Goal: Task Accomplishment & Management: Manage account settings

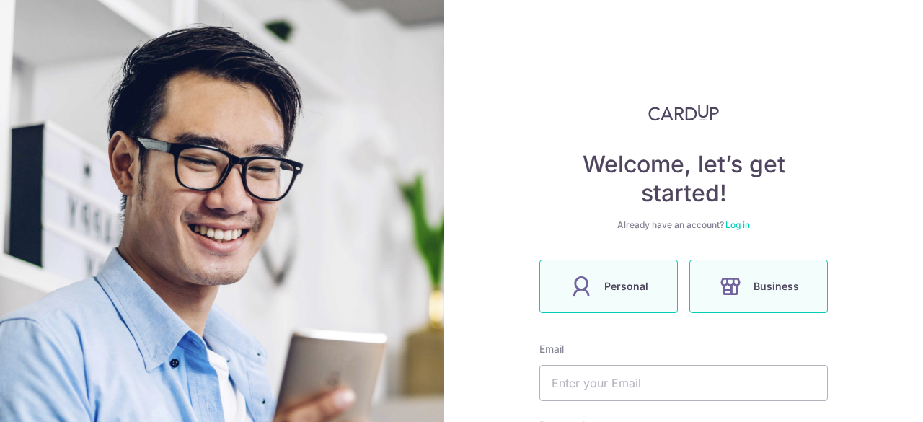
click at [620, 291] on span "Personal" at bounding box center [627, 286] width 44 height 17
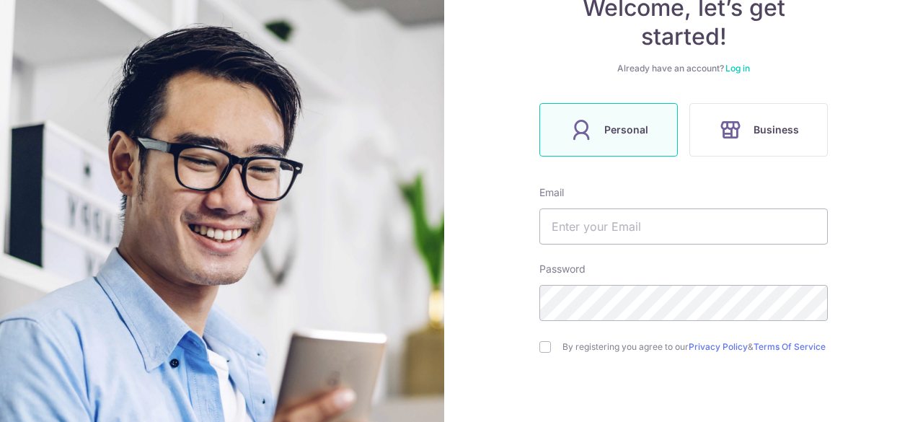
scroll to position [157, 0]
click at [639, 228] on input "text" at bounding box center [684, 226] width 289 height 36
type input "[PERSON_NAME][EMAIL_ADDRESS][DOMAIN_NAME]"
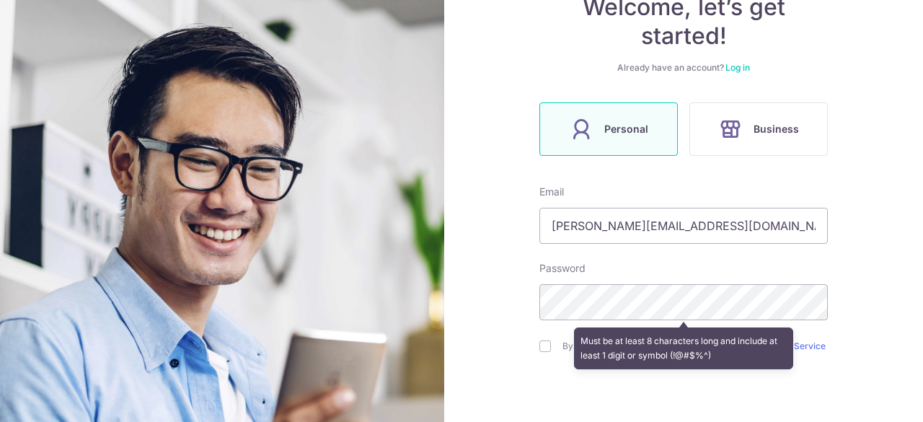
click at [487, 292] on div "Welcome, let’s get started! Already have an account? Log in Personal Business E…" at bounding box center [683, 211] width 479 height 422
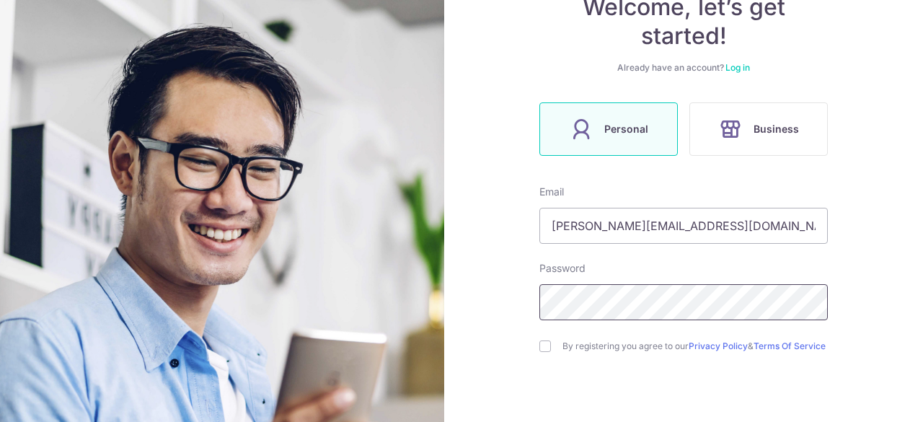
scroll to position [225, 0]
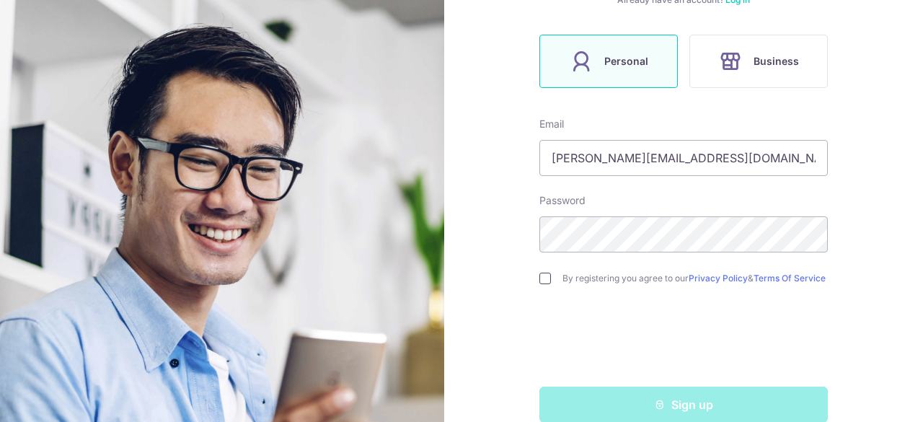
click at [544, 284] on input "checkbox" at bounding box center [546, 279] width 12 height 12
checkbox input "true"
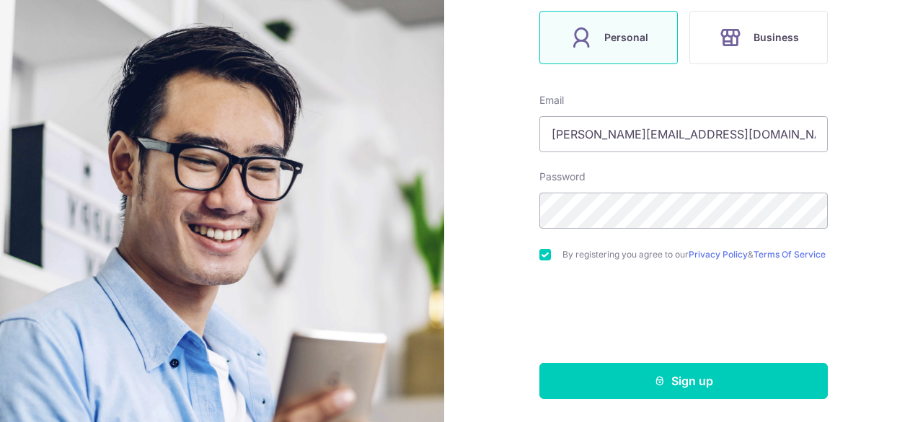
scroll to position [253, 0]
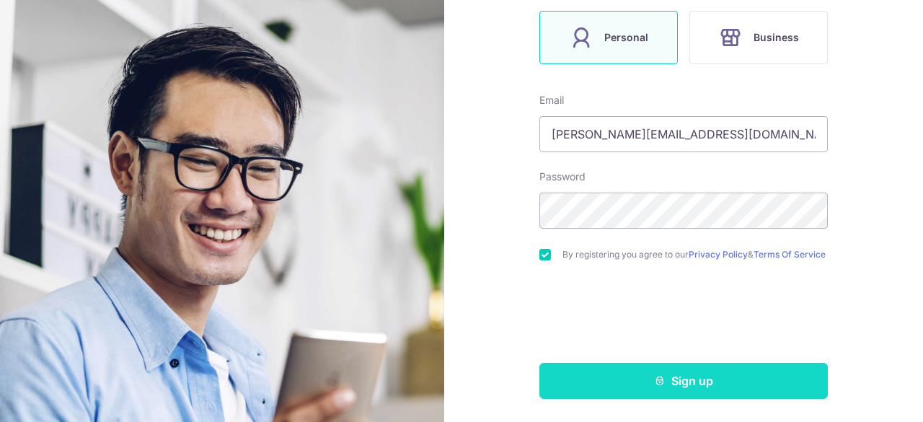
click at [752, 379] on button "Sign up" at bounding box center [684, 381] width 289 height 36
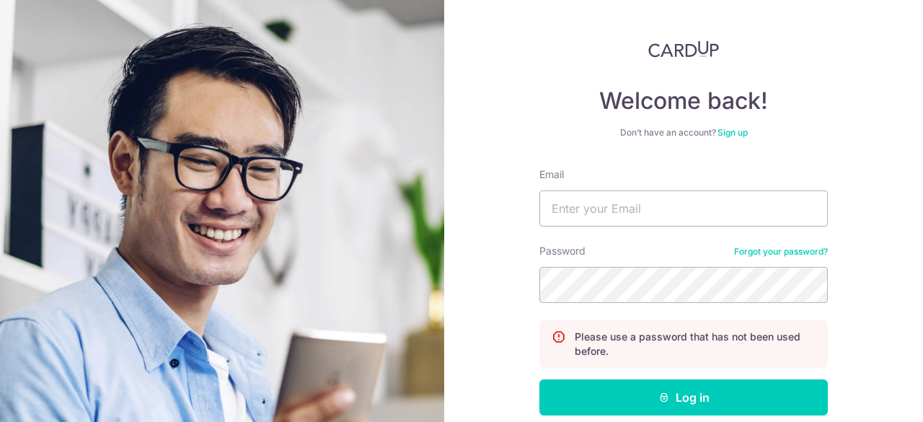
scroll to position [63, 0]
click at [726, 223] on input "Email" at bounding box center [684, 208] width 289 height 36
type input "[PERSON_NAME][EMAIL_ADDRESS][DOMAIN_NAME]"
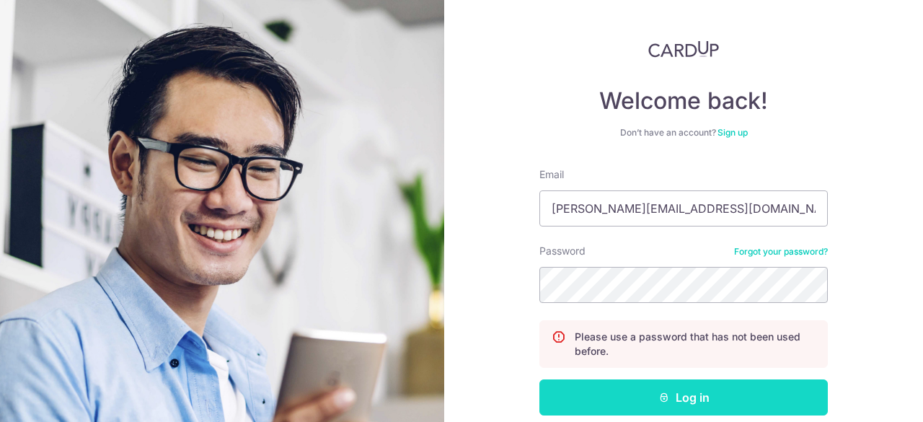
click at [700, 403] on button "Log in" at bounding box center [684, 397] width 289 height 36
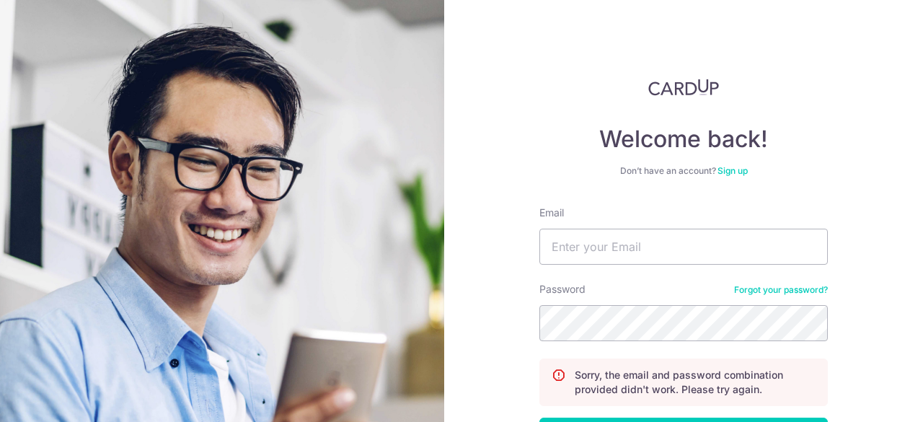
scroll to position [136, 0]
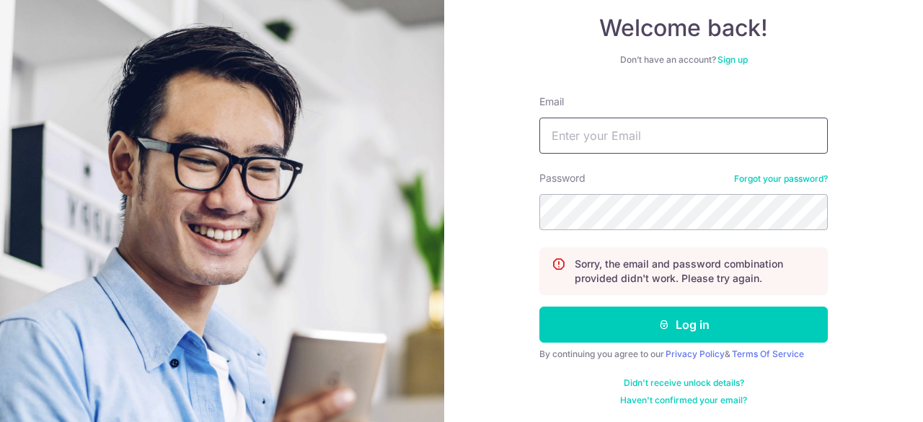
click at [700, 138] on input "Email" at bounding box center [684, 136] width 289 height 36
type input "[PERSON_NAME][EMAIL_ADDRESS][DOMAIN_NAME]"
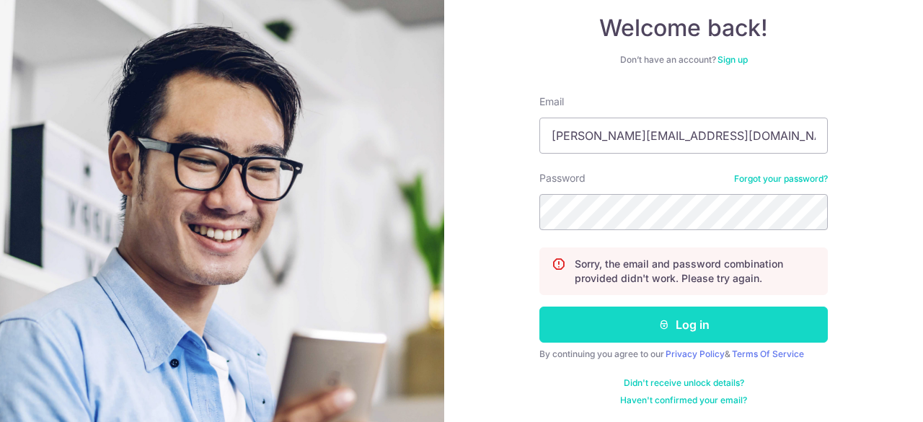
click at [694, 326] on button "Log in" at bounding box center [684, 325] width 289 height 36
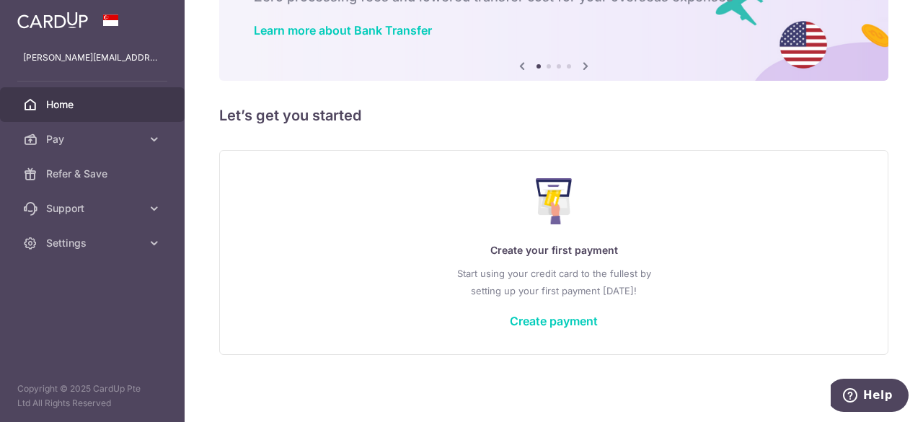
scroll to position [104, 0]
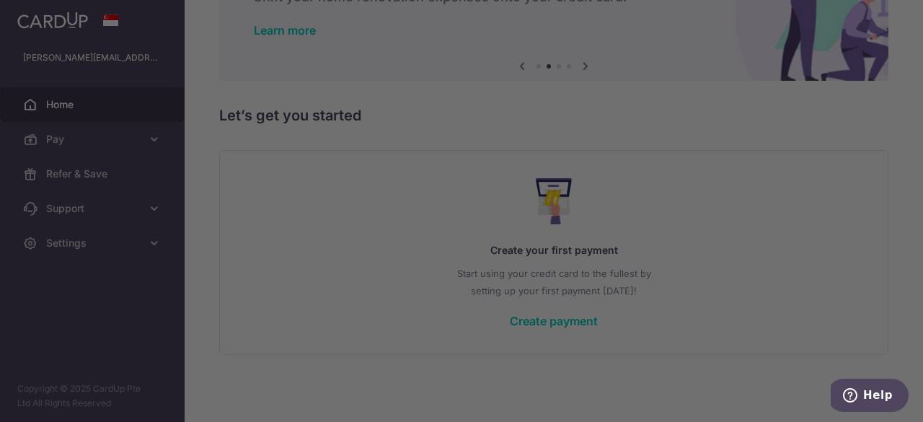
click at [620, 8] on div at bounding box center [466, 213] width 933 height 426
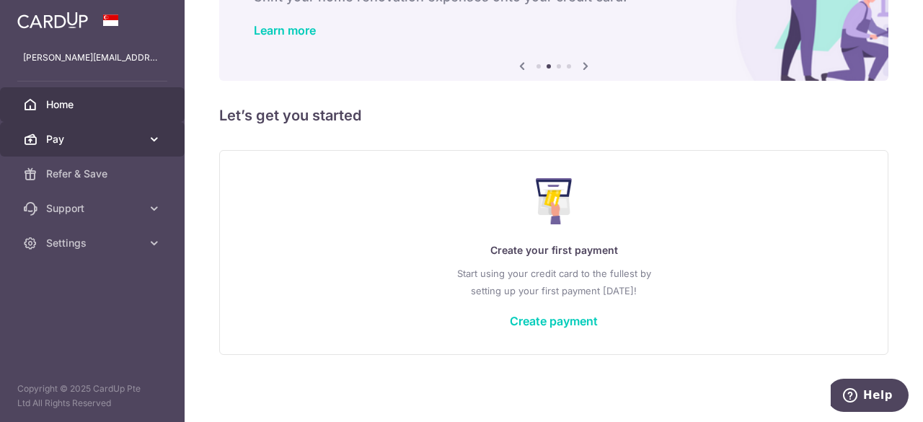
click at [108, 145] on span "Pay" at bounding box center [93, 139] width 95 height 14
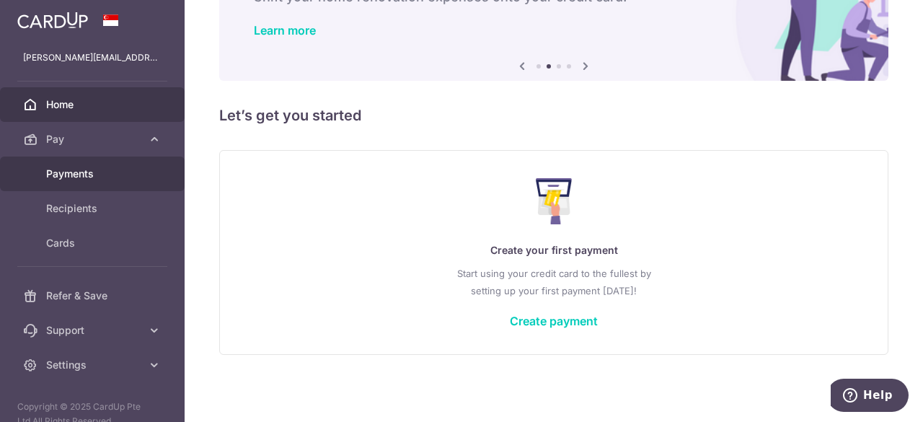
click at [88, 173] on span "Payments" at bounding box center [93, 174] width 95 height 14
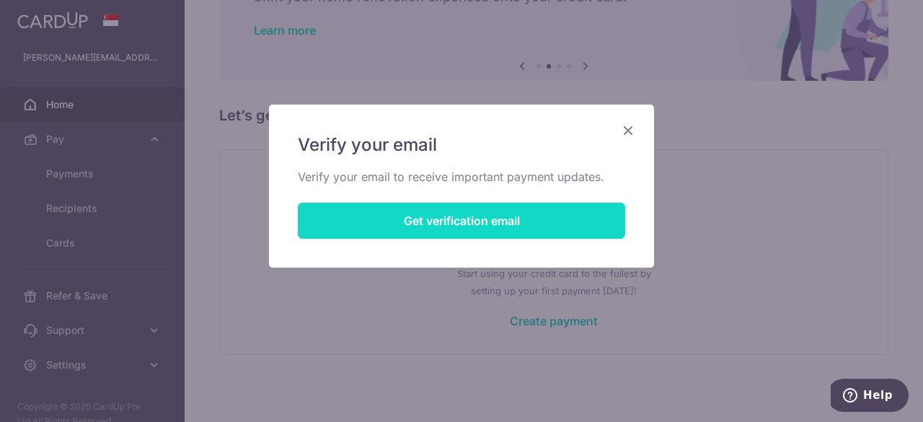
click at [462, 224] on button "Get verification email" at bounding box center [462, 221] width 328 height 36
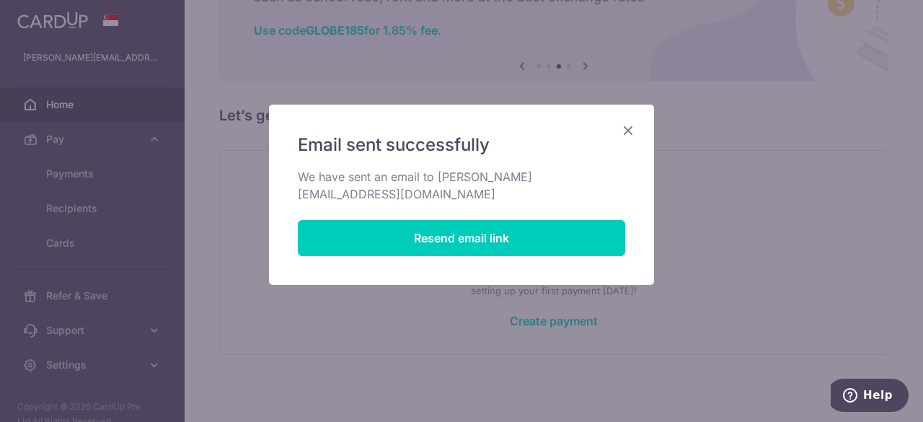
click at [629, 127] on icon "Close" at bounding box center [628, 130] width 17 height 18
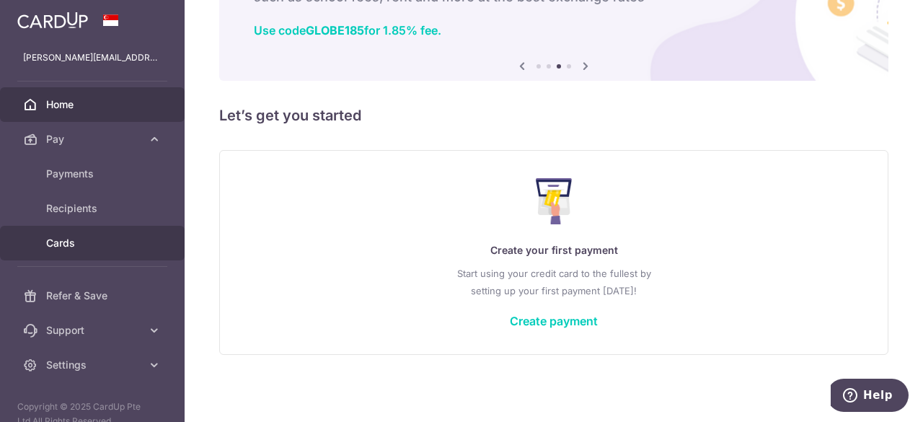
click at [70, 247] on span "Cards" at bounding box center [93, 243] width 95 height 14
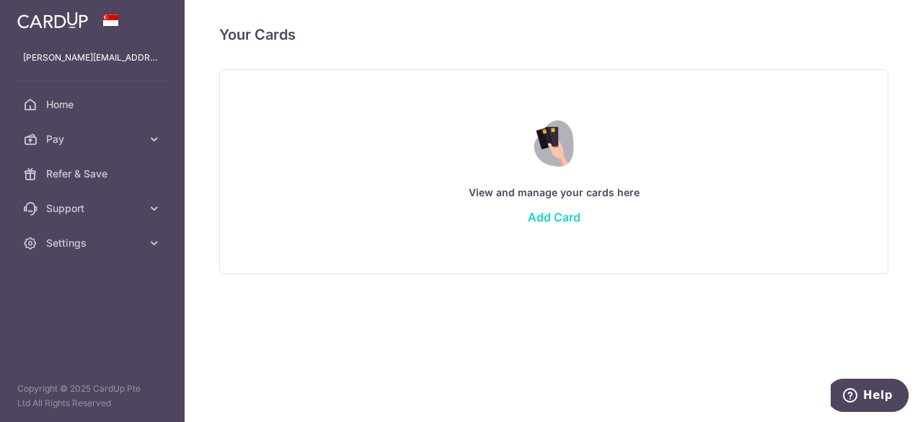
click at [554, 211] on link "Add Card" at bounding box center [554, 217] width 53 height 14
click at [554, 215] on link "Add Card" at bounding box center [554, 217] width 53 height 14
click at [550, 218] on link "Add Card" at bounding box center [554, 217] width 53 height 14
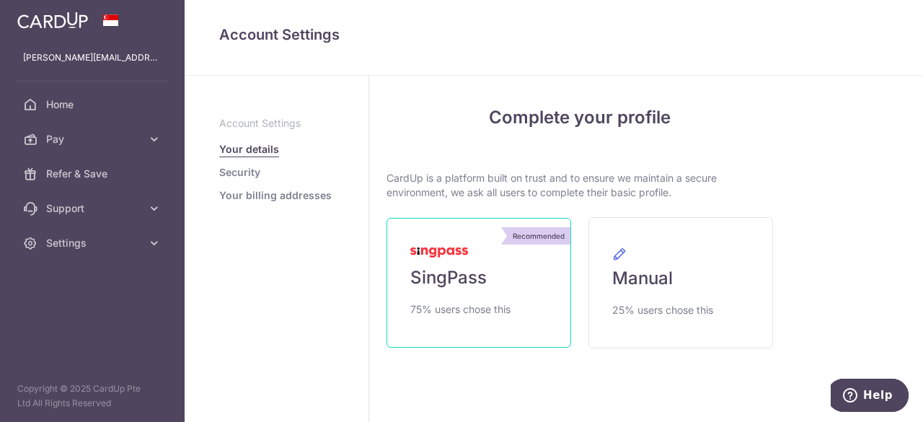
scroll to position [33, 0]
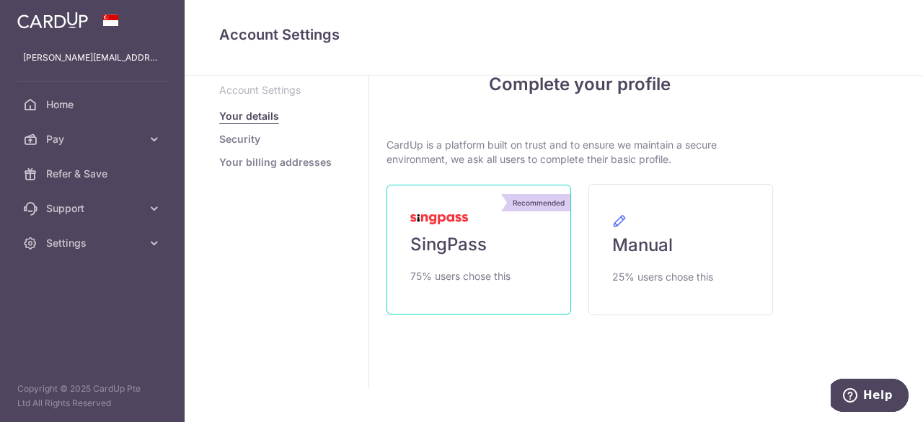
click at [462, 250] on span "SingPass" at bounding box center [448, 244] width 76 height 23
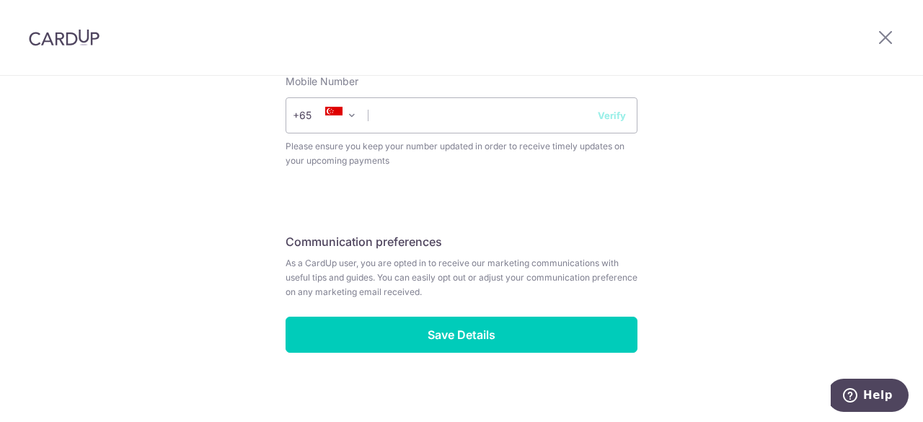
scroll to position [638, 0]
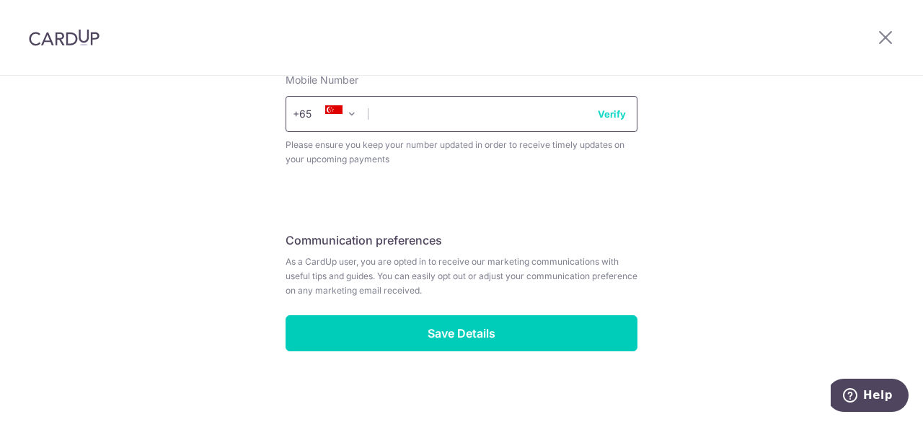
click at [449, 116] on input "text" at bounding box center [462, 114] width 352 height 36
type input "96911970"
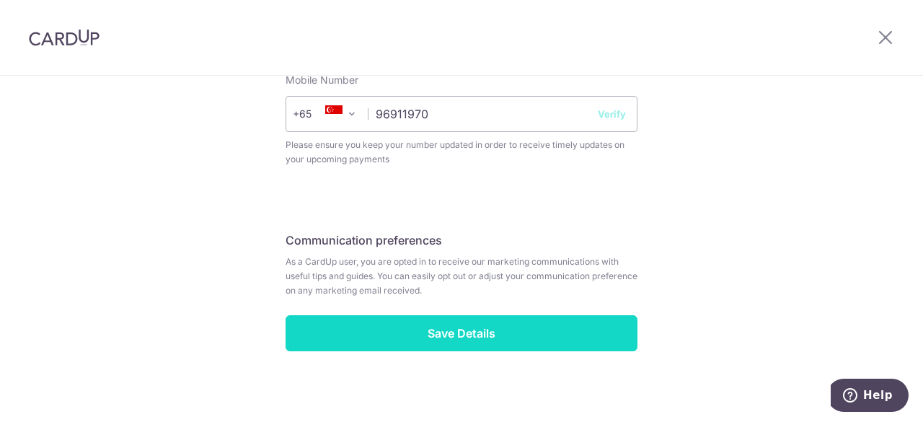
click at [468, 332] on input "Save Details" at bounding box center [462, 333] width 352 height 36
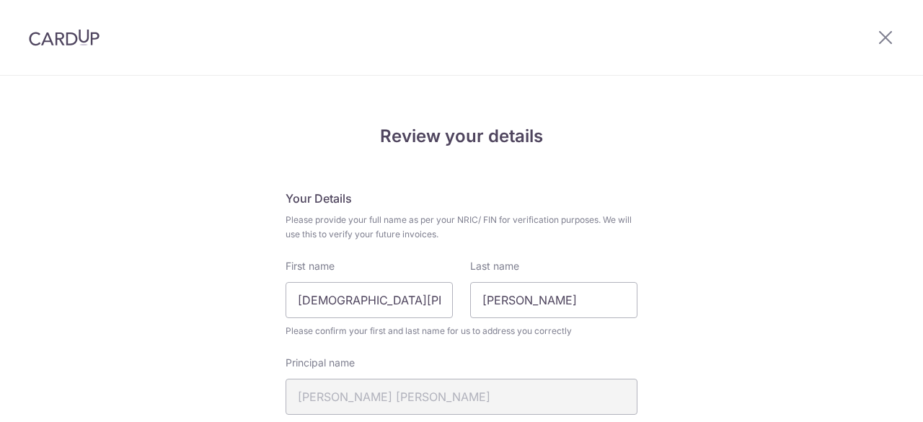
scroll to position [666, 0]
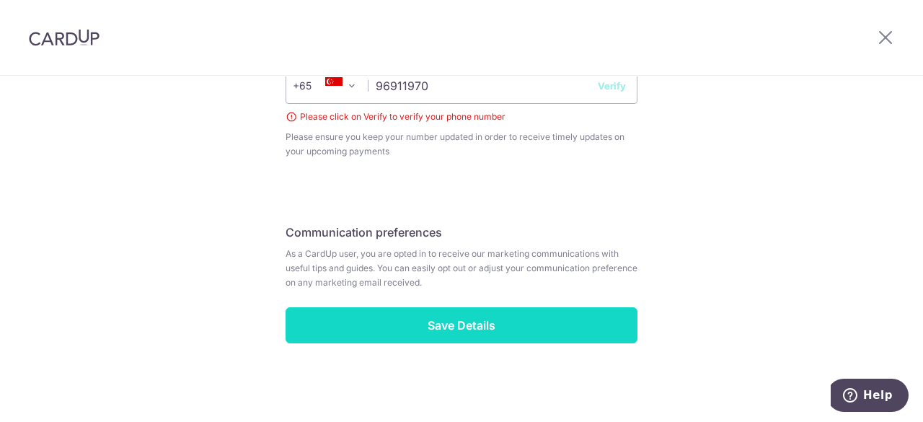
click at [462, 325] on input "Save Details" at bounding box center [462, 325] width 352 height 36
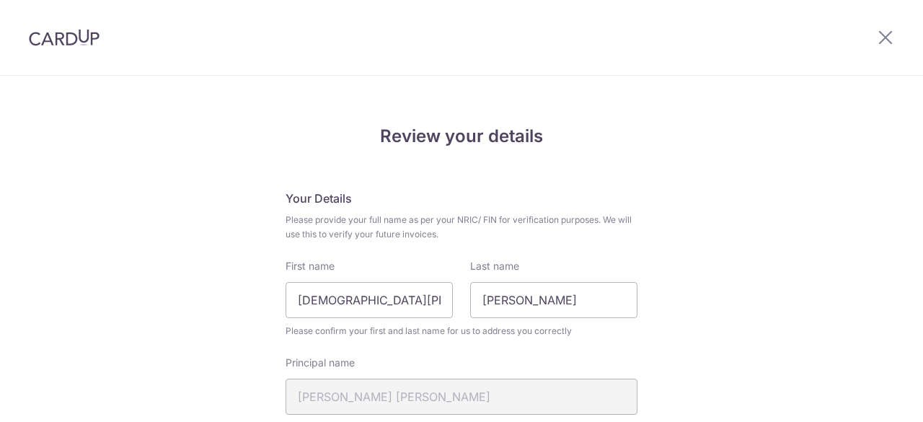
scroll to position [666, 0]
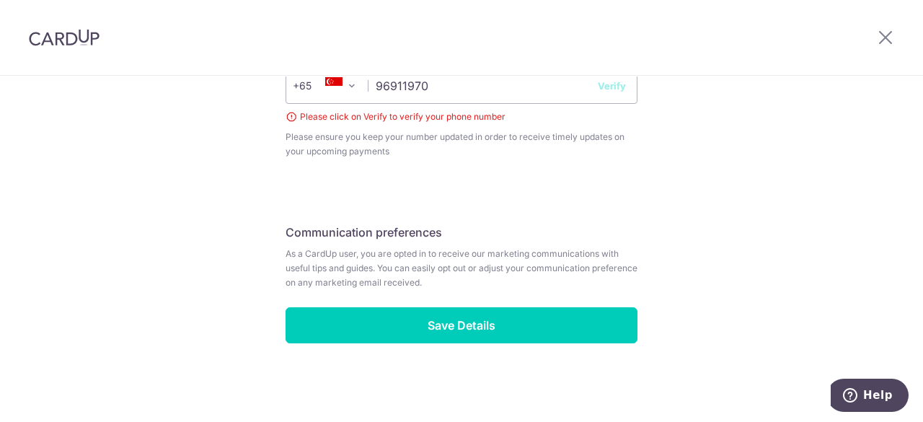
click at [600, 86] on button "Verify" at bounding box center [612, 86] width 28 height 14
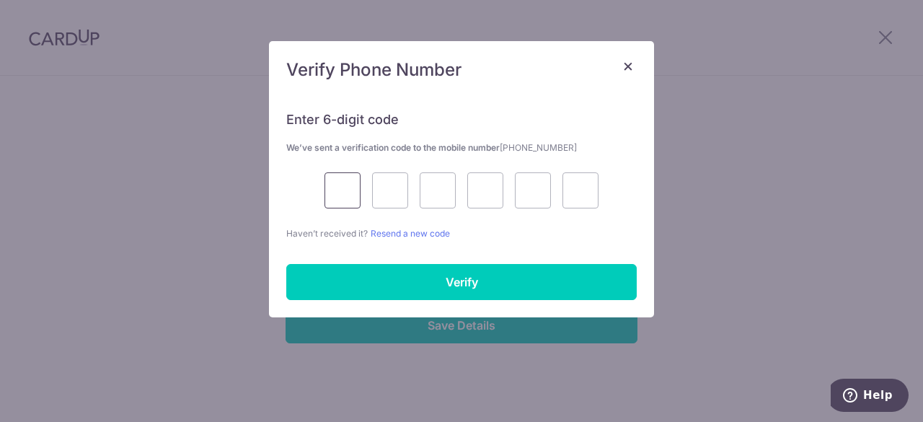
click at [341, 196] on input "text" at bounding box center [343, 190] width 36 height 36
type input "2"
type input "8"
type input "7"
type input "1"
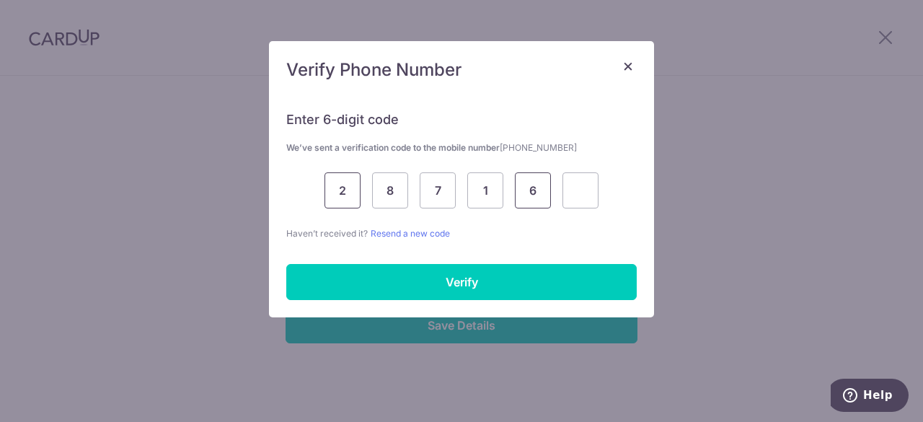
type input "6"
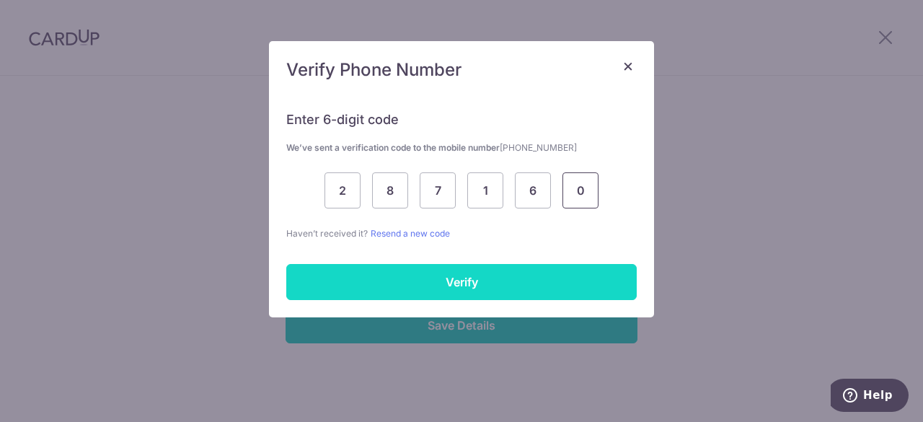
type input "0"
click at [401, 268] on input "Verify" at bounding box center [461, 282] width 351 height 36
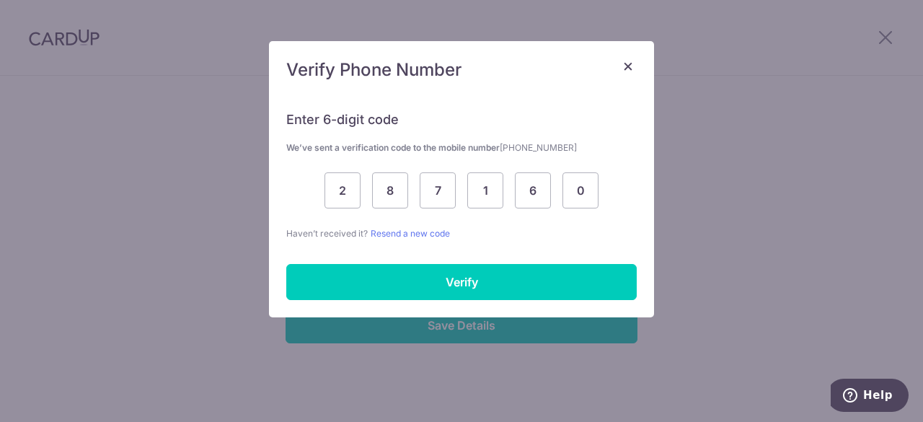
scroll to position [646, 0]
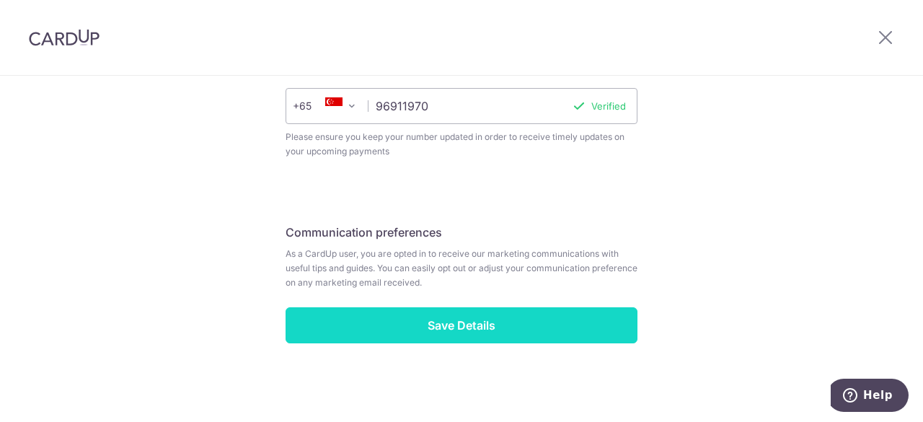
click at [426, 340] on input "Save Details" at bounding box center [462, 325] width 352 height 36
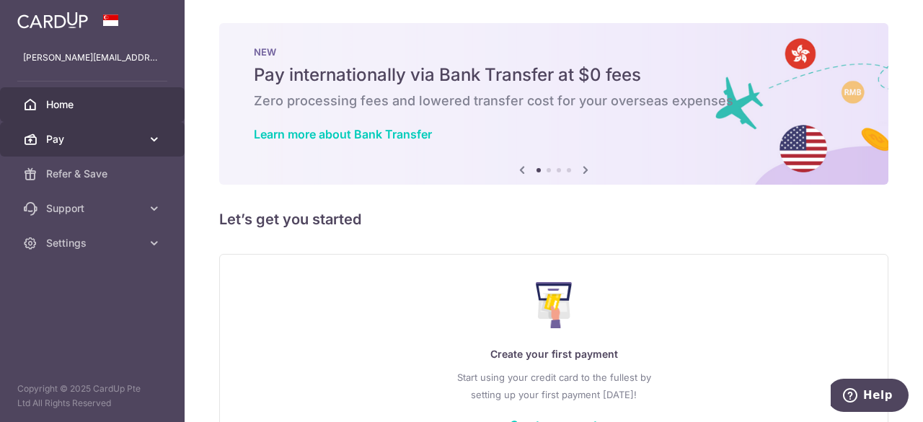
click at [111, 148] on link "Pay" at bounding box center [92, 139] width 185 height 35
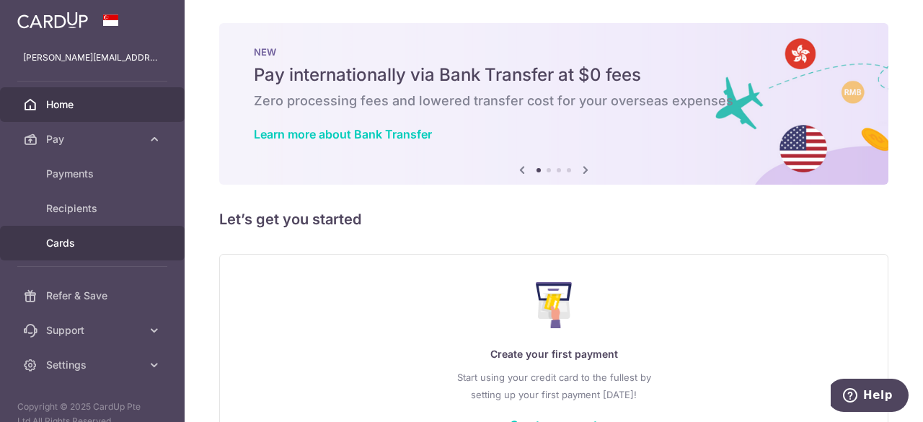
click at [72, 241] on span "Cards" at bounding box center [93, 243] width 95 height 14
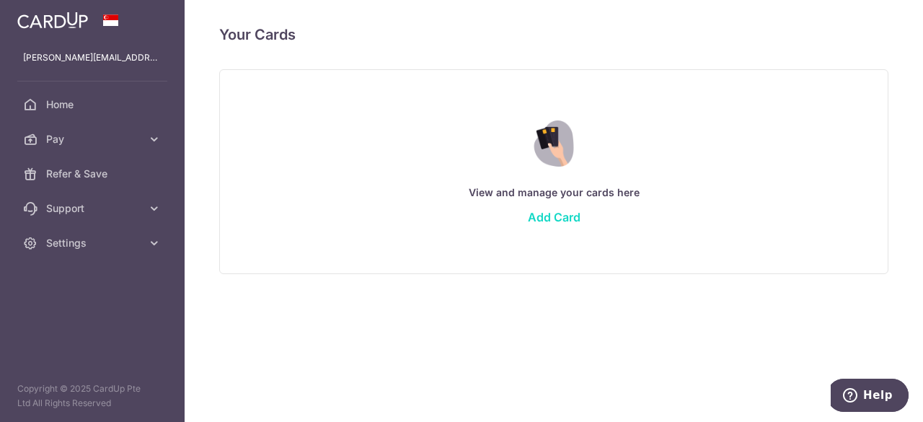
click at [551, 223] on link "Add Card" at bounding box center [554, 217] width 53 height 14
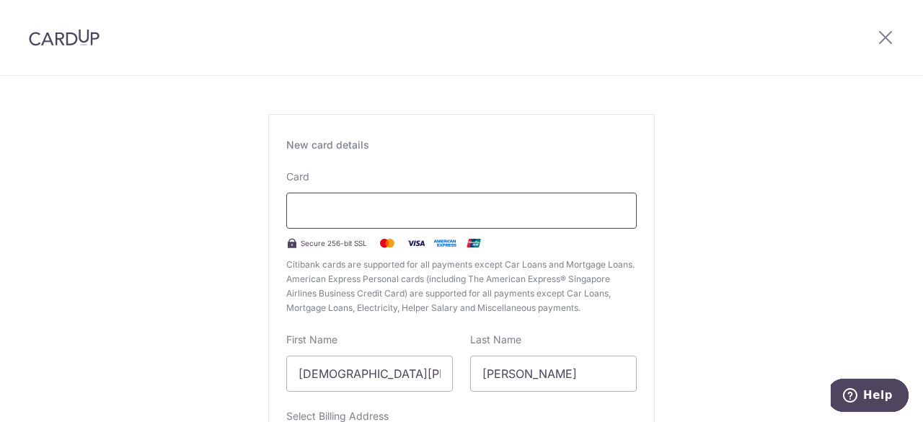
scroll to position [143, 0]
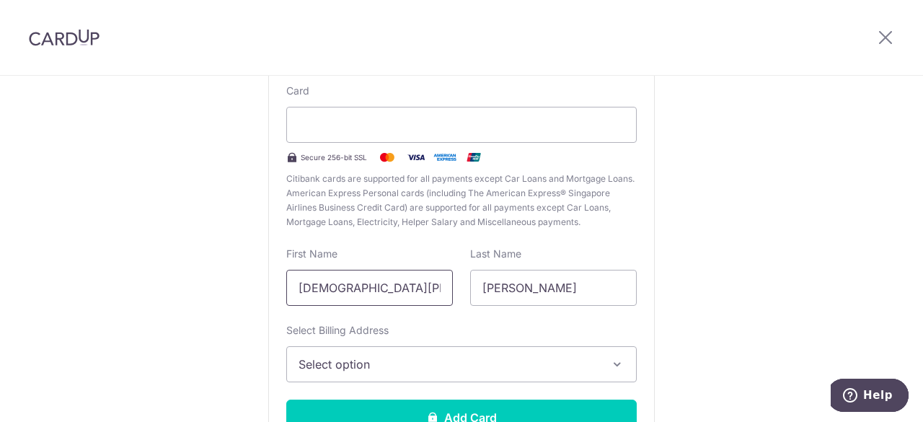
drag, startPoint x: 444, startPoint y: 285, endPoint x: 100, endPoint y: 285, distance: 343.4
click at [100, 285] on div "New Card Details New card details Card Secure 256-bit SSL Citibank cards are su…" at bounding box center [461, 236] width 923 height 606
type input "[PERSON_NAME]"
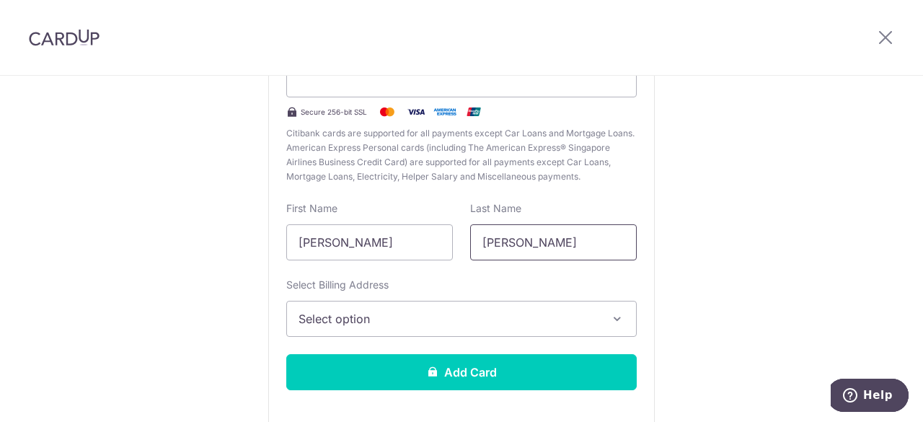
scroll to position [189, 0]
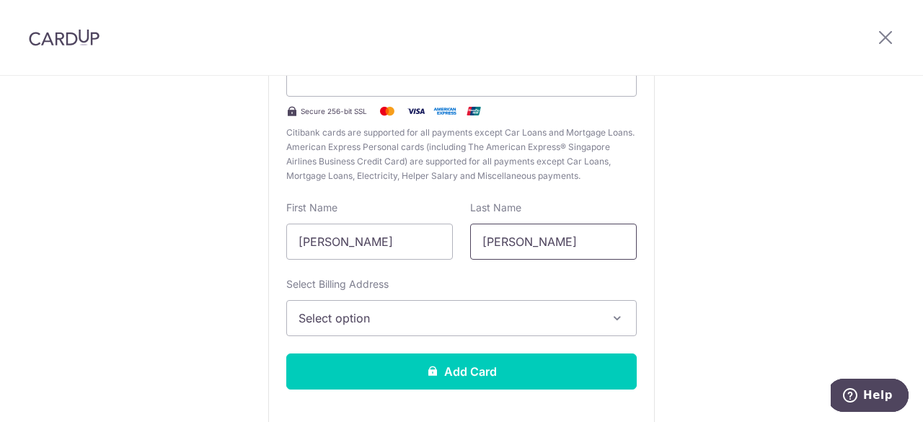
type input "Jeremiah JR"
click at [472, 317] on span "Select option" at bounding box center [449, 317] width 300 height 17
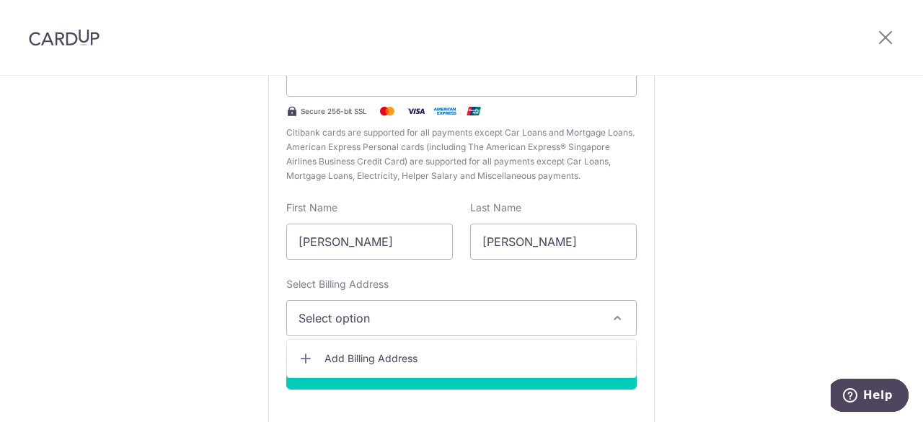
click at [714, 291] on div "New Card Details New card details Card Secure 256-bit SSL Citibank cards are su…" at bounding box center [461, 190] width 923 height 606
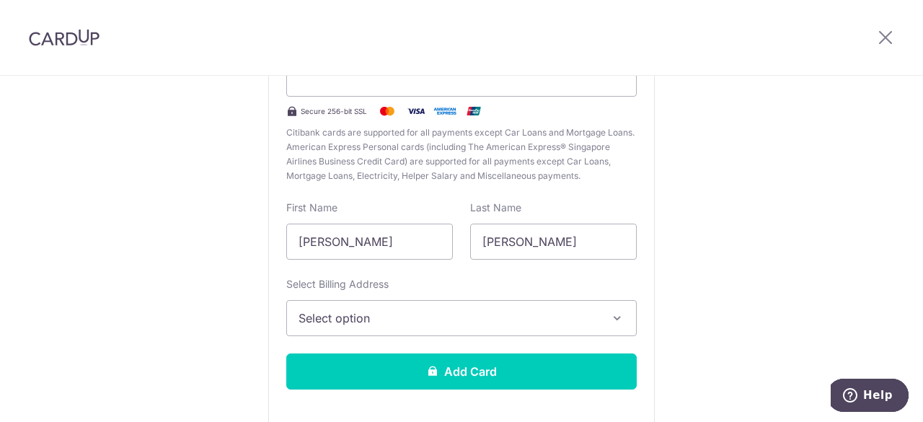
click at [501, 322] on span "Select option" at bounding box center [449, 317] width 300 height 17
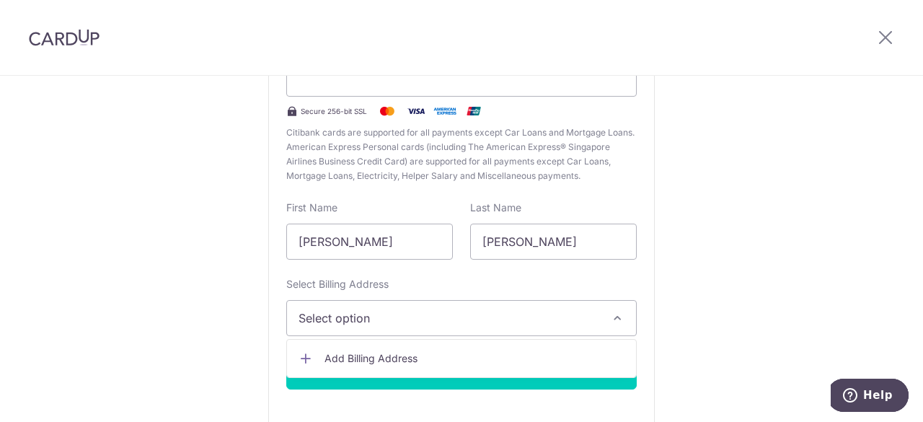
click at [753, 301] on div "New Card Details New card details Card Secure 256-bit SSL Citibank cards are su…" at bounding box center [461, 190] width 923 height 606
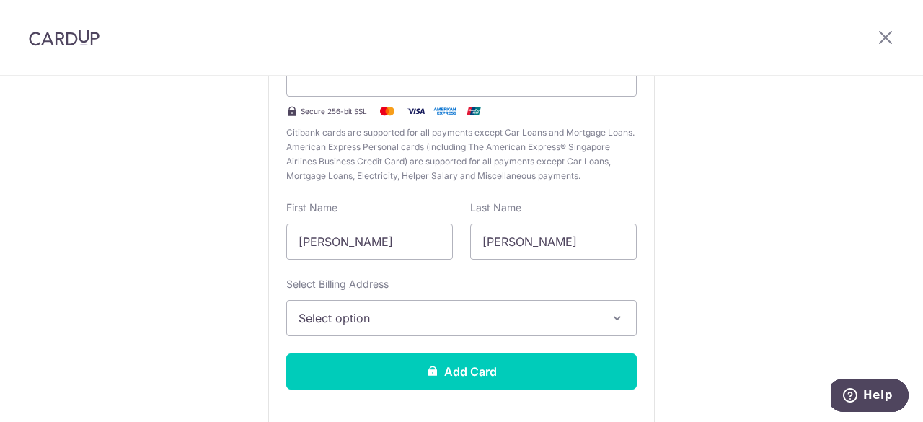
click at [576, 318] on span "Select option" at bounding box center [449, 317] width 300 height 17
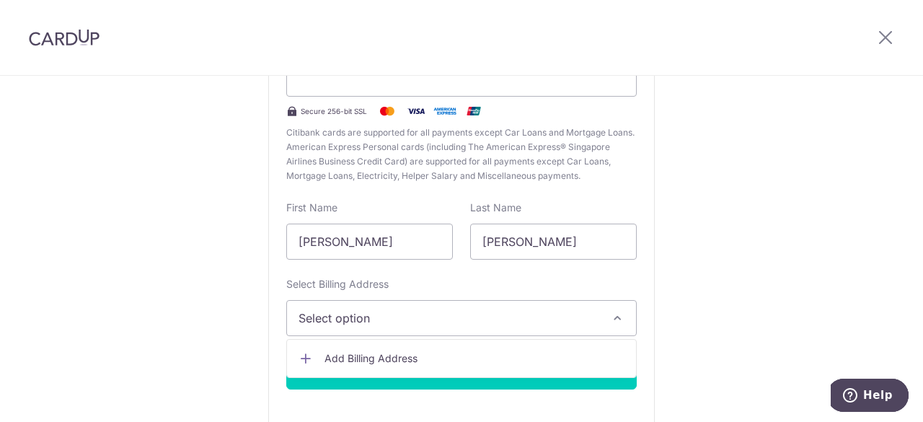
click at [451, 364] on span "Add Billing Address" at bounding box center [475, 358] width 300 height 14
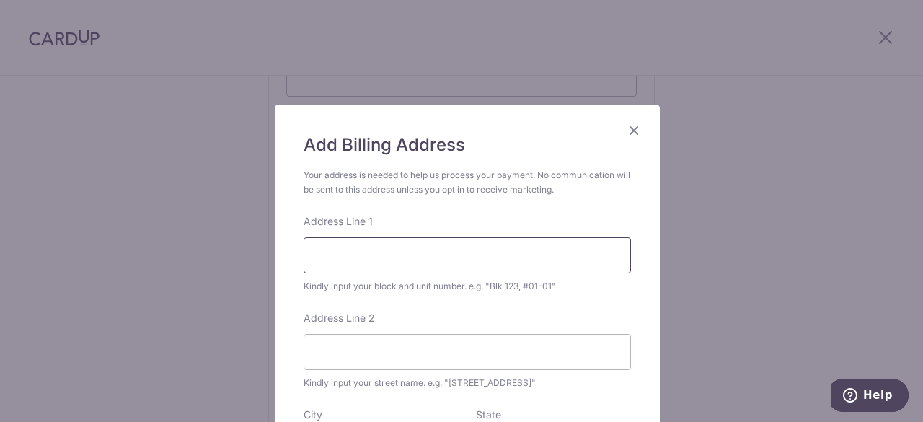
click at [454, 255] on input "Address Line 1" at bounding box center [468, 255] width 328 height 36
type input "1, Amber Road"
type input "#13-03"
type input "439845"
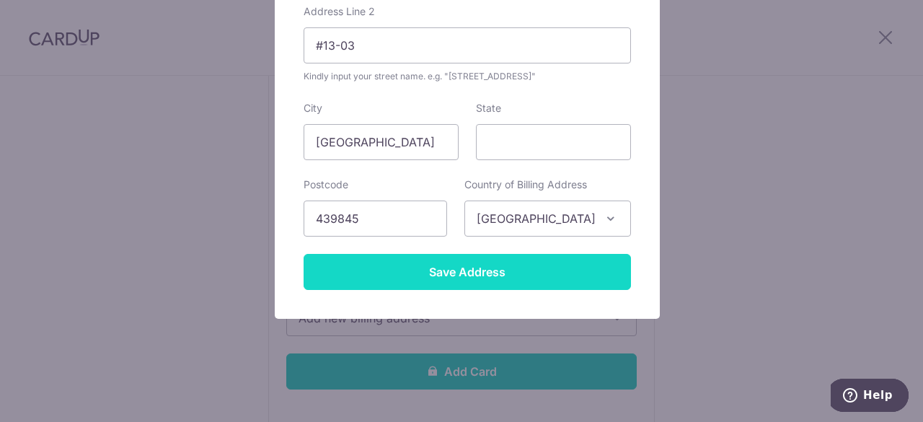
click at [528, 271] on input "Save Address" at bounding box center [468, 272] width 328 height 36
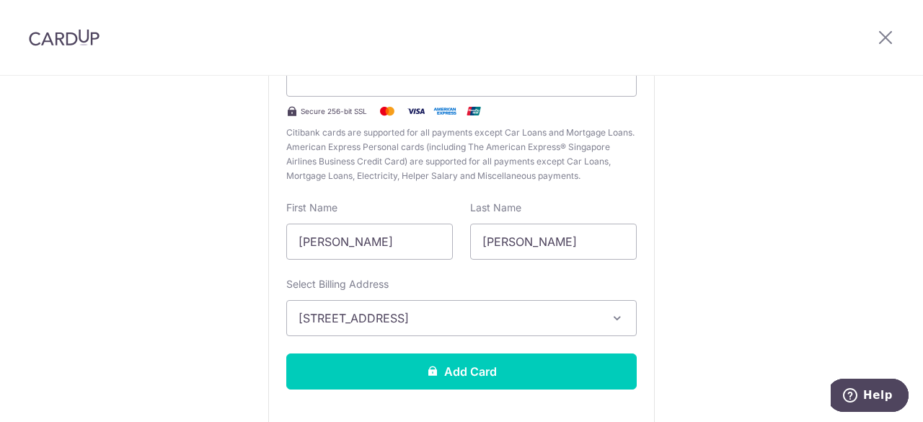
scroll to position [258, 0]
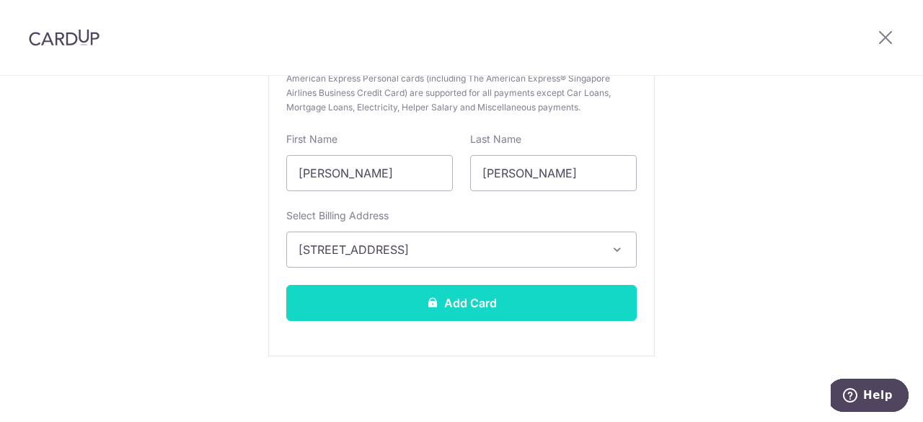
click at [465, 305] on button "Add Card" at bounding box center [461, 303] width 351 height 36
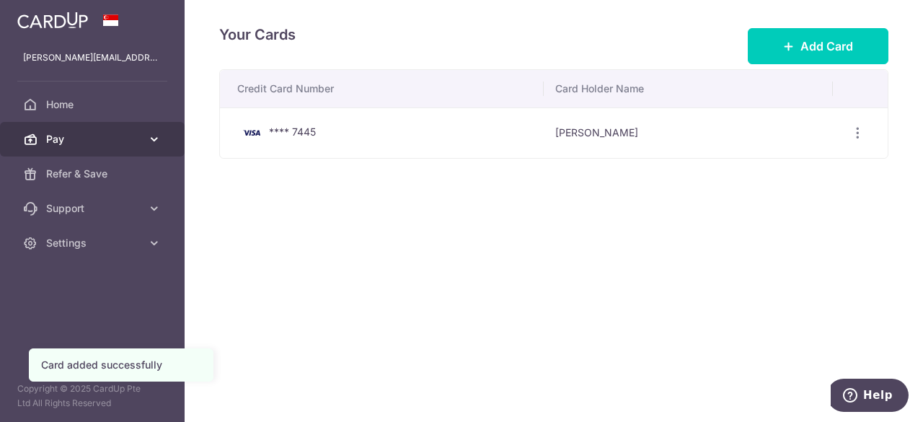
click at [42, 139] on link "Pay" at bounding box center [92, 139] width 185 height 35
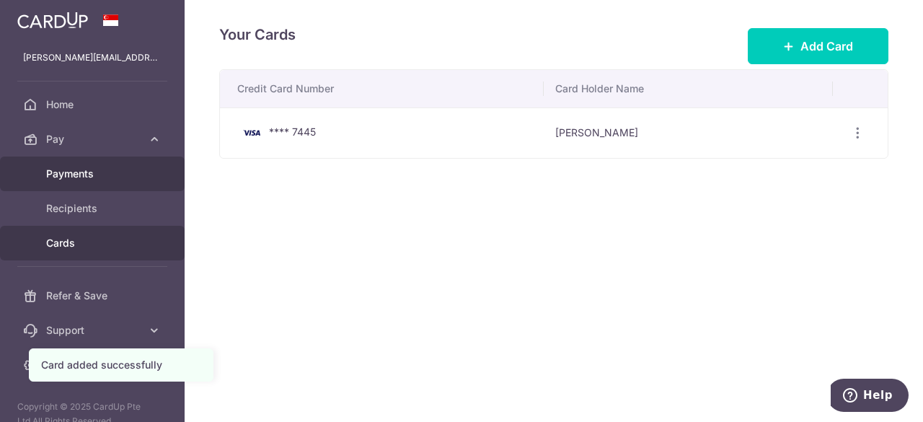
click at [108, 182] on link "Payments" at bounding box center [92, 174] width 185 height 35
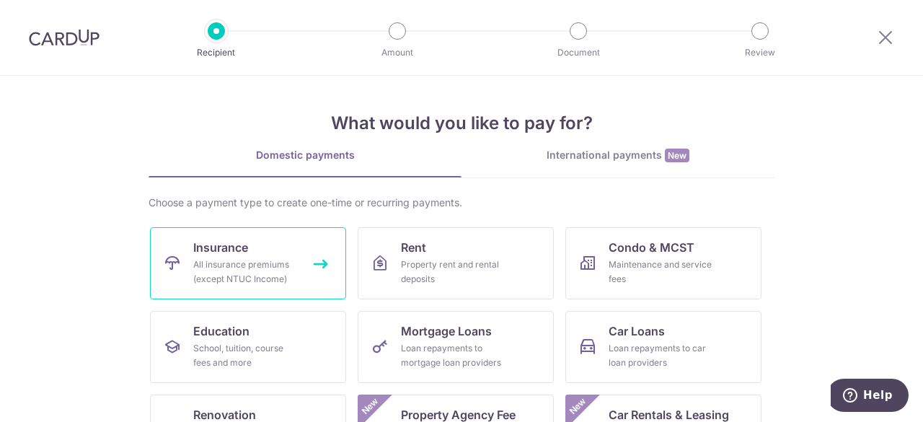
click at [231, 262] on div "All insurance premiums (except NTUC Income)" at bounding box center [245, 272] width 104 height 29
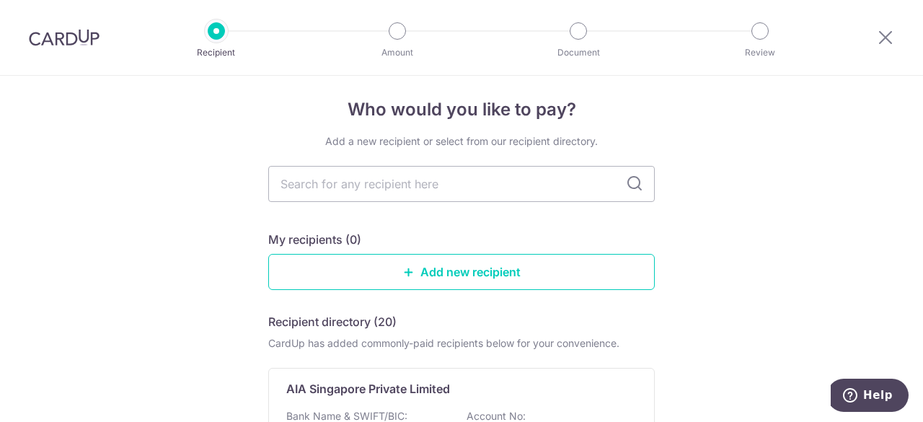
scroll to position [7, 0]
click at [462, 193] on input "text" at bounding box center [461, 185] width 387 height 36
click at [496, 277] on link "Add new recipient" at bounding box center [461, 273] width 387 height 36
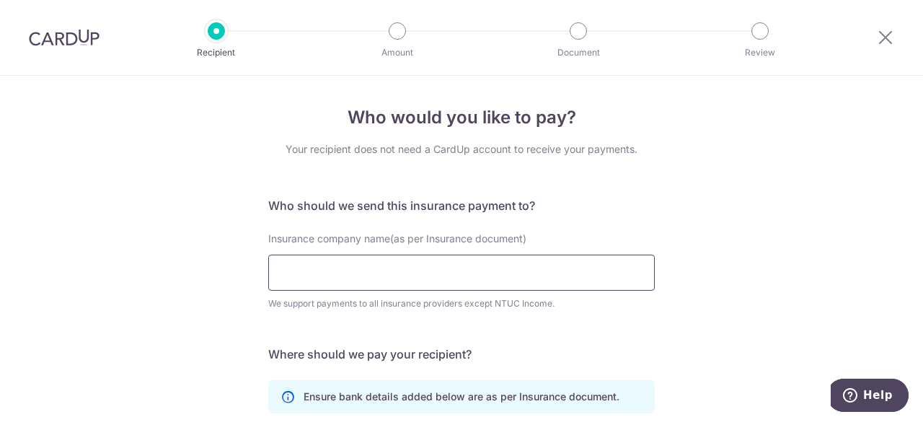
click at [479, 274] on input "Insurance company name(as per Insurance document)" at bounding box center [461, 273] width 387 height 36
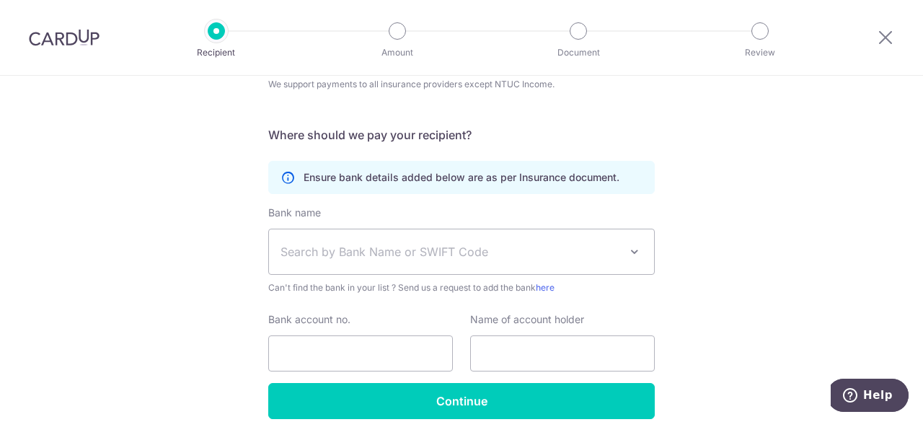
scroll to position [221, 0]
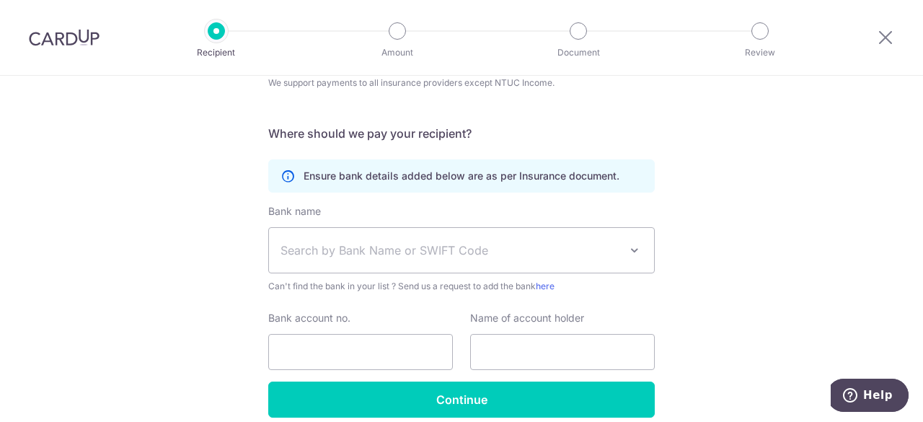
type input "Etiqa"
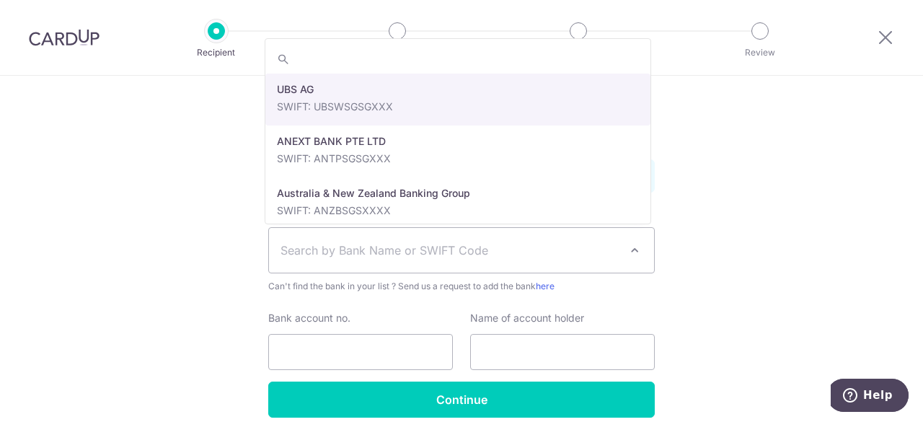
click at [491, 261] on span "Search by Bank Name or SWIFT Code" at bounding box center [461, 250] width 385 height 45
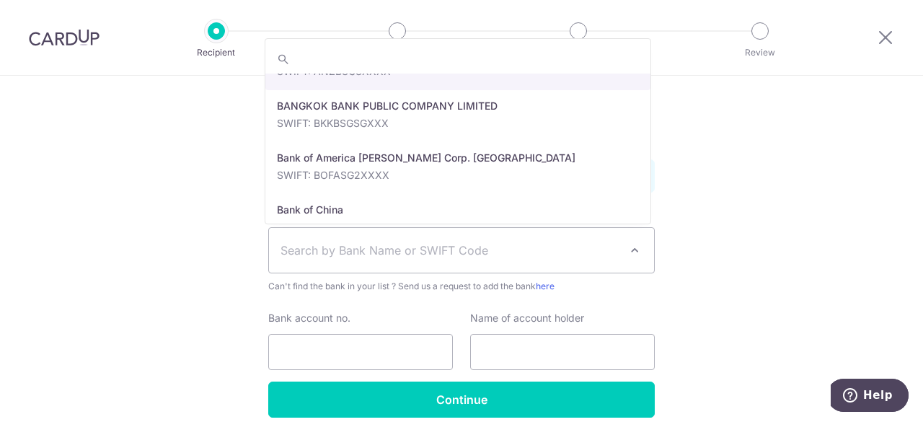
scroll to position [0, 0]
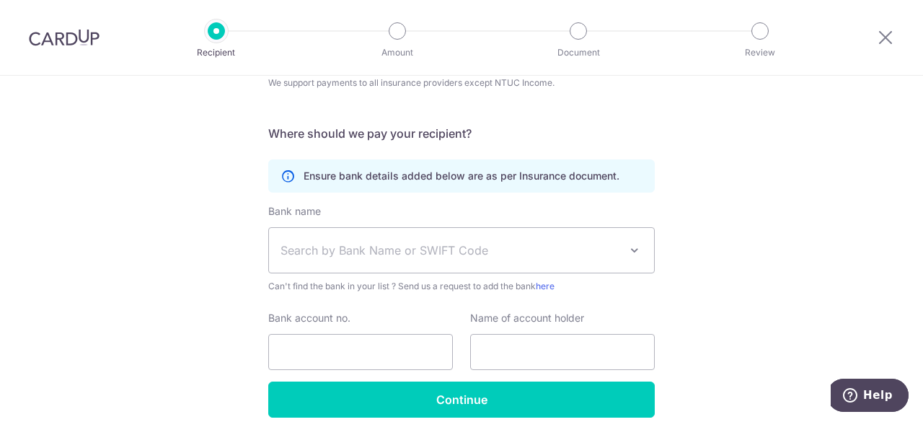
click at [756, 218] on div "Who would you like to pay? Your recipient does not need a CardUp account to rec…" at bounding box center [461, 170] width 923 height 631
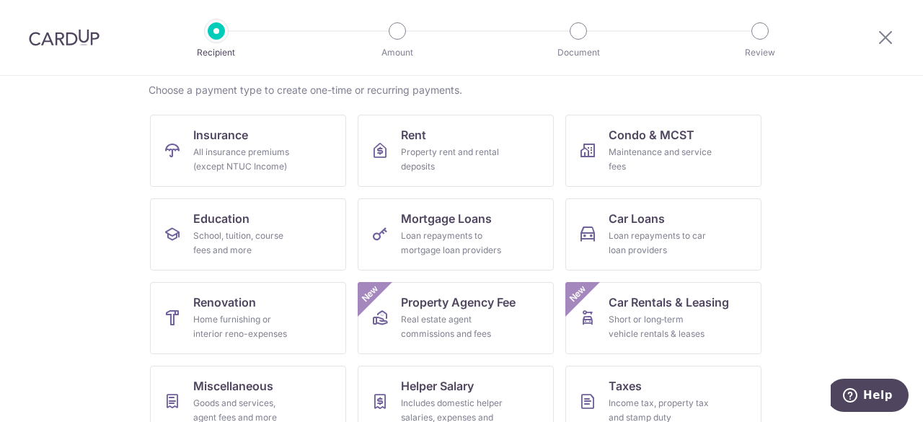
scroll to position [118, 0]
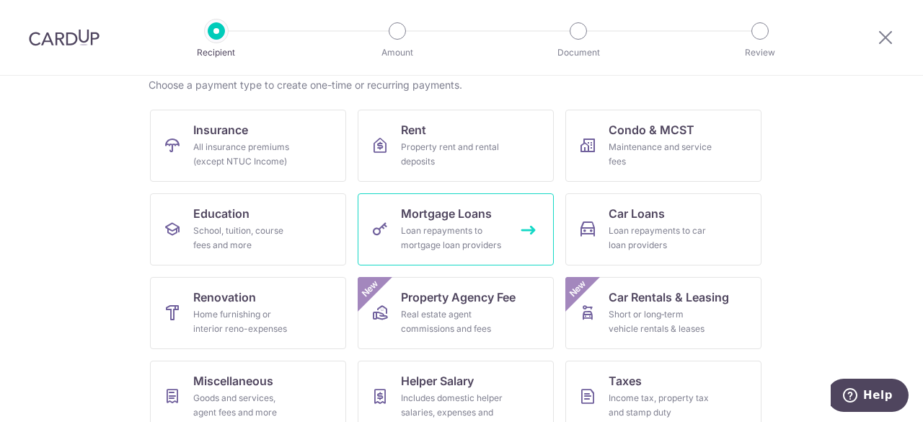
click at [453, 237] on div "Loan repayments to mortgage loan providers" at bounding box center [453, 238] width 104 height 29
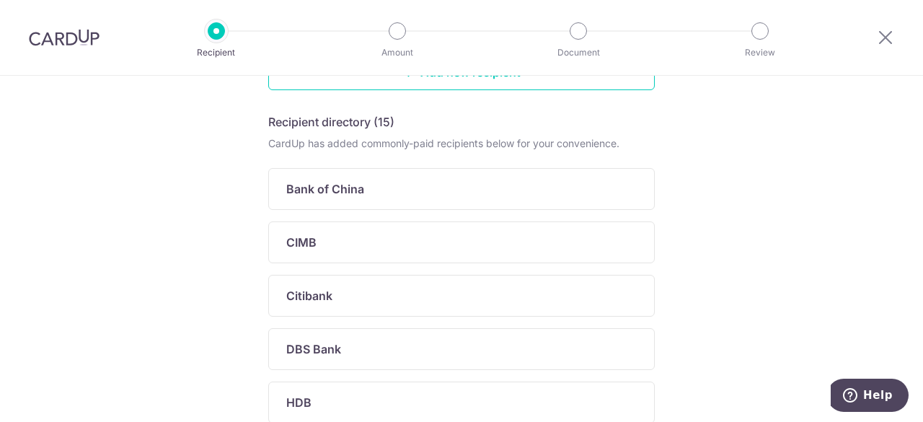
scroll to position [211, 0]
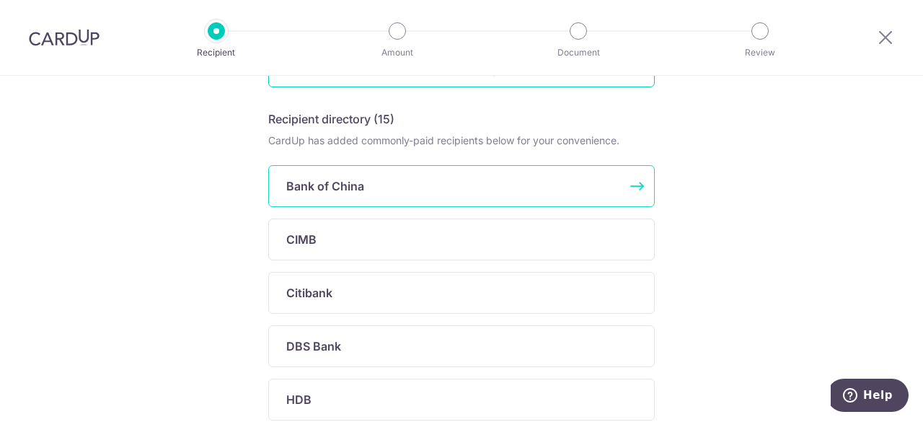
click at [351, 193] on p "Bank of China" at bounding box center [325, 185] width 78 height 17
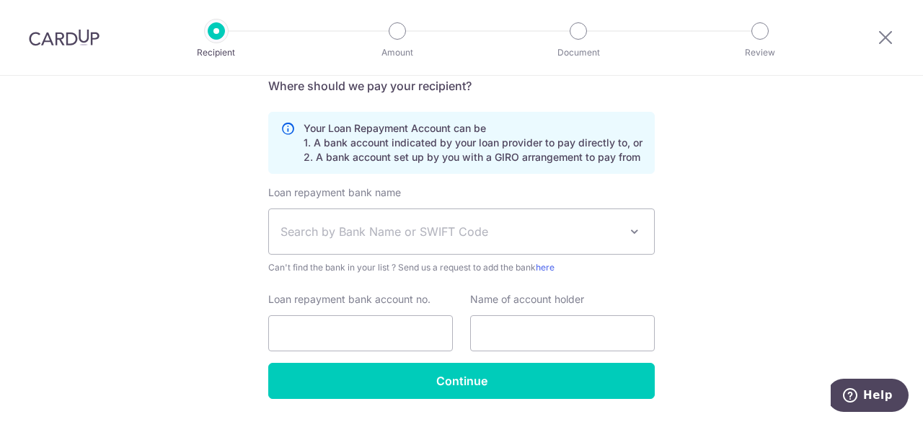
scroll to position [325, 0]
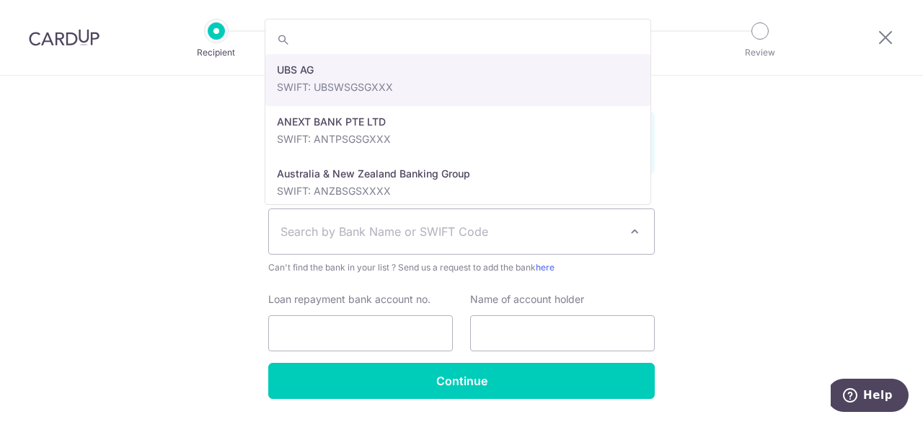
click at [633, 227] on span at bounding box center [634, 231] width 17 height 17
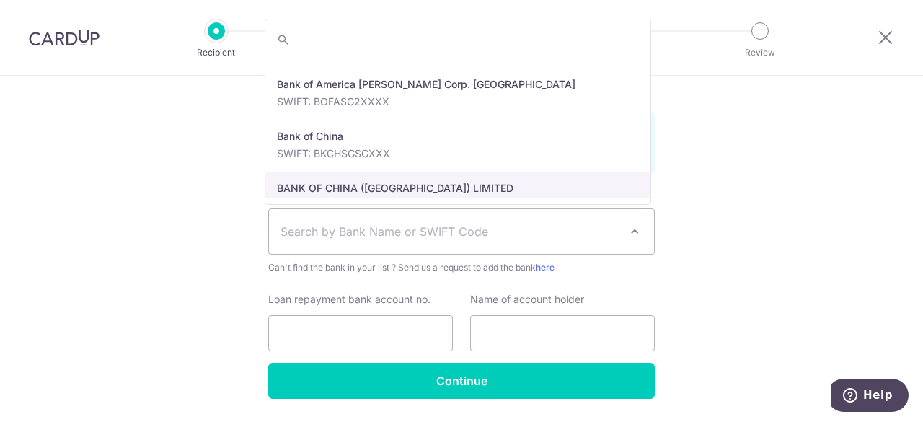
scroll to position [209, 0]
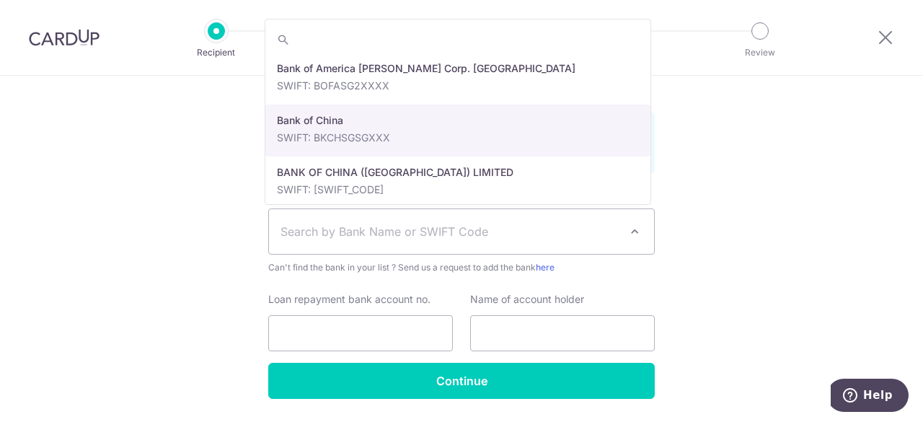
select select "2"
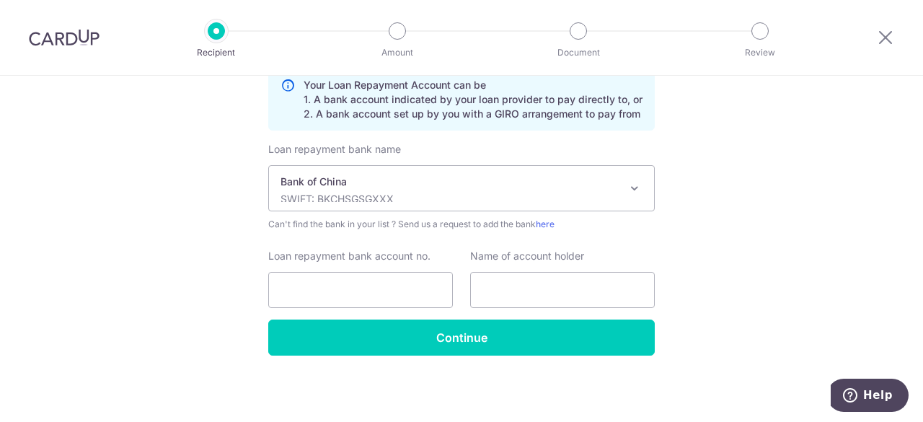
scroll to position [0, 0]
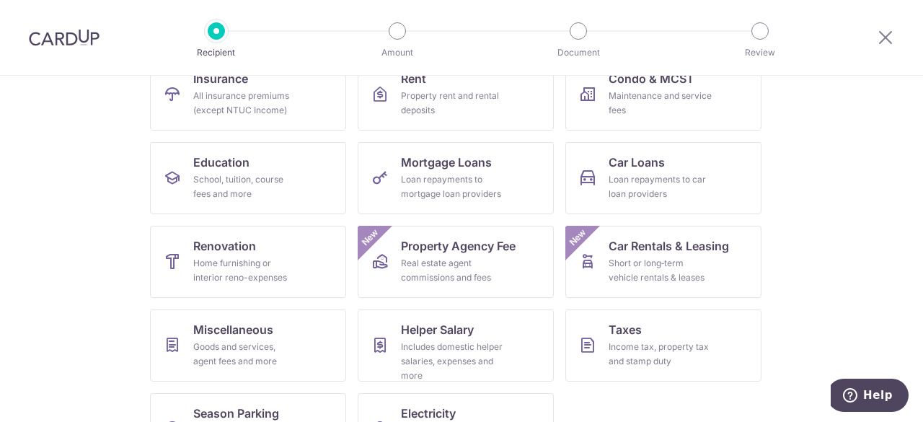
scroll to position [222, 0]
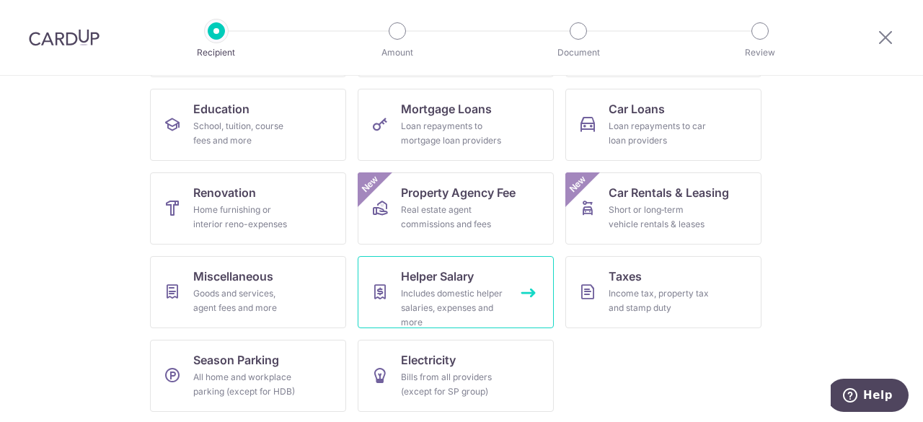
click at [430, 299] on div "Includes domestic helper salaries, expenses and more" at bounding box center [453, 307] width 104 height 43
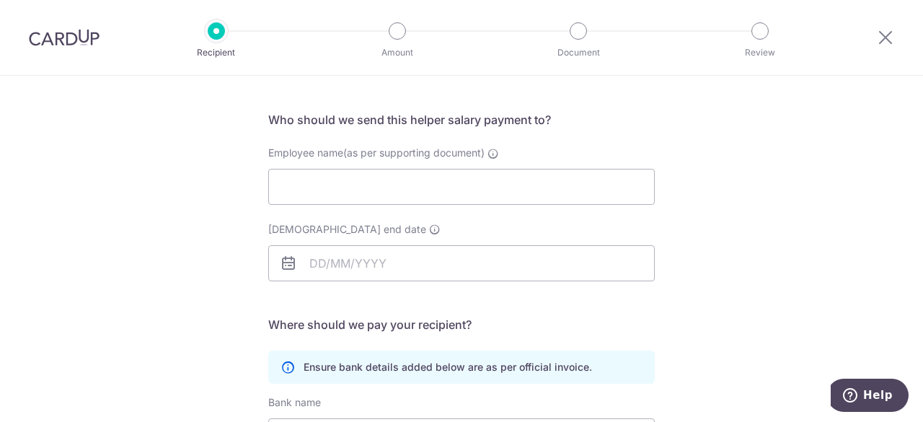
scroll to position [87, 0]
click at [432, 180] on input "Employee name(as per supporting document)" at bounding box center [461, 186] width 387 height 36
click at [878, 252] on div "Who would you like to pay? Your recipient does not need a CardUp account to rec…" at bounding box center [461, 332] width 923 height 687
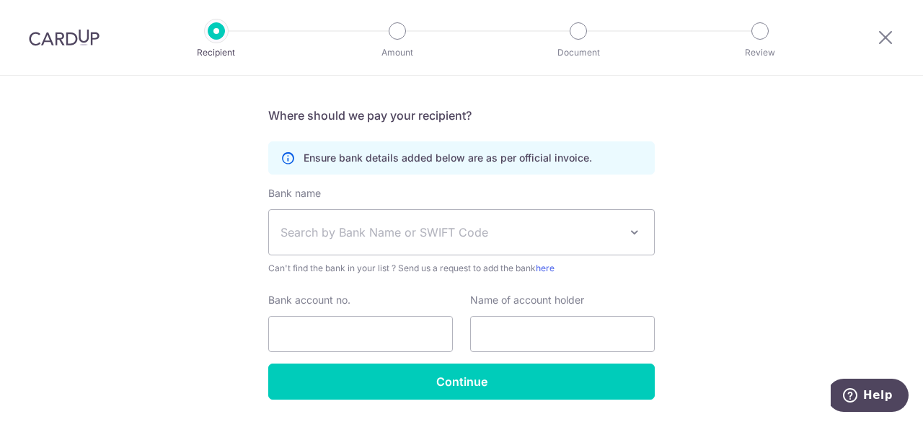
scroll to position [296, 0]
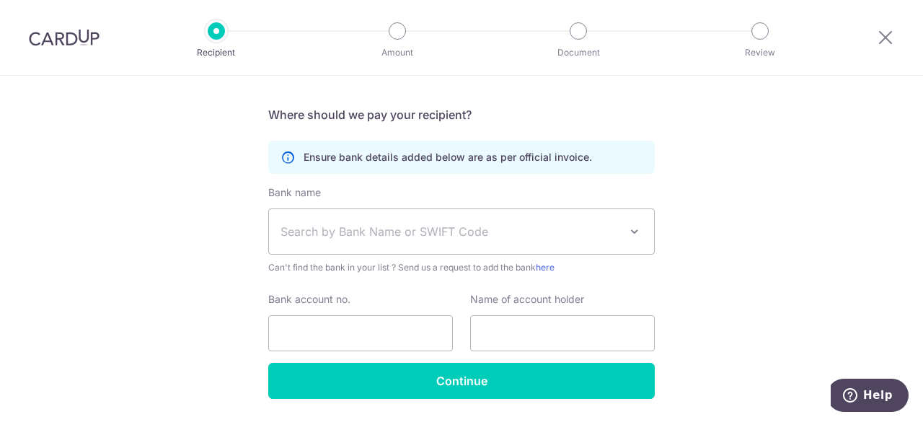
click at [618, 234] on span "Search by Bank Name or SWIFT Code" at bounding box center [461, 231] width 385 height 45
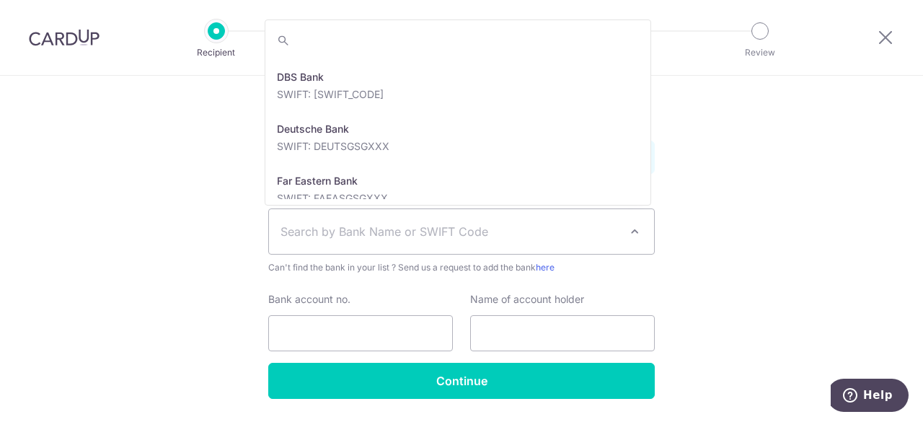
scroll to position [1187, 0]
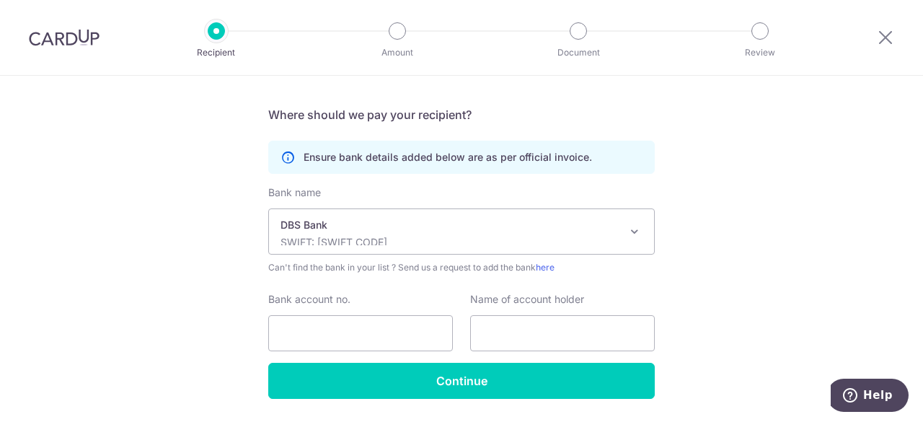
select select "6"
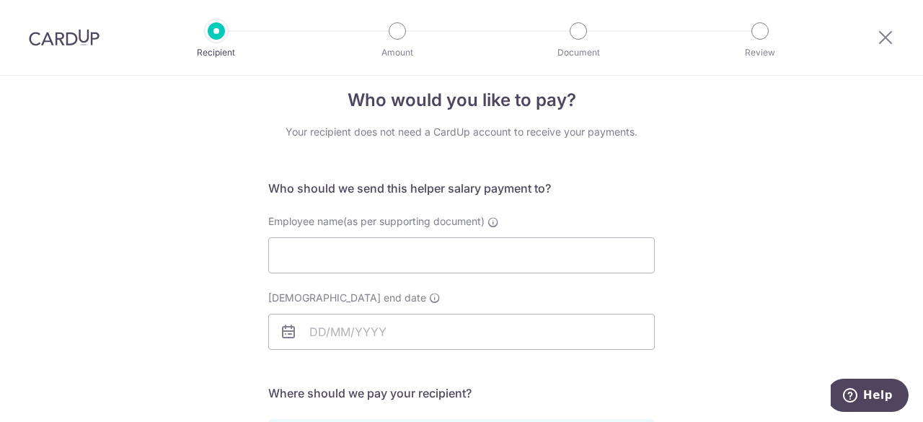
scroll to position [0, 0]
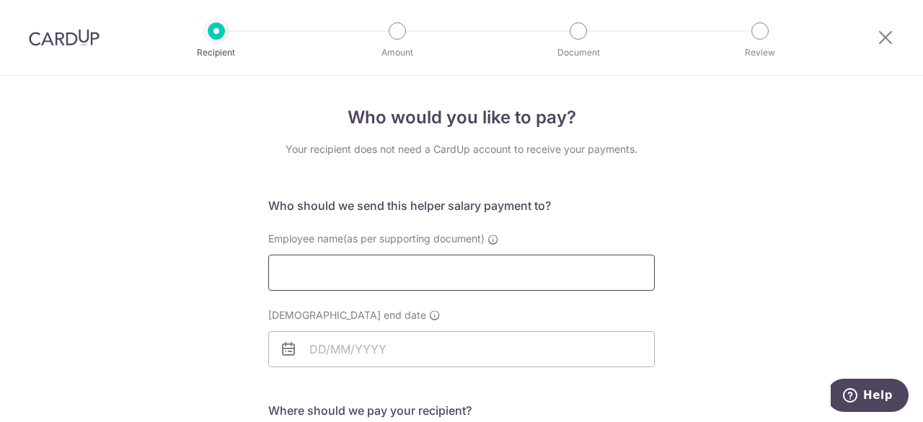
click at [480, 266] on input "Employee name(as per supporting document)" at bounding box center [461, 273] width 387 height 36
type input "Eti Sundari"
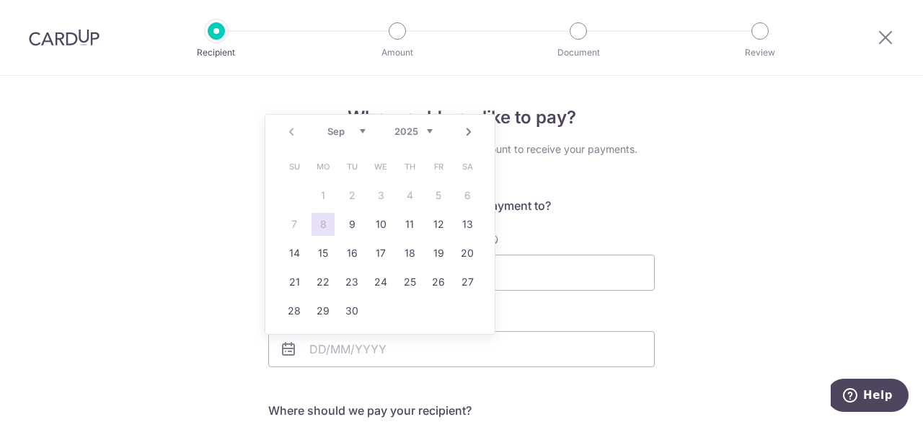
click at [667, 327] on div "Who would you like to pay? Your recipient does not need a CardUp account to rec…" at bounding box center [461, 419] width 923 height 687
click at [387, 351] on input "Employment contract end date" at bounding box center [461, 349] width 387 height 36
click at [364, 131] on select "Sep Oct Nov Dec" at bounding box center [347, 132] width 38 height 12
click at [426, 129] on select "2025 2026 2027 2028 2029 2030 2031 2032 2033 2034 2035" at bounding box center [414, 132] width 38 height 12
click at [353, 128] on select "Jan Feb Mar Apr May Jun [DATE] Aug Sep Oct Nov Dec" at bounding box center [347, 132] width 38 height 12
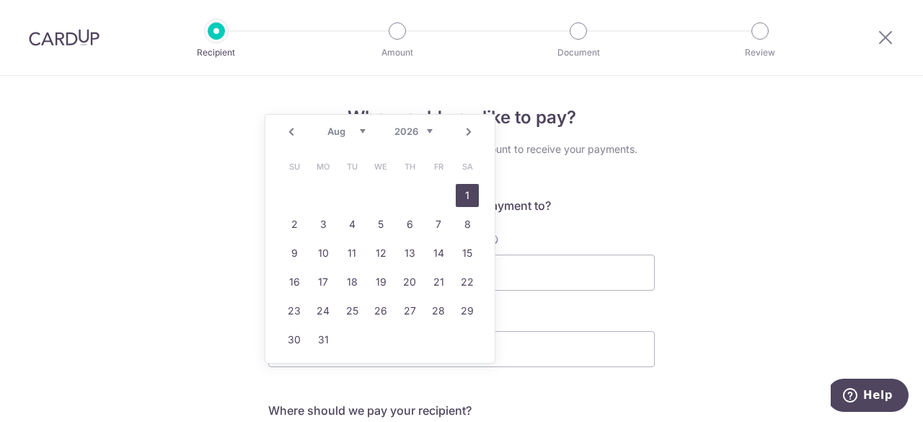
click at [466, 200] on link "1" at bounding box center [467, 195] width 23 height 23
type input "[DATE]"
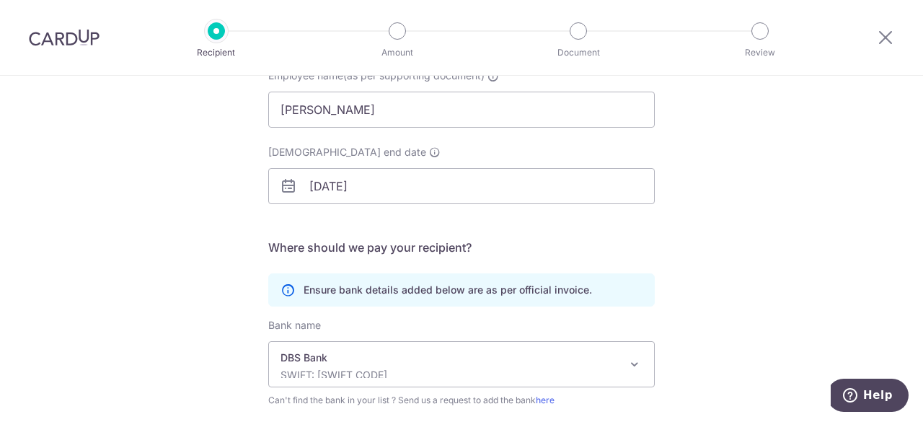
scroll to position [339, 0]
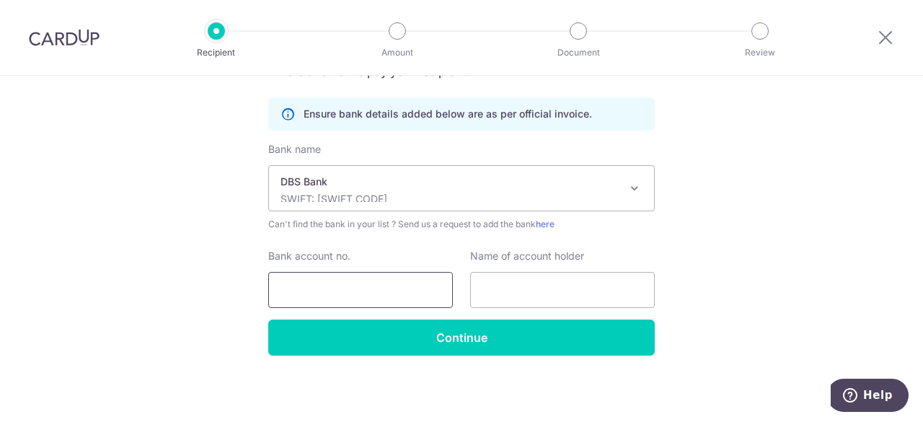
click at [382, 293] on input "Bank account no." at bounding box center [360, 290] width 185 height 36
type input "2715997208"
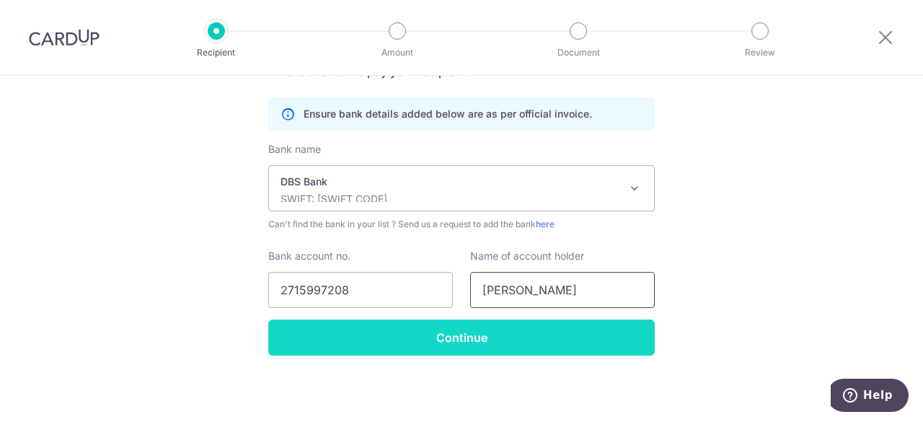
type input "Eti Sundari"
click at [453, 341] on input "Continue" at bounding box center [461, 338] width 387 height 36
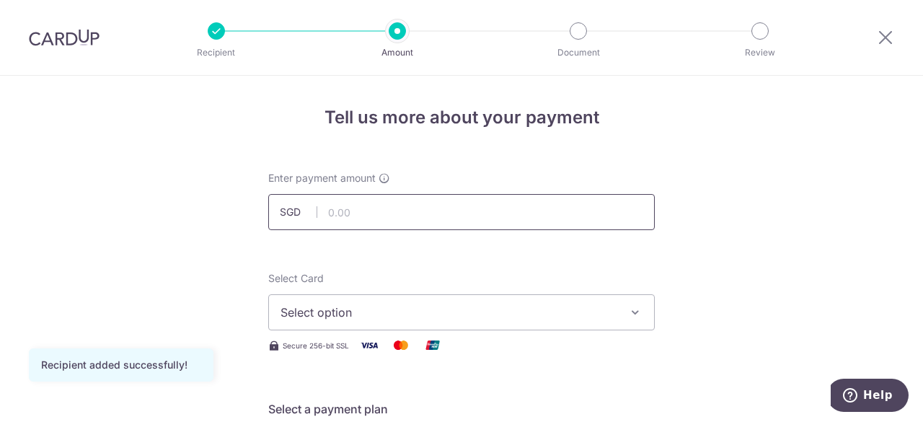
click at [499, 221] on input "text" at bounding box center [461, 212] width 387 height 36
type input "1,200.00"
click at [495, 312] on span "Select option" at bounding box center [449, 312] width 336 height 17
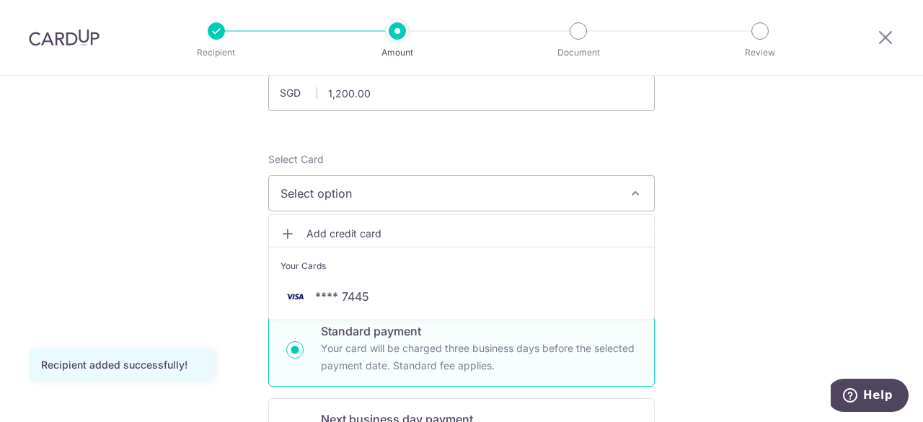
scroll to position [120, 0]
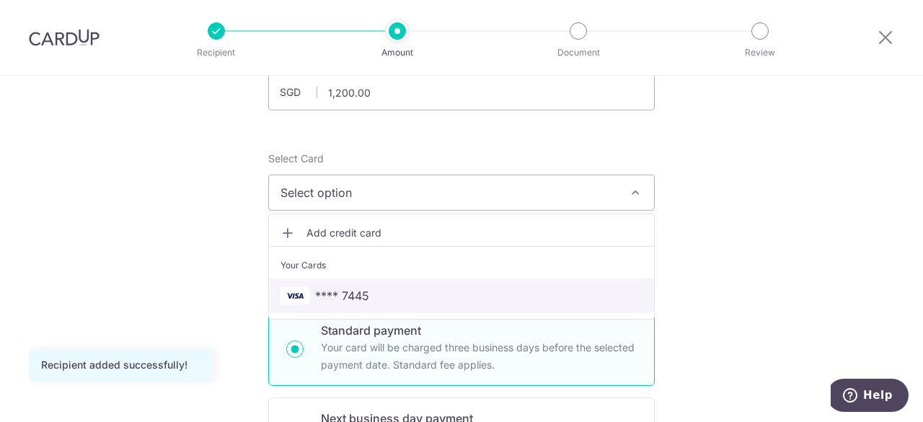
click at [369, 298] on span "**** 7445" at bounding box center [462, 295] width 362 height 17
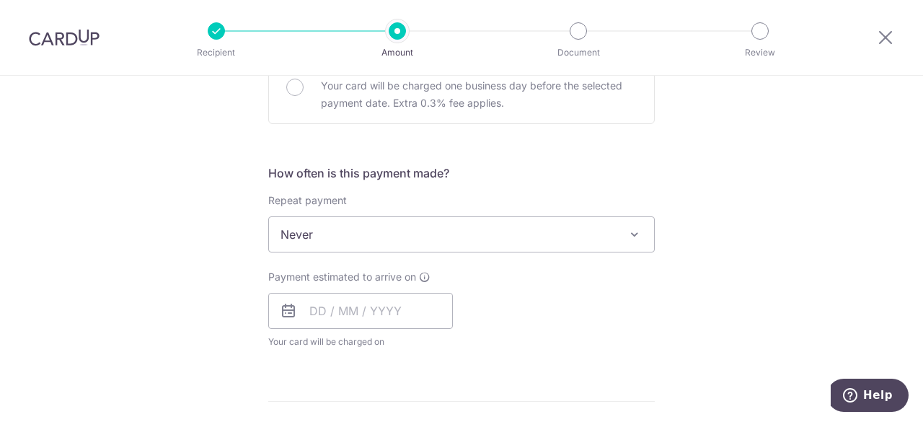
scroll to position [469, 0]
click at [610, 240] on span "Never" at bounding box center [461, 235] width 385 height 35
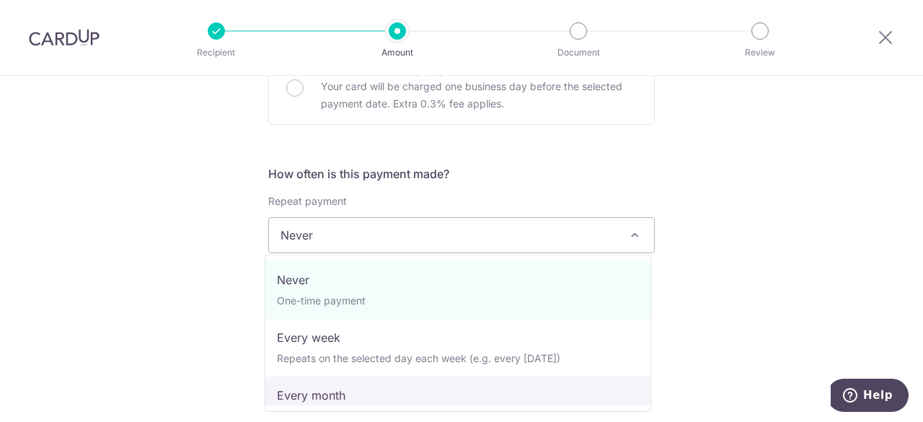
select select "3"
type input "[DATE]"
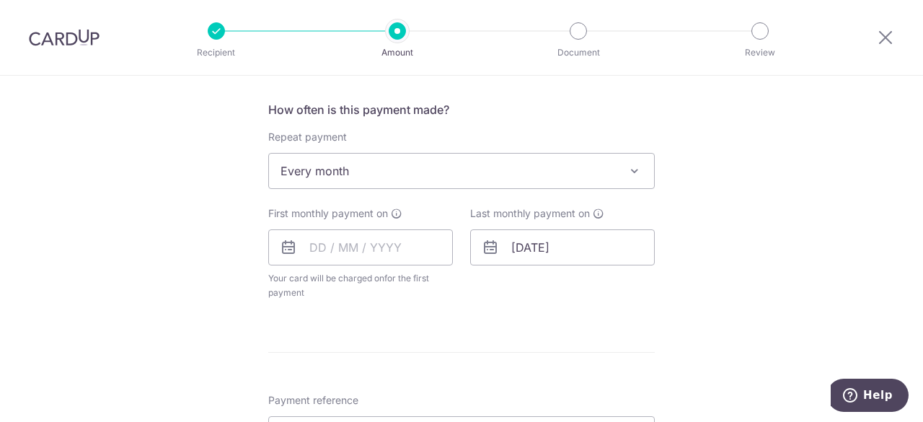
scroll to position [534, 0]
click at [388, 252] on input "text" at bounding box center [360, 247] width 185 height 36
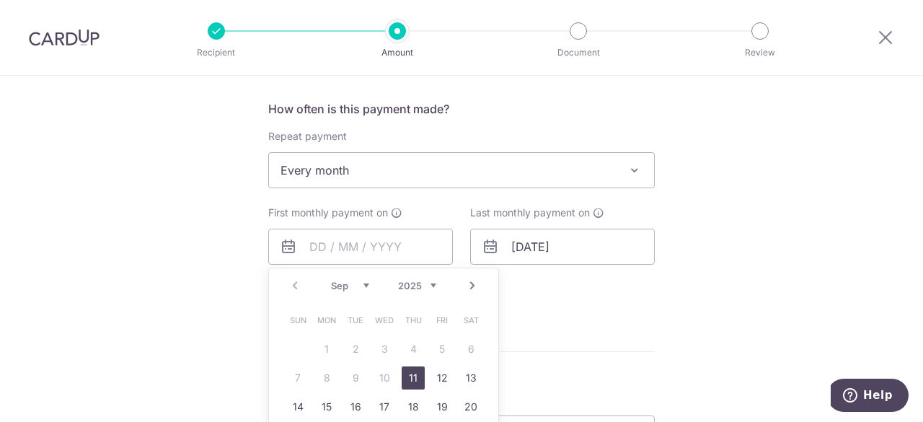
click at [668, 353] on div "Tell us more about your payment Enter payment amount SGD 1,200.00 1200.00 Recip…" at bounding box center [461, 201] width 923 height 1319
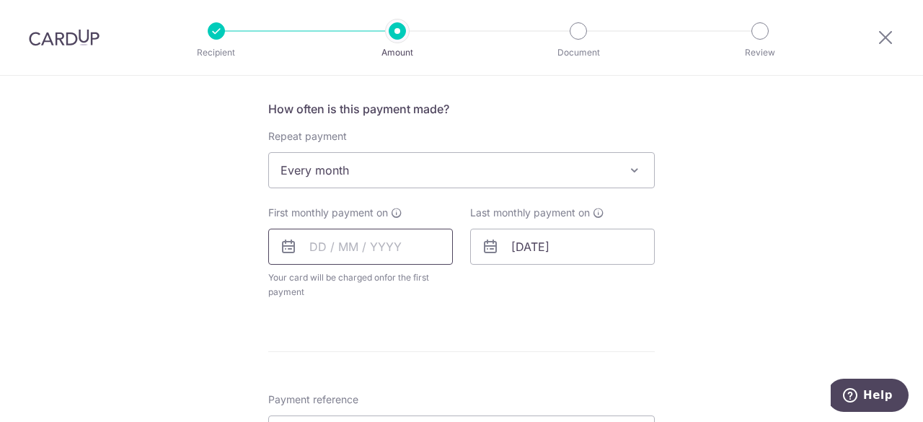
click at [303, 247] on input "text" at bounding box center [360, 247] width 185 height 36
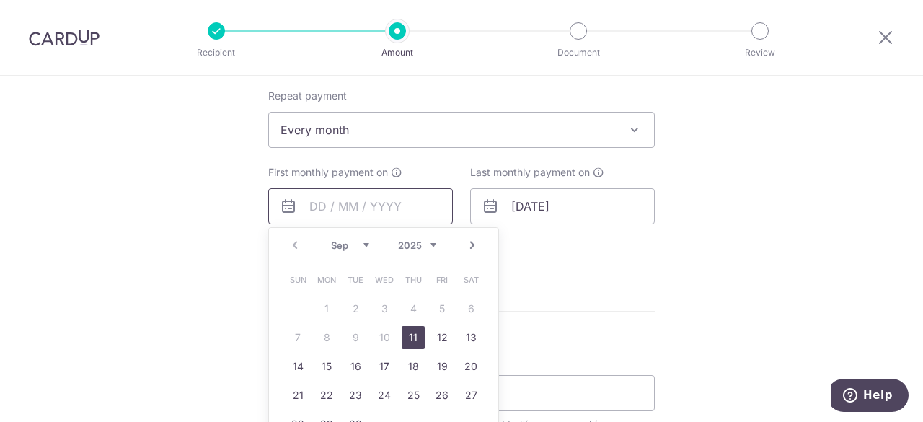
scroll to position [641, 0]
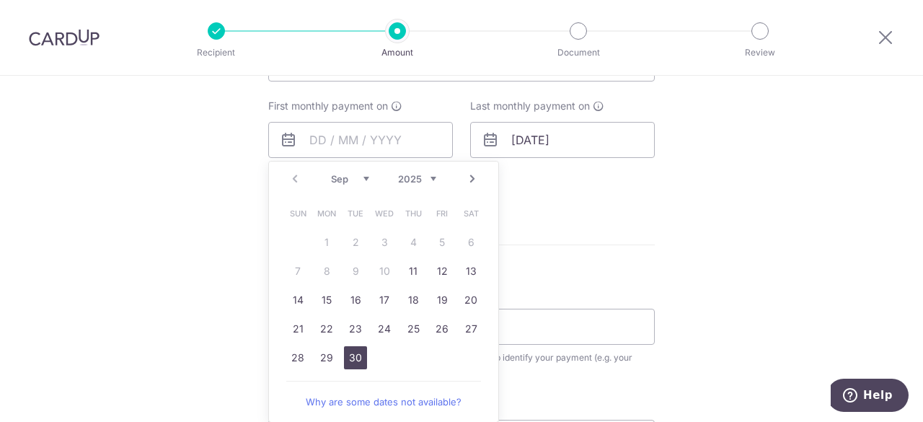
click at [349, 358] on link "30" at bounding box center [355, 357] width 23 height 23
type input "[DATE]"
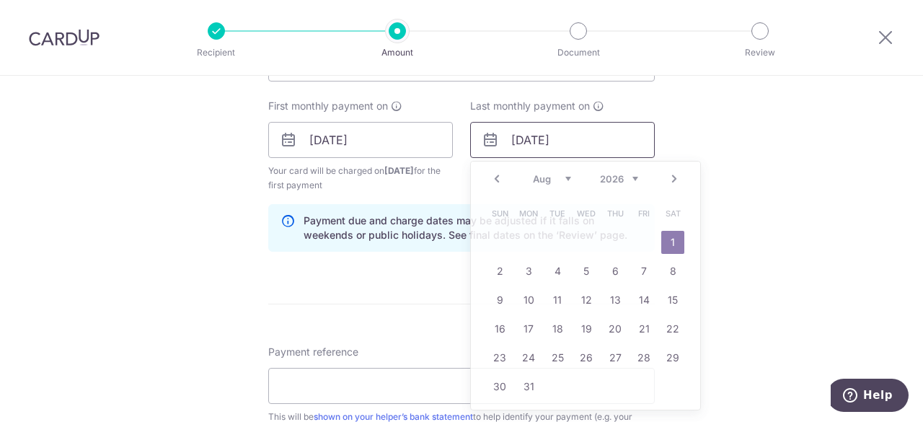
click at [553, 144] on input "[DATE]" at bounding box center [562, 140] width 185 height 36
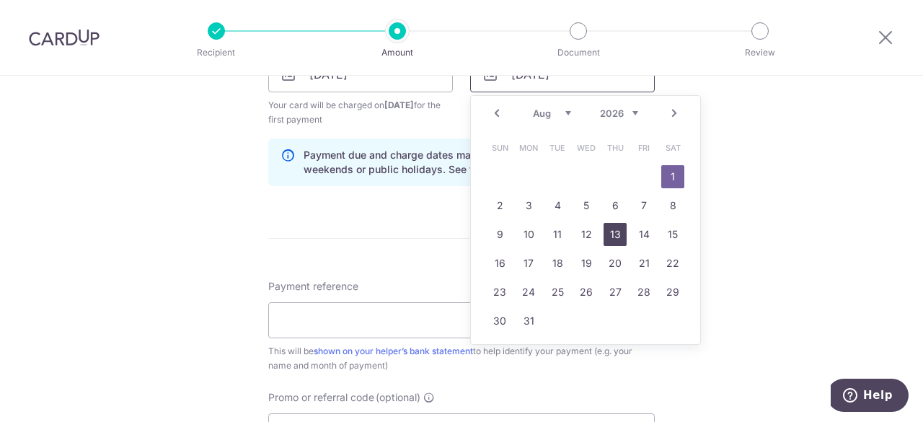
scroll to position [706, 0]
click at [664, 175] on link "1" at bounding box center [673, 177] width 23 height 23
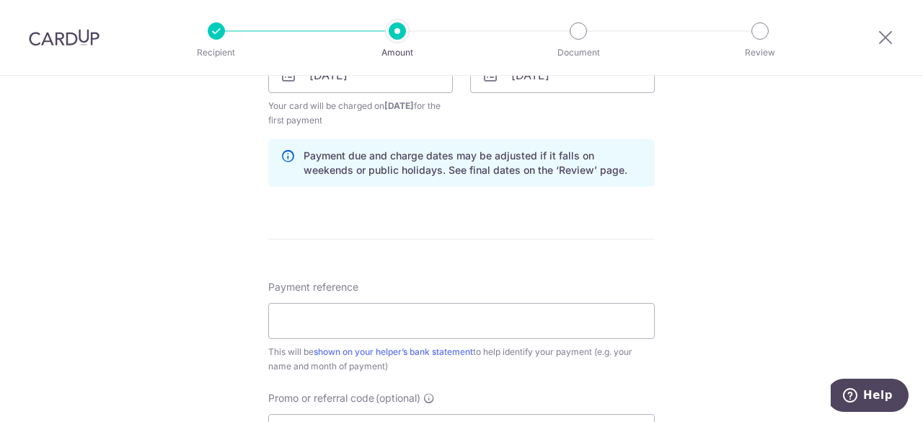
click at [838, 175] on div "Tell us more about your payment Enter payment amount SGD 1,200.00 1200.00 Recip…" at bounding box center [461, 59] width 923 height 1379
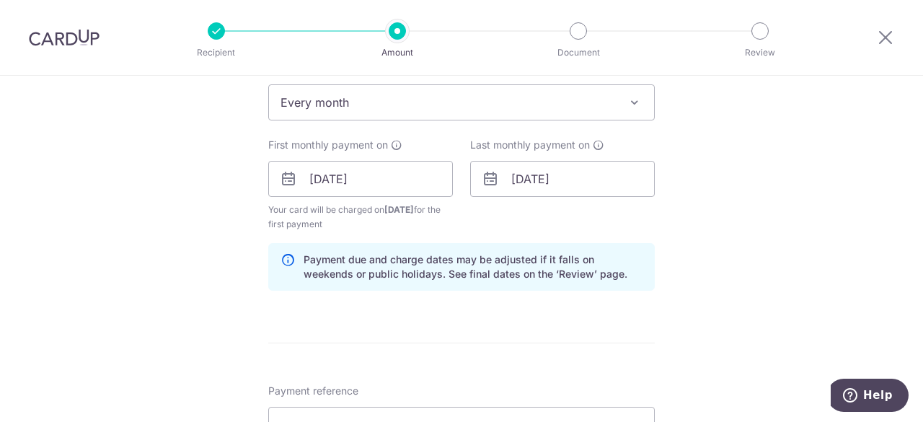
scroll to position [602, 0]
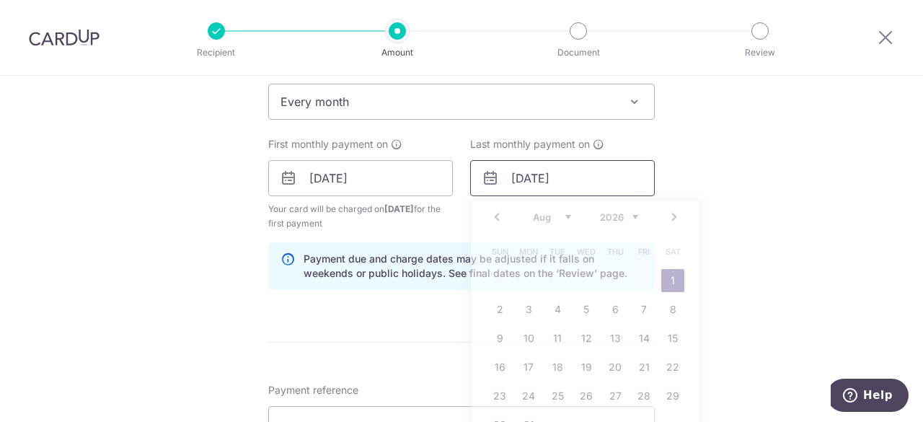
click at [561, 176] on input "01/08/2026" at bounding box center [562, 178] width 185 height 36
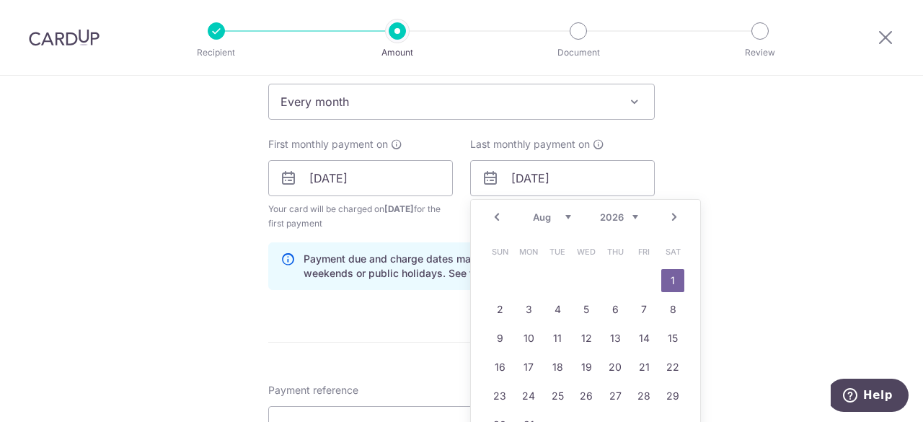
click at [558, 217] on select "Jan Feb Mar Apr May Jun Jul Aug Sep Oct Nov Dec" at bounding box center [552, 217] width 38 height 12
click at [805, 273] on div "Tell us more about your payment Enter payment amount SGD 1,200.00 1200.00 Recip…" at bounding box center [461, 162] width 923 height 1379
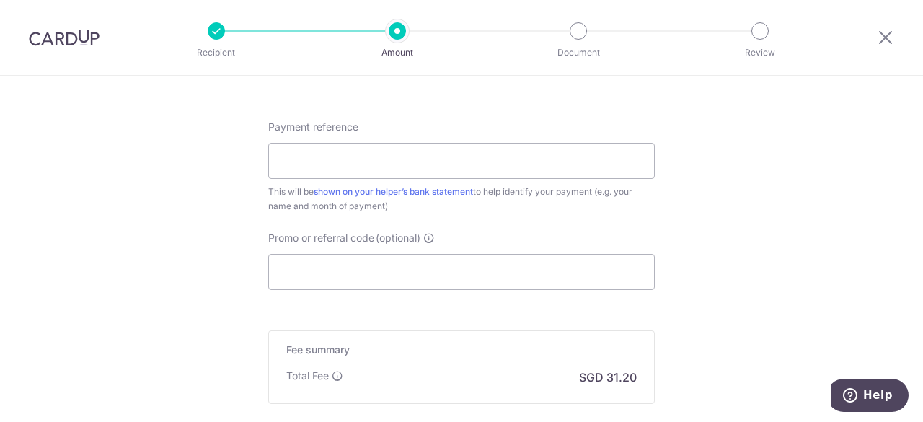
scroll to position [722, 0]
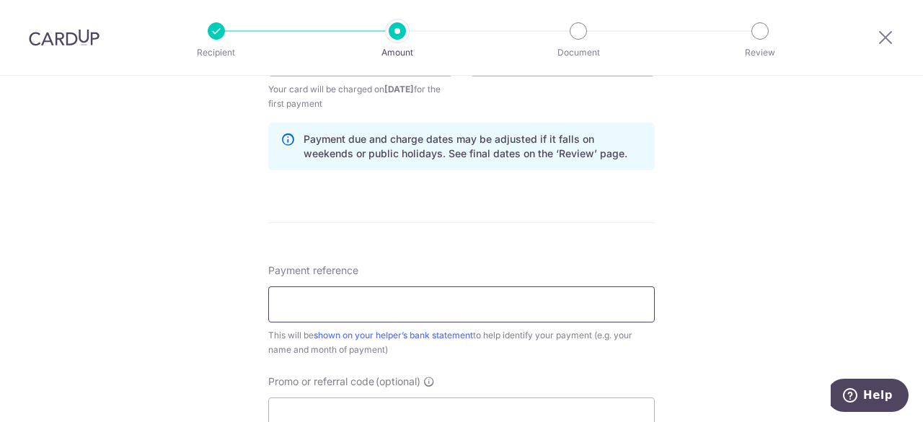
click at [605, 317] on input "Payment reference" at bounding box center [461, 304] width 387 height 36
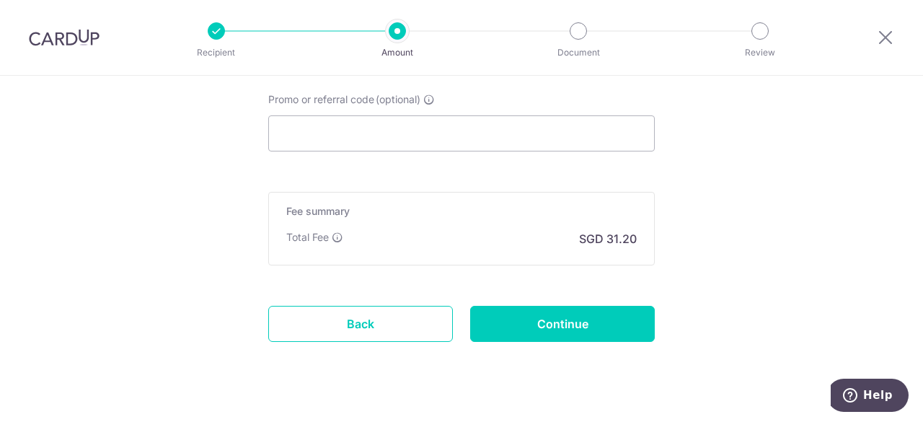
scroll to position [1029, 0]
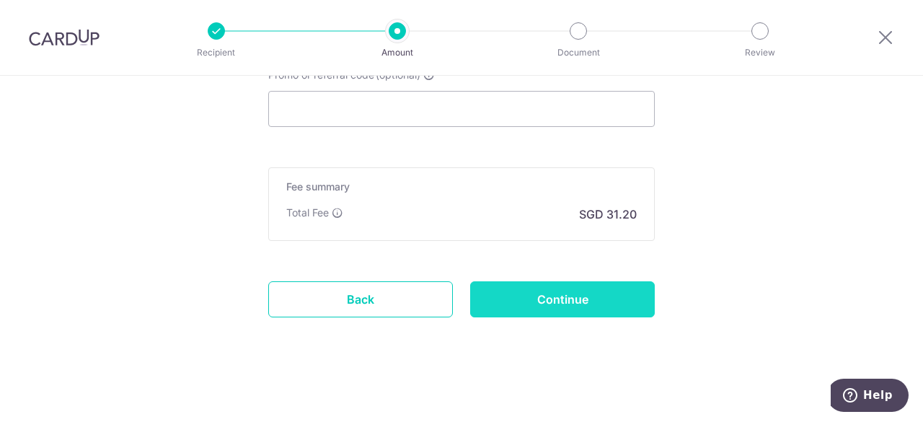
type input "Salary"
click at [545, 299] on input "Continue" at bounding box center [562, 299] width 185 height 36
type input "Create Schedule"
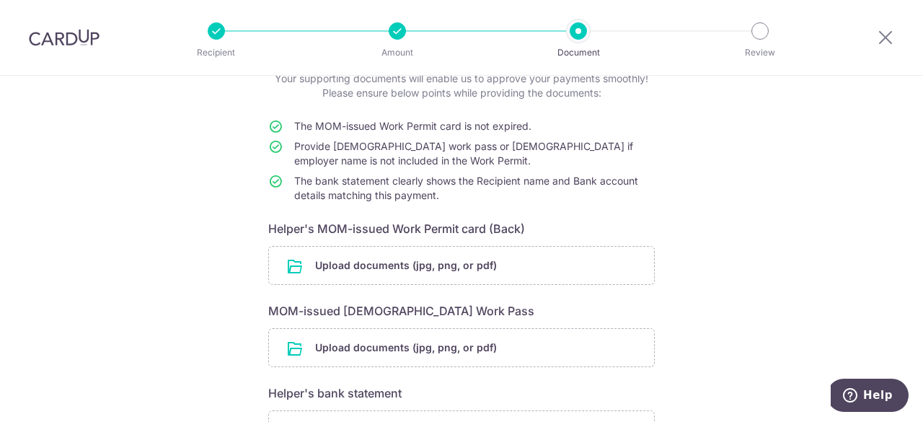
scroll to position [100, 0]
click at [491, 267] on input "file" at bounding box center [461, 265] width 385 height 38
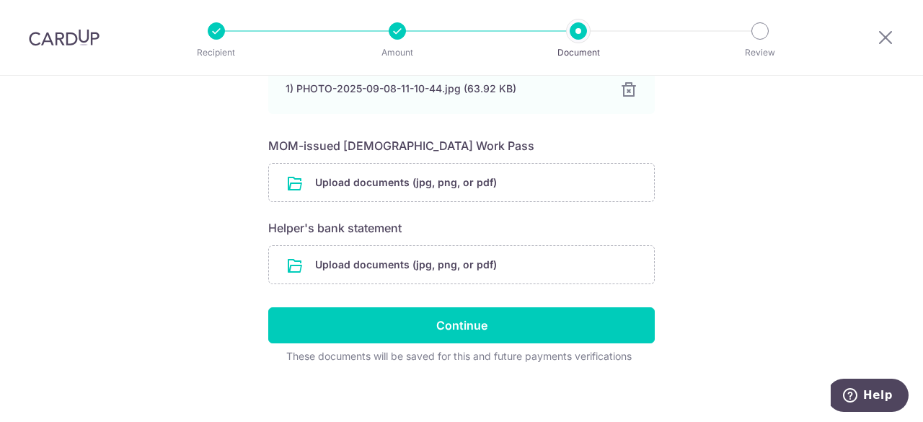
scroll to position [330, 0]
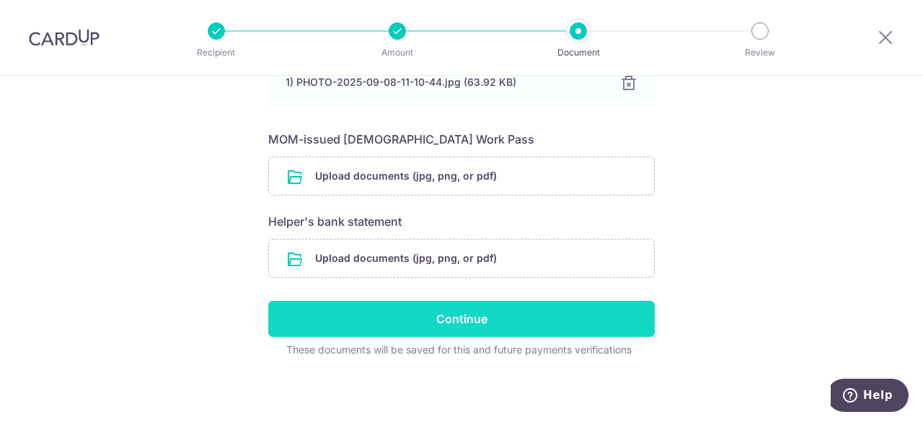
click at [467, 320] on input "Continue" at bounding box center [461, 319] width 387 height 36
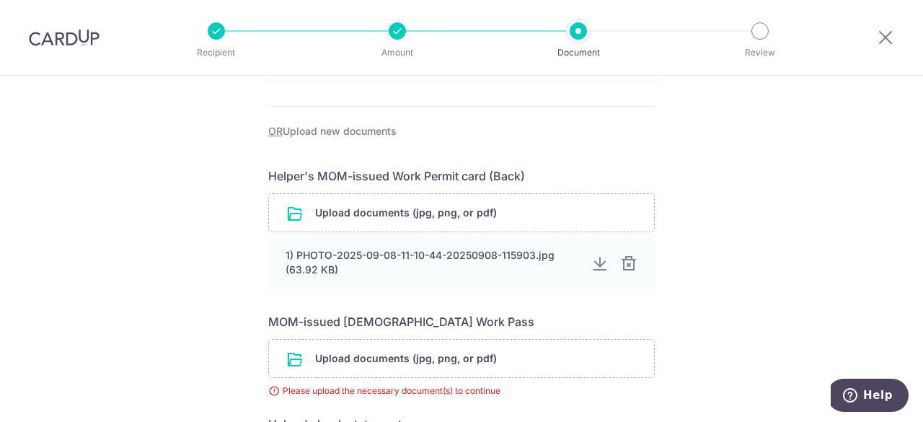
scroll to position [321, 0]
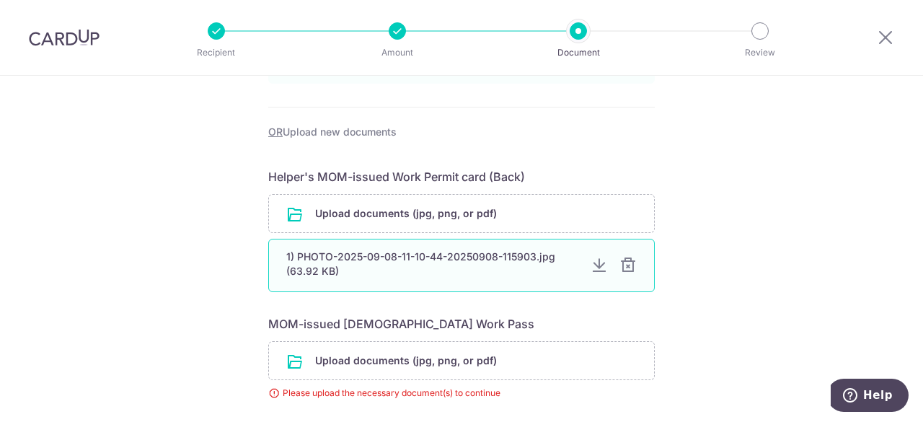
click at [628, 269] on div at bounding box center [628, 265] width 17 height 17
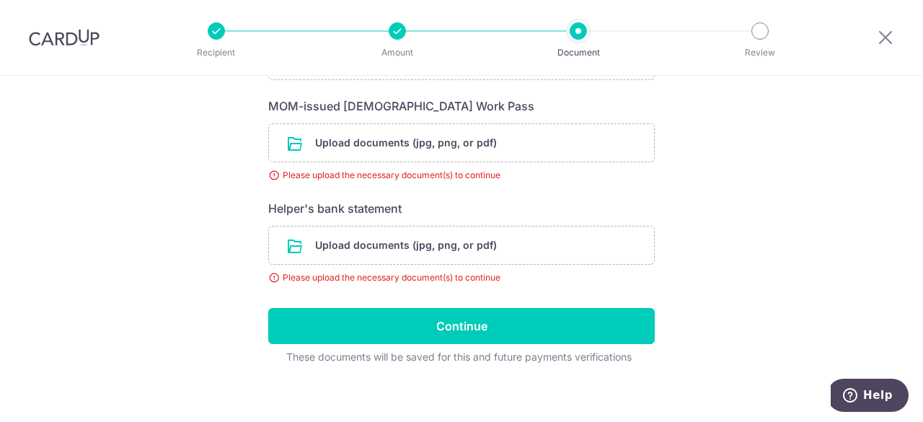
scroll to position [475, 0]
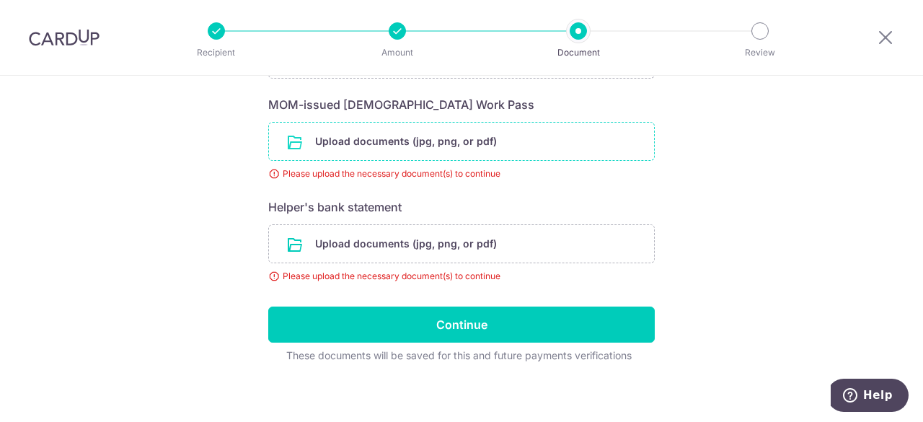
click at [420, 142] on input "file" at bounding box center [461, 142] width 385 height 38
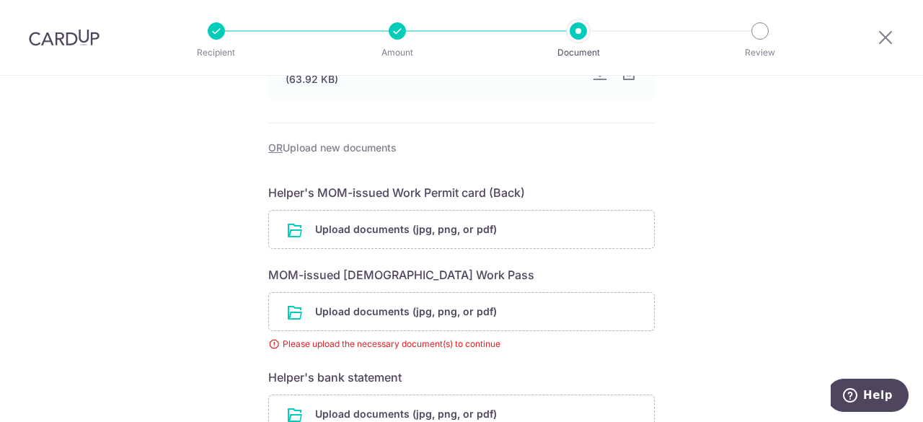
scroll to position [303, 0]
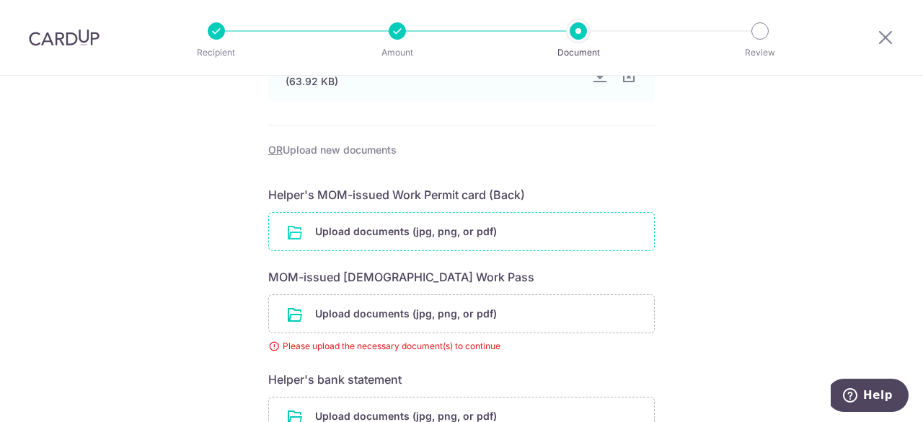
click at [410, 236] on input "file" at bounding box center [461, 232] width 385 height 38
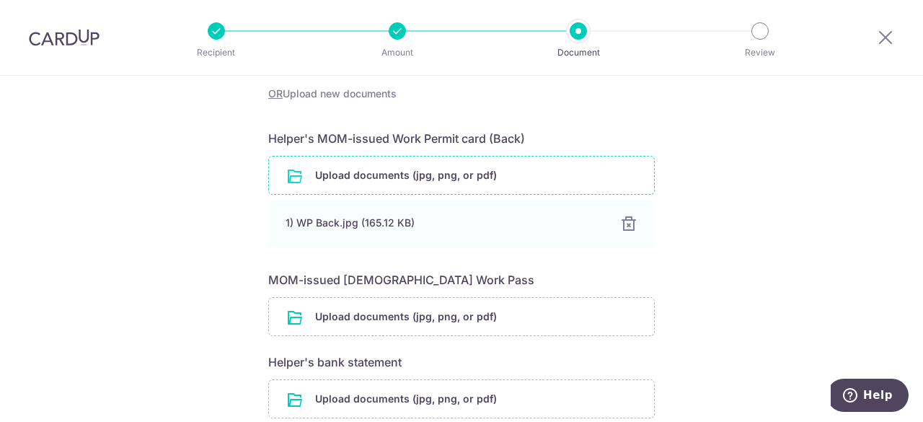
scroll to position [361, 0]
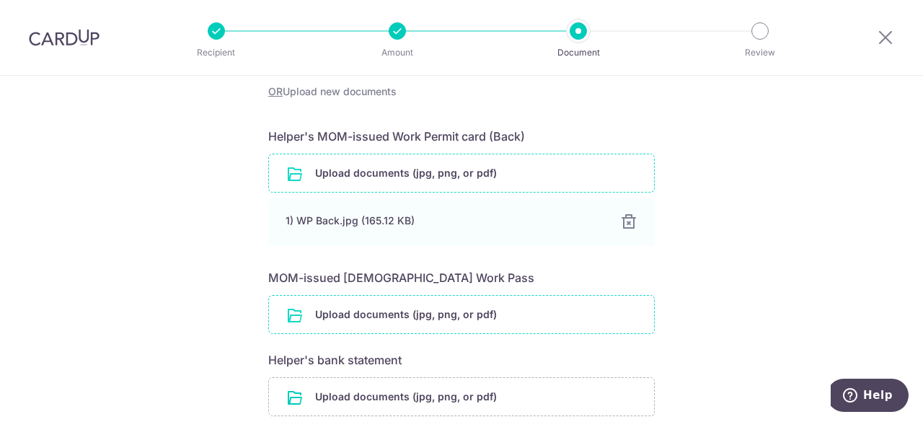
click at [418, 314] on input "file" at bounding box center [461, 315] width 385 height 38
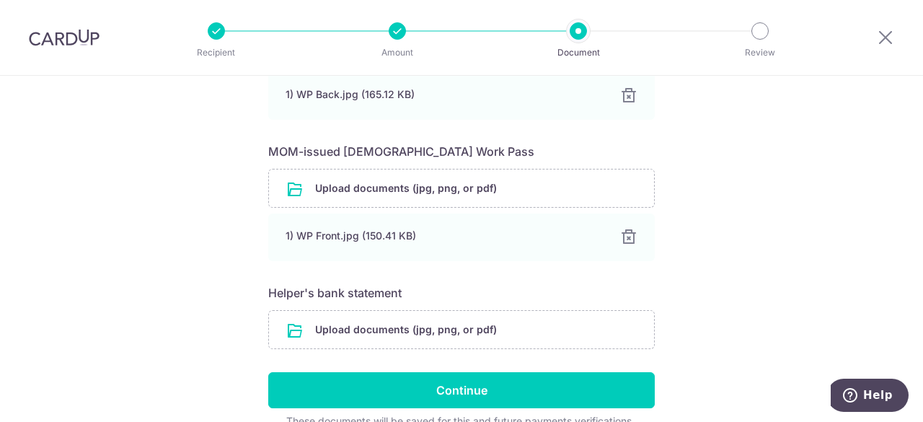
scroll to position [511, 0]
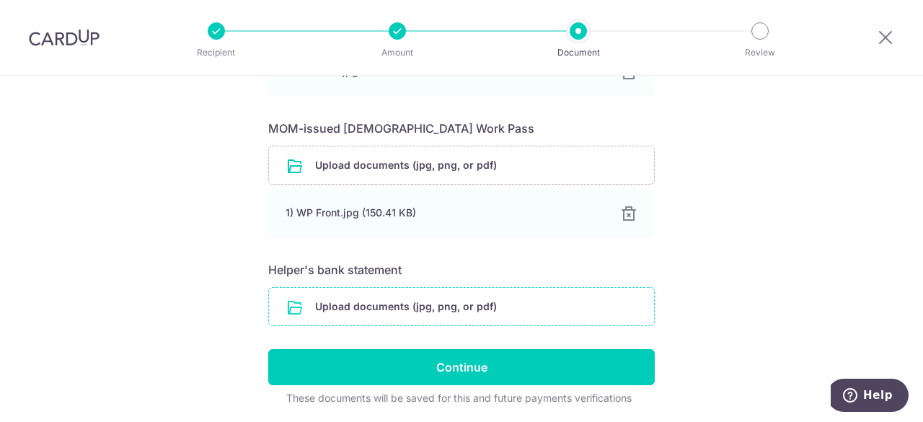
click at [417, 304] on input "file" at bounding box center [461, 307] width 385 height 38
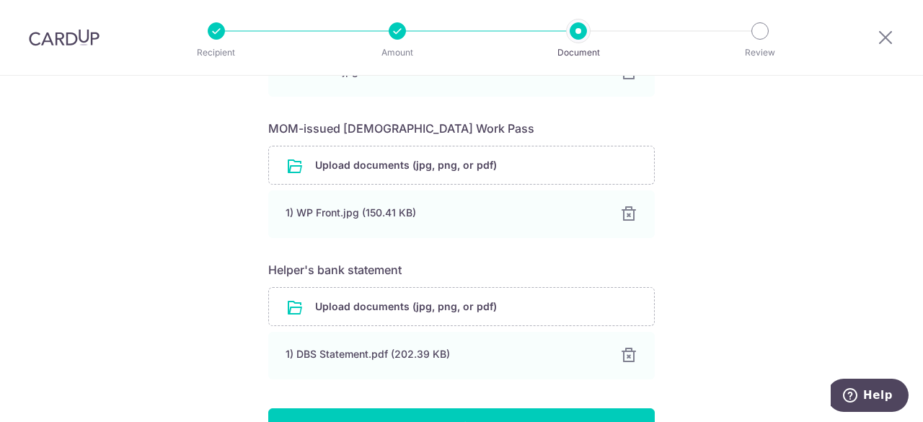
scroll to position [618, 0]
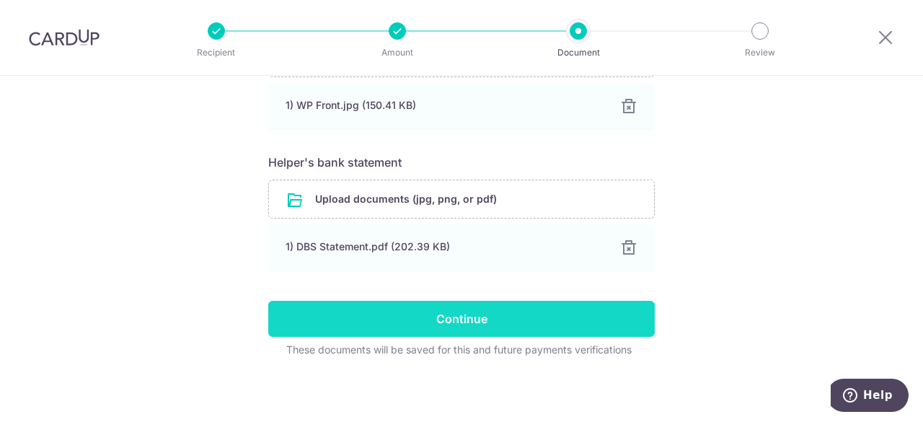
click at [470, 322] on input "Continue" at bounding box center [461, 319] width 387 height 36
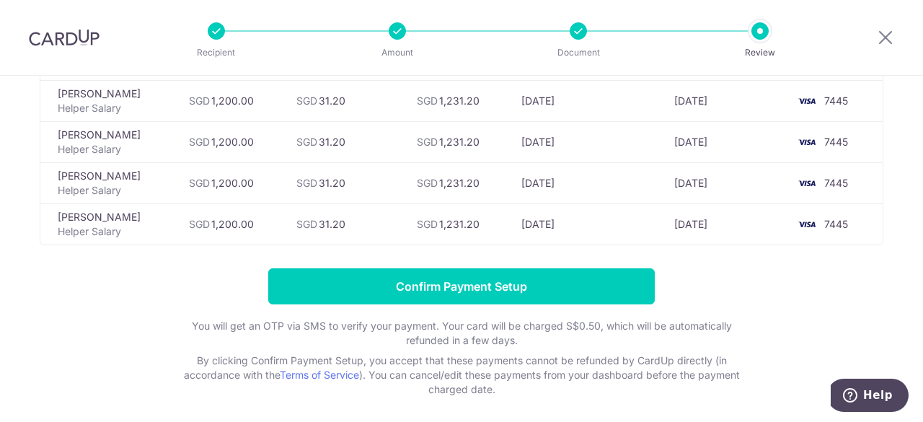
scroll to position [432, 0]
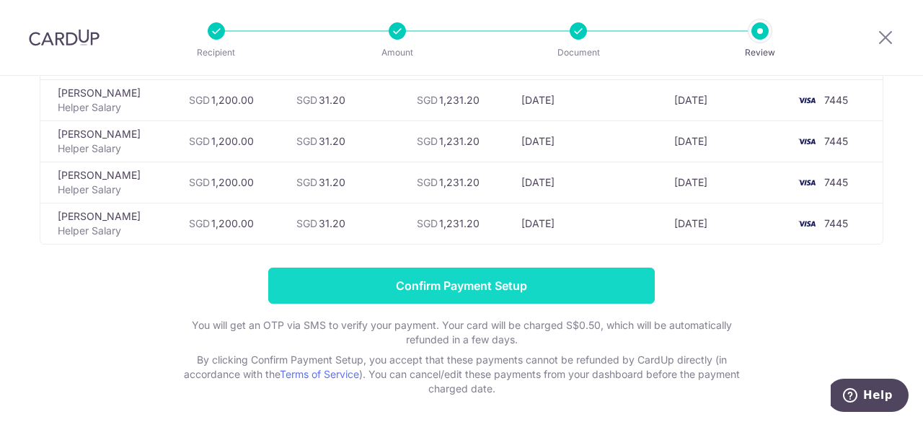
click at [463, 285] on input "Confirm Payment Setup" at bounding box center [461, 286] width 387 height 36
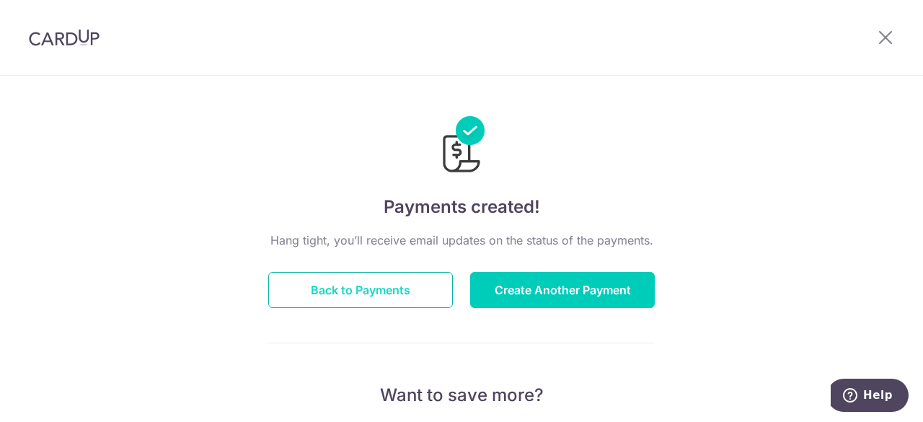
click at [419, 288] on button "Back to Payments" at bounding box center [360, 290] width 185 height 36
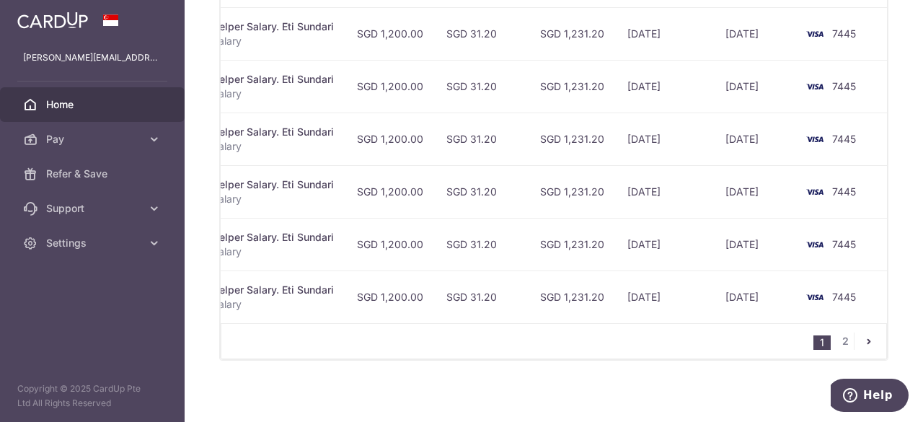
scroll to position [0, 255]
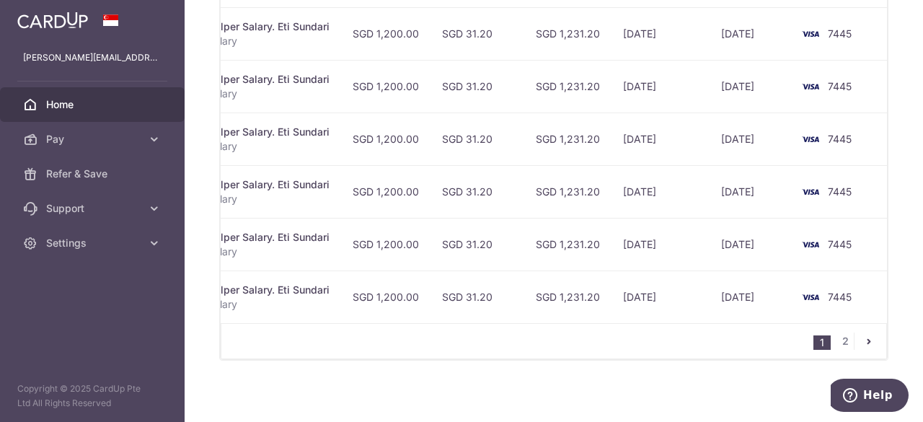
click at [770, 330] on div "1 2" at bounding box center [554, 341] width 667 height 36
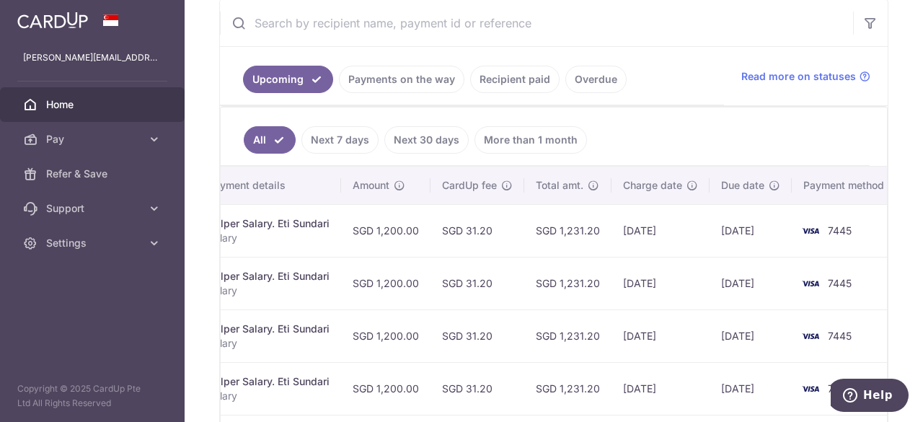
scroll to position [278, 0]
click at [732, 229] on td "[DATE]" at bounding box center [751, 231] width 82 height 53
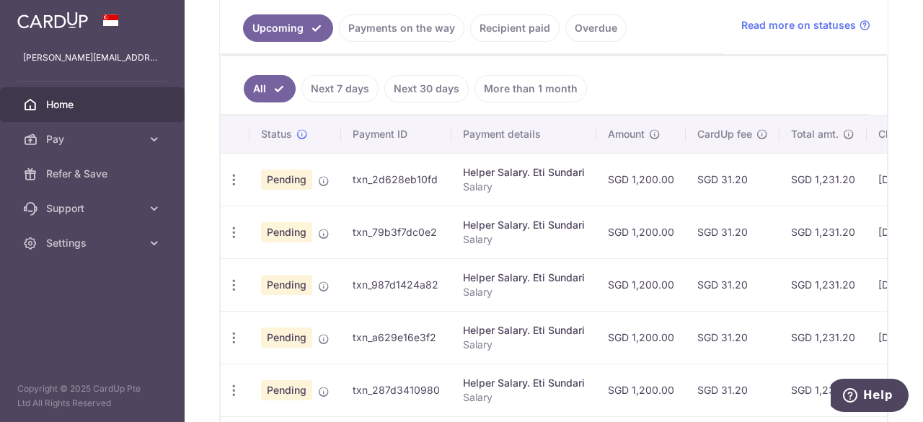
scroll to position [326, 0]
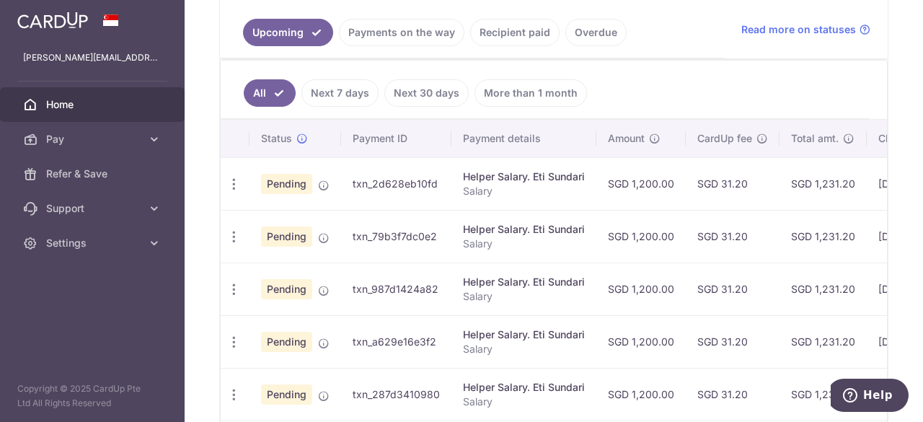
click at [400, 35] on link "Payments on the way" at bounding box center [402, 32] width 126 height 27
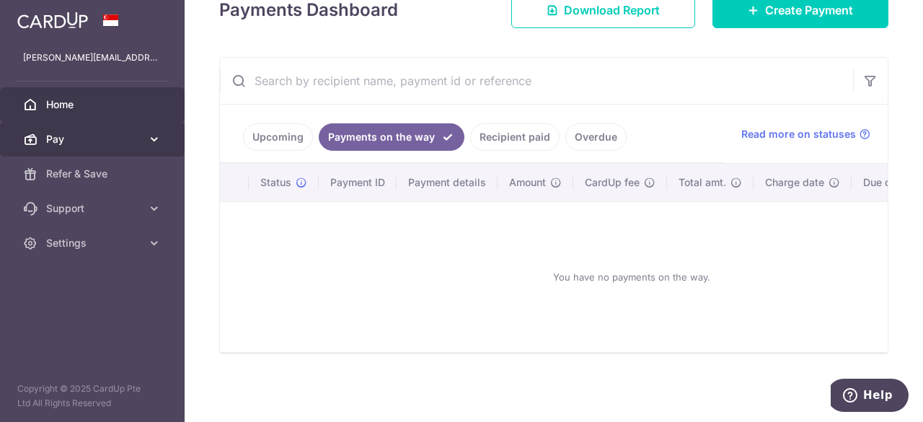
click at [47, 141] on span "Pay" at bounding box center [93, 139] width 95 height 14
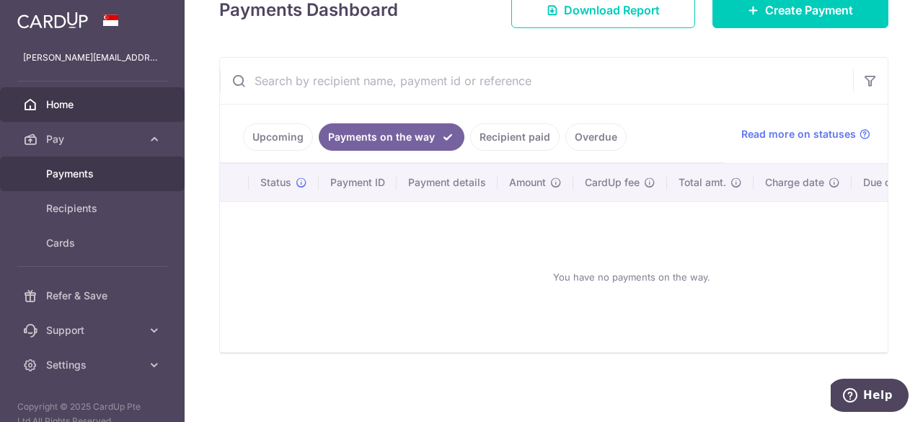
click at [95, 170] on span "Payments" at bounding box center [93, 174] width 95 height 14
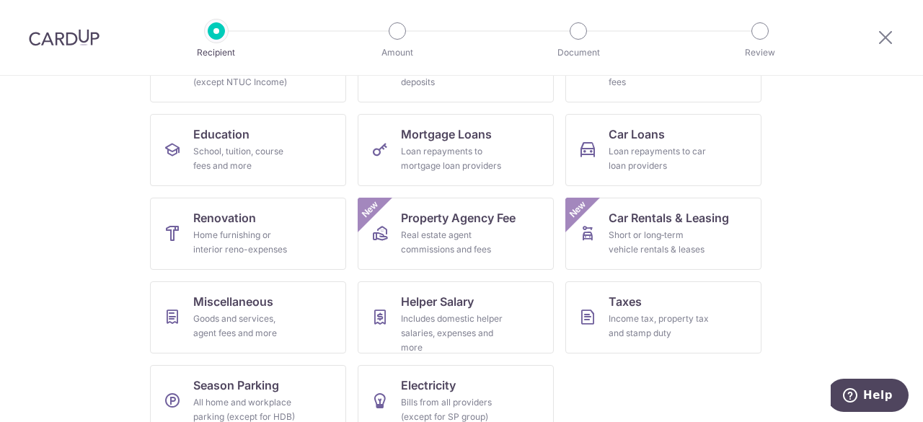
scroll to position [222, 0]
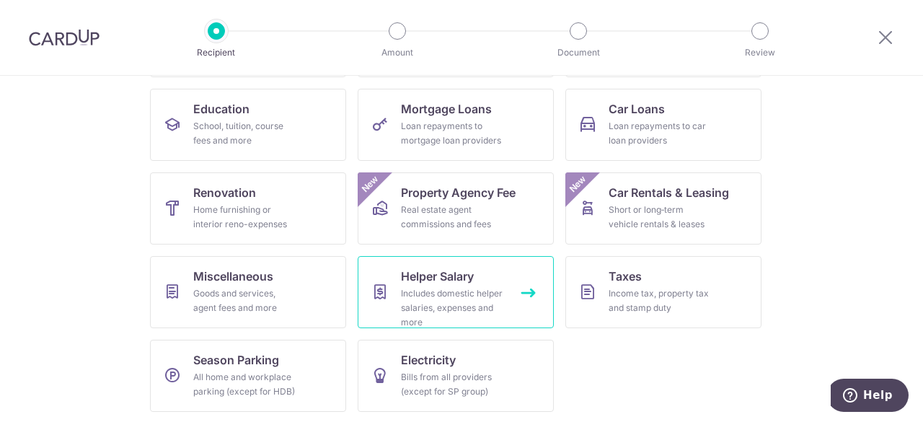
click at [483, 274] on link "Helper Salary Includes domestic helper salaries, expenses and more" at bounding box center [456, 292] width 196 height 72
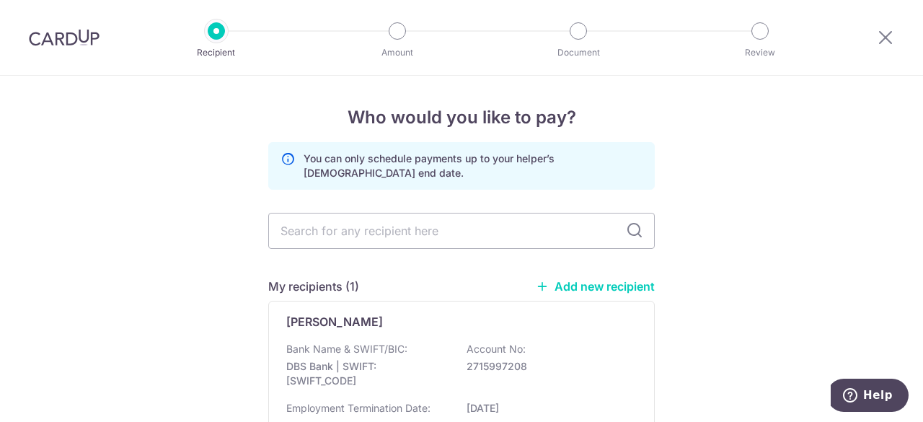
scroll to position [130, 0]
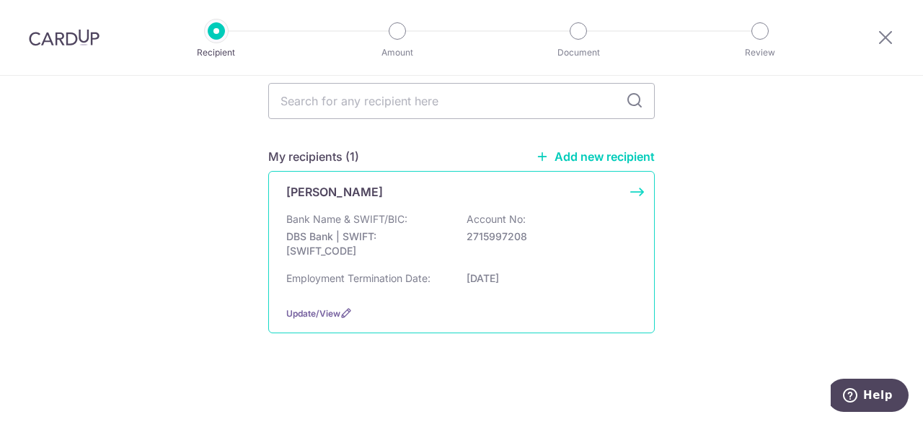
click at [488, 213] on p "Account No:" at bounding box center [496, 219] width 59 height 14
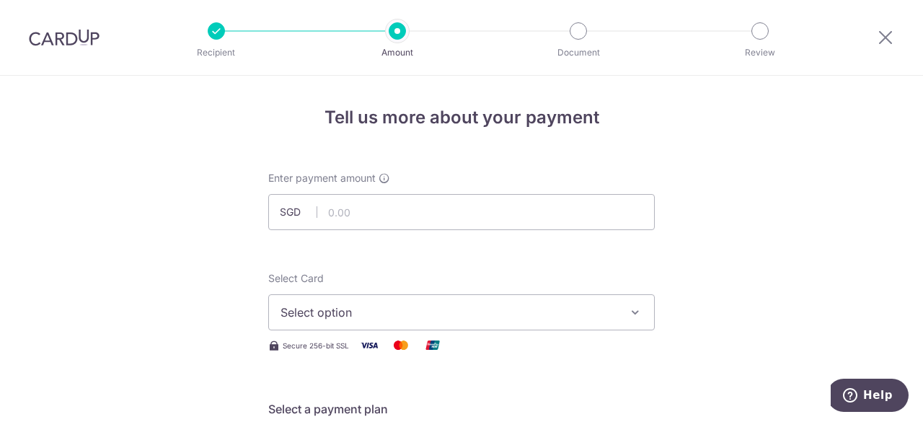
scroll to position [61, 0]
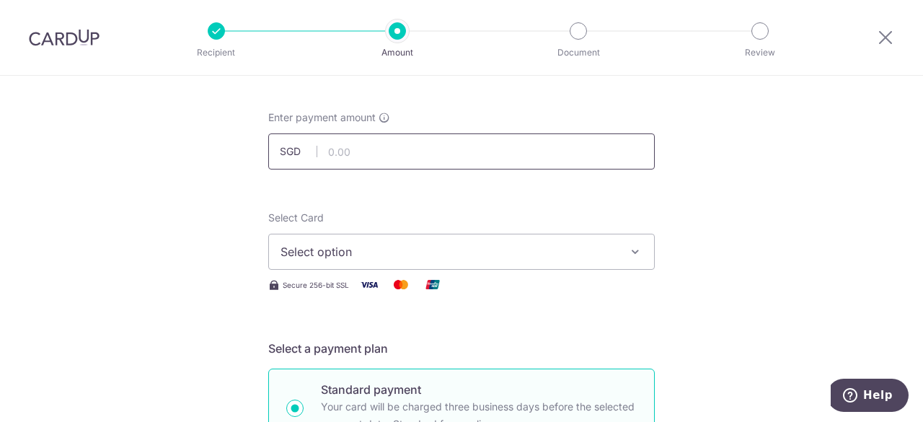
click at [497, 155] on input "text" at bounding box center [461, 151] width 387 height 36
type input "1,200.00"
click at [436, 250] on span "Select option" at bounding box center [449, 251] width 336 height 17
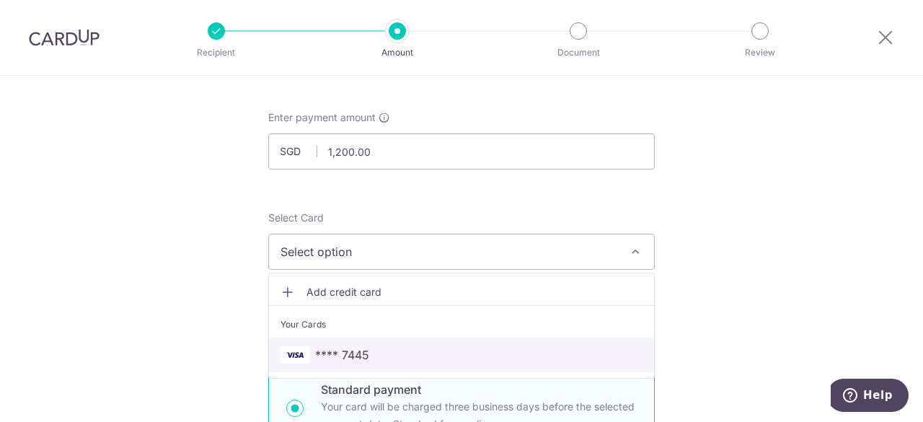
click at [345, 348] on span "**** 7445" at bounding box center [342, 354] width 54 height 17
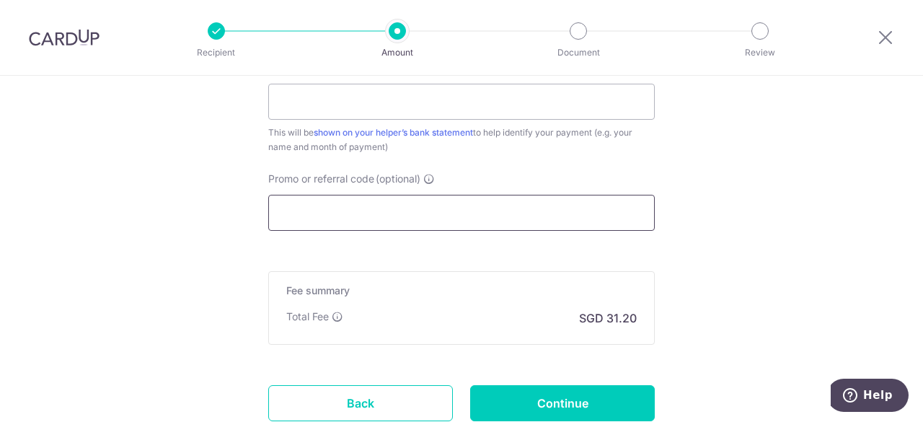
scroll to position [955, 0]
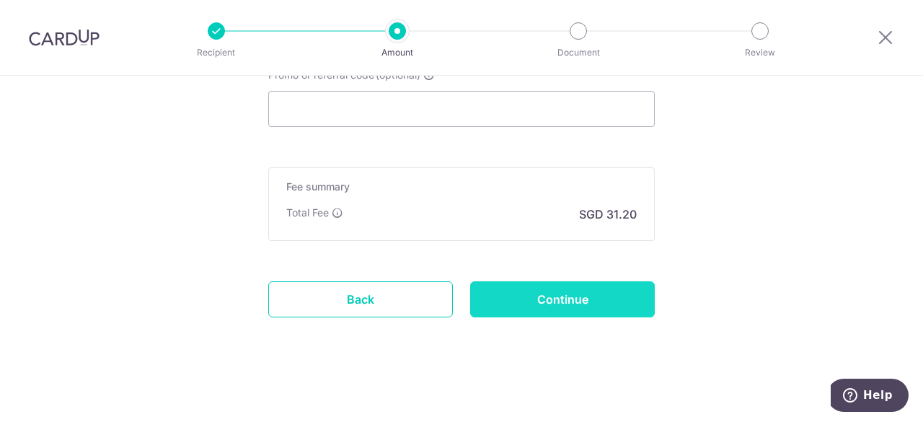
click at [565, 299] on input "Continue" at bounding box center [562, 299] width 185 height 36
type input "Create Schedule"
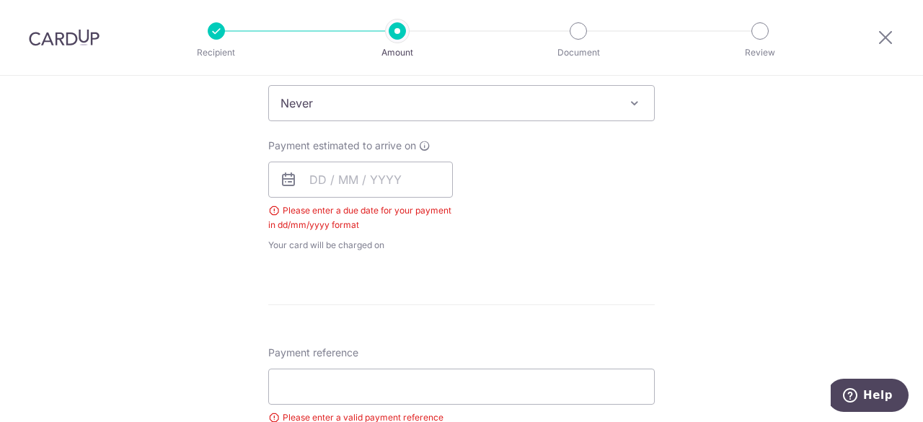
scroll to position [682, 0]
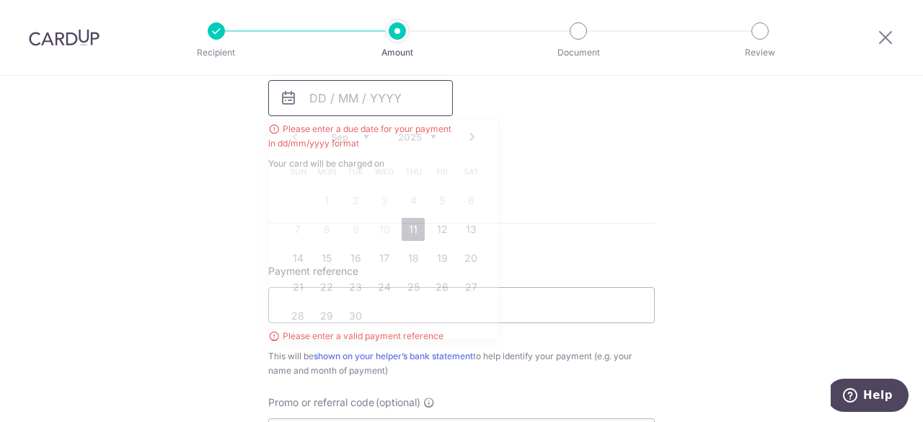
click at [313, 96] on input "text" at bounding box center [360, 98] width 185 height 36
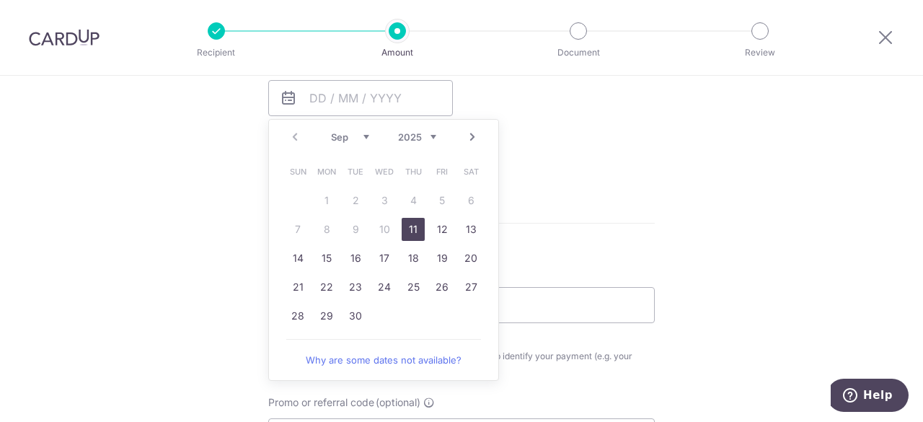
click at [415, 232] on link "11" at bounding box center [413, 229] width 23 height 23
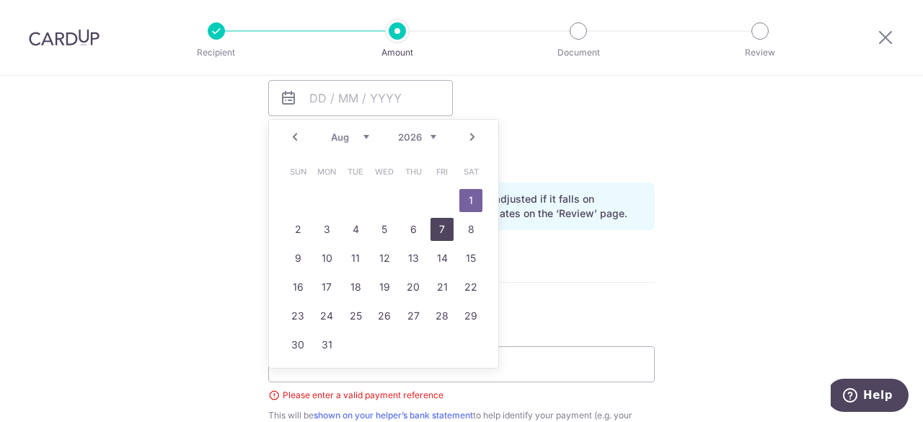
type input "[DATE]"
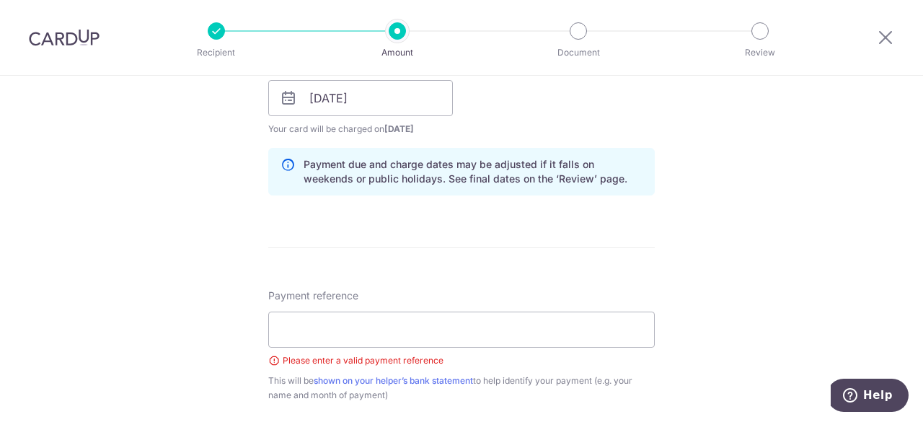
scroll to position [735, 0]
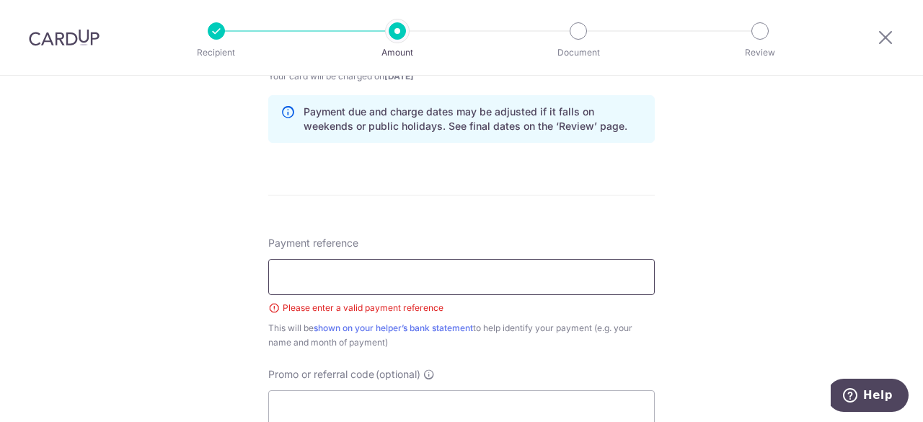
click at [511, 281] on input "Payment reference" at bounding box center [461, 277] width 387 height 36
type input "Salary"
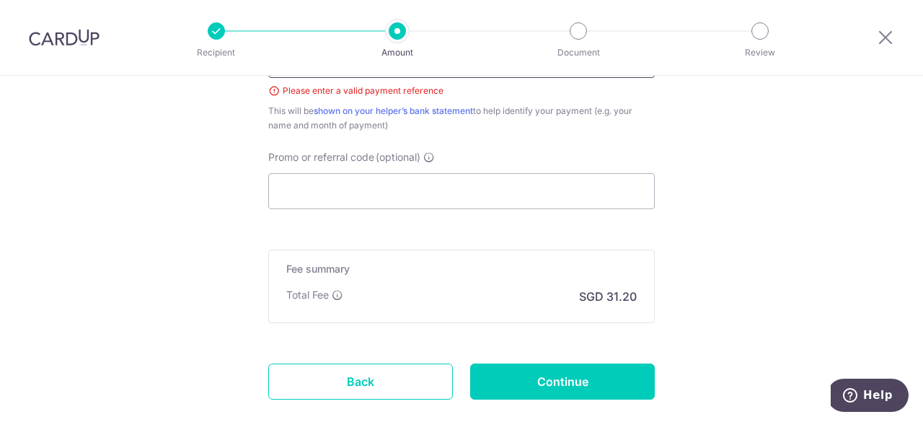
scroll to position [1034, 0]
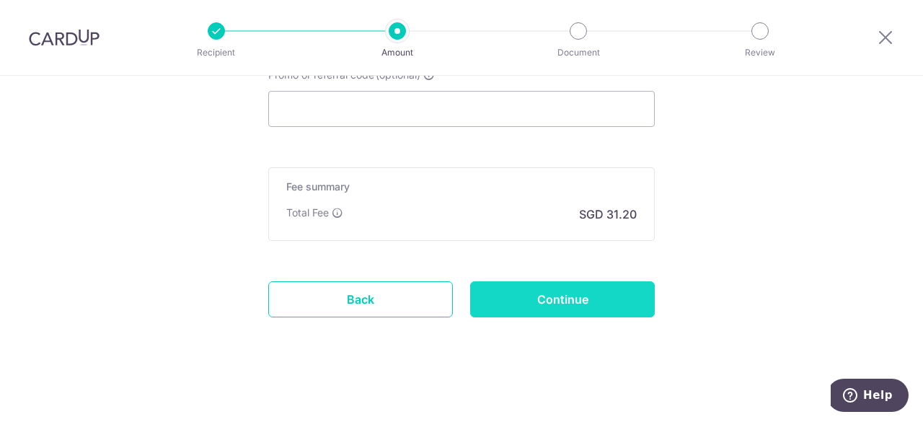
click at [579, 296] on input "Continue" at bounding box center [562, 299] width 185 height 36
type input "Create Schedule"
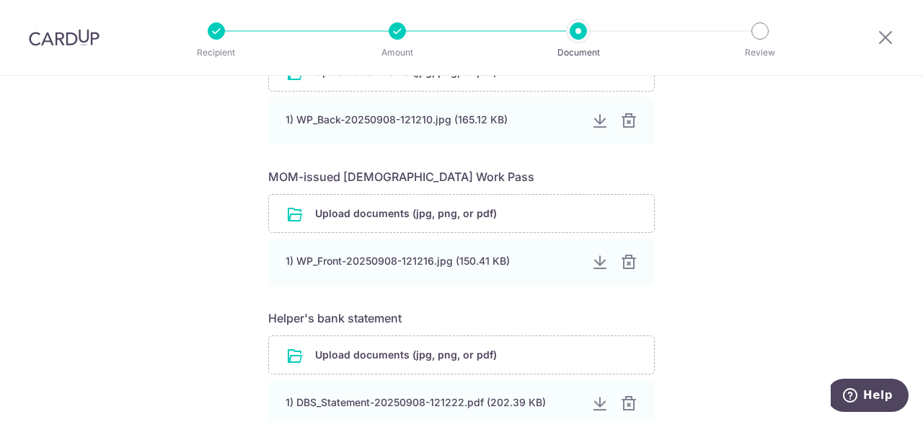
scroll to position [721, 0]
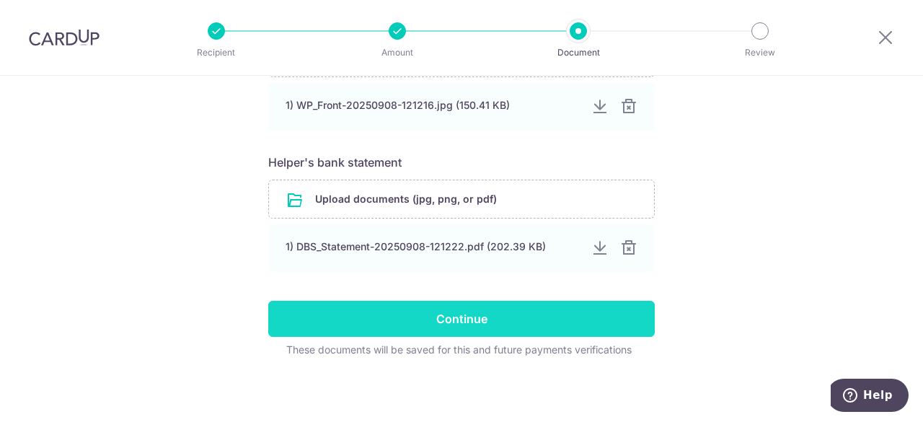
click at [491, 315] on input "Continue" at bounding box center [461, 319] width 387 height 36
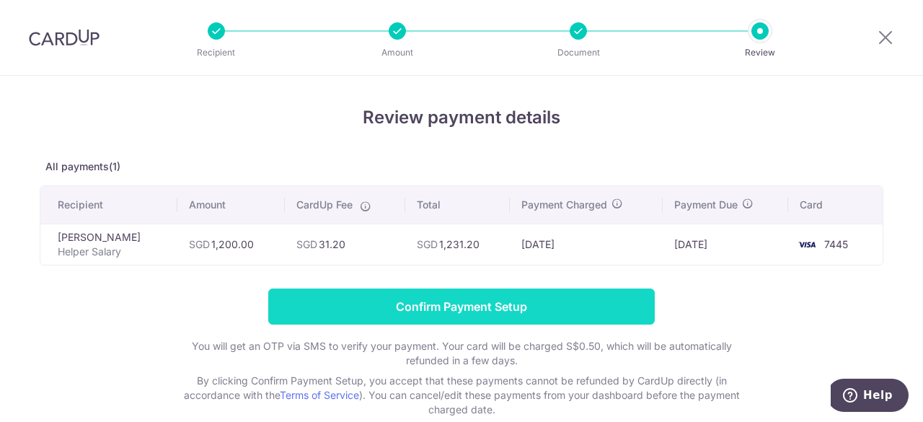
click at [450, 311] on input "Confirm Payment Setup" at bounding box center [461, 307] width 387 height 36
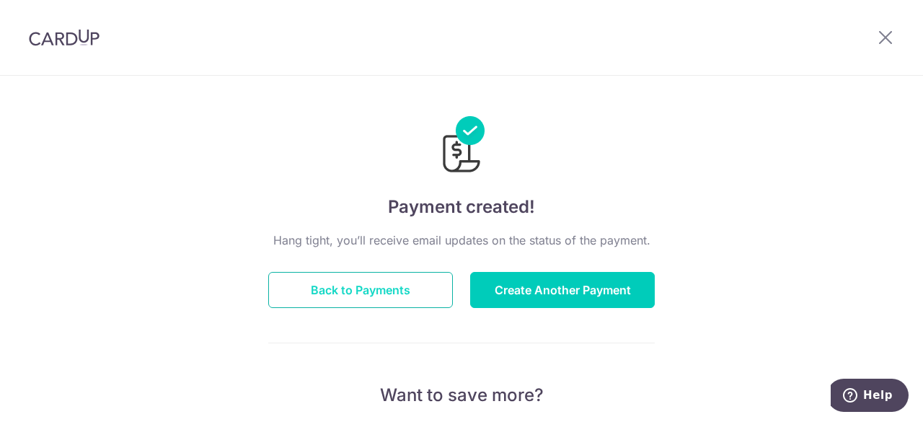
click at [356, 281] on button "Back to Payments" at bounding box center [360, 290] width 185 height 36
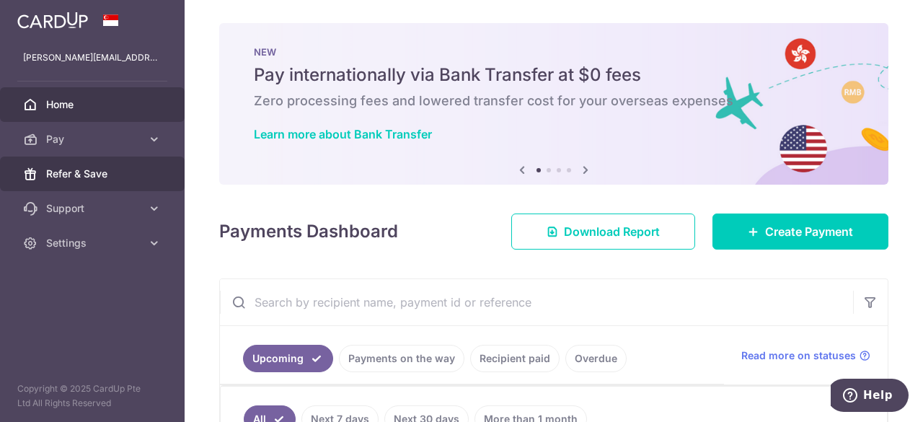
click at [85, 172] on span "Refer & Save" at bounding box center [93, 174] width 95 height 14
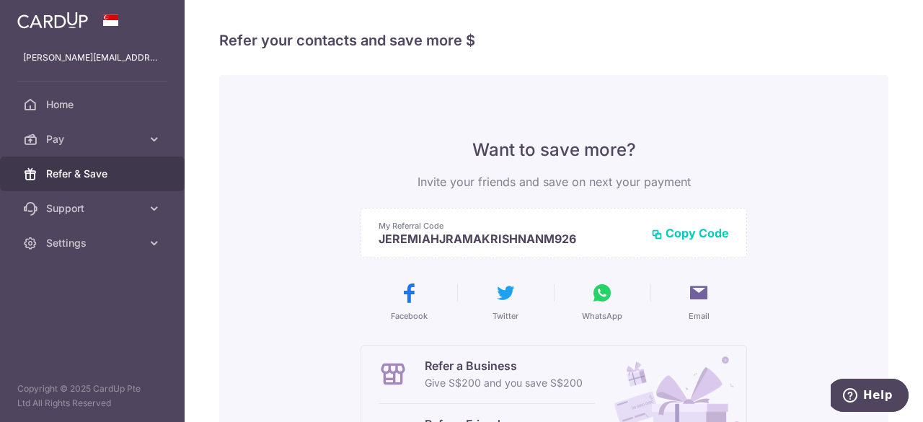
click at [708, 236] on button "Copy Code" at bounding box center [690, 233] width 78 height 14
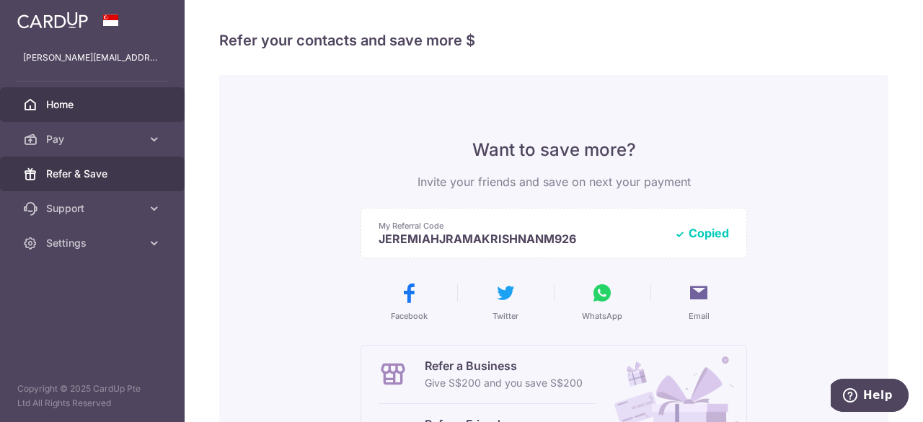
click at [49, 106] on span "Home" at bounding box center [93, 104] width 95 height 14
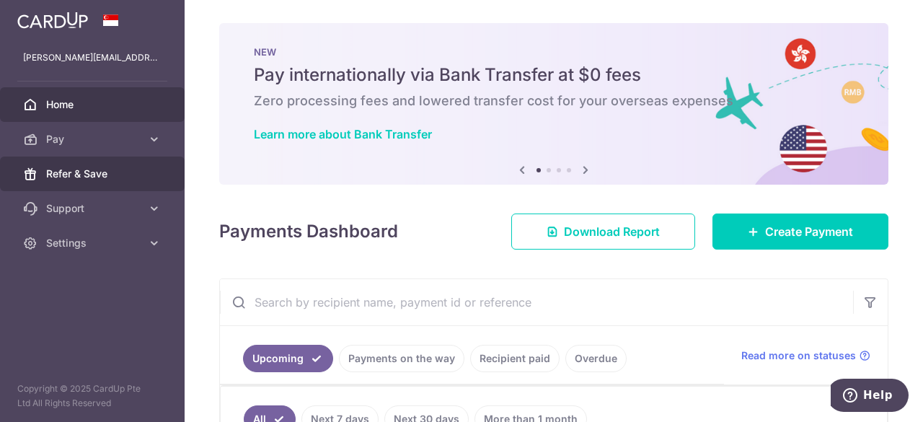
click at [95, 177] on span "Refer & Save" at bounding box center [93, 174] width 95 height 14
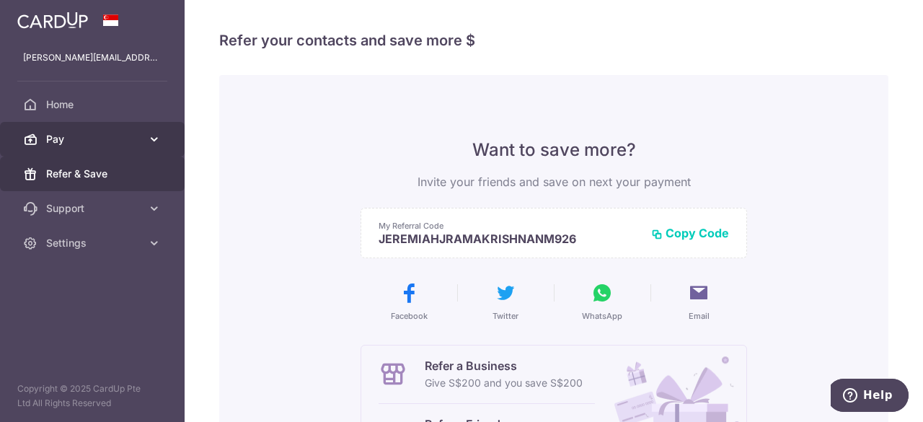
click at [89, 142] on span "Pay" at bounding box center [93, 139] width 95 height 14
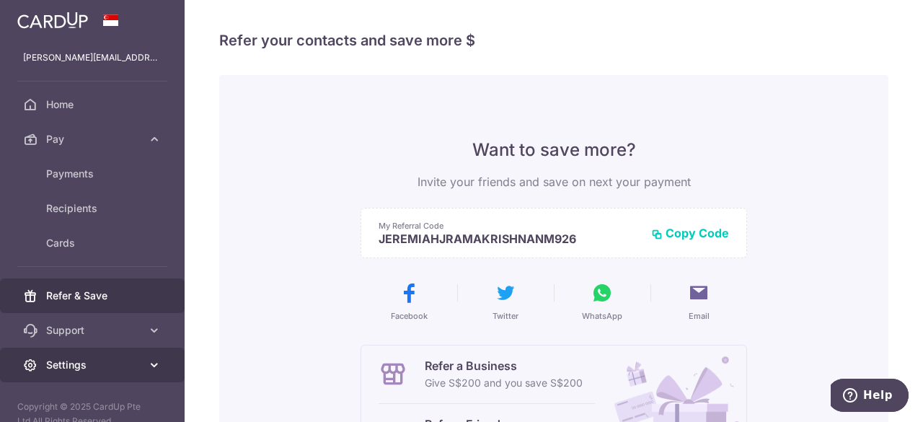
click at [74, 364] on span "Settings" at bounding box center [93, 365] width 95 height 14
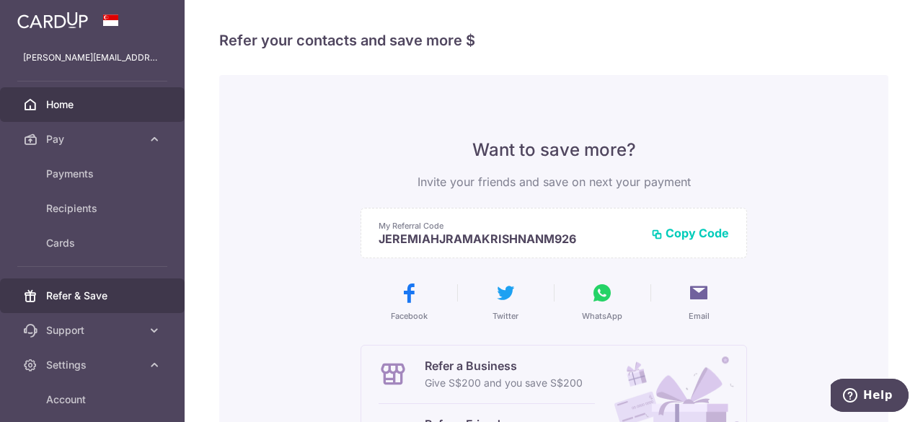
click at [77, 105] on span "Home" at bounding box center [93, 104] width 95 height 14
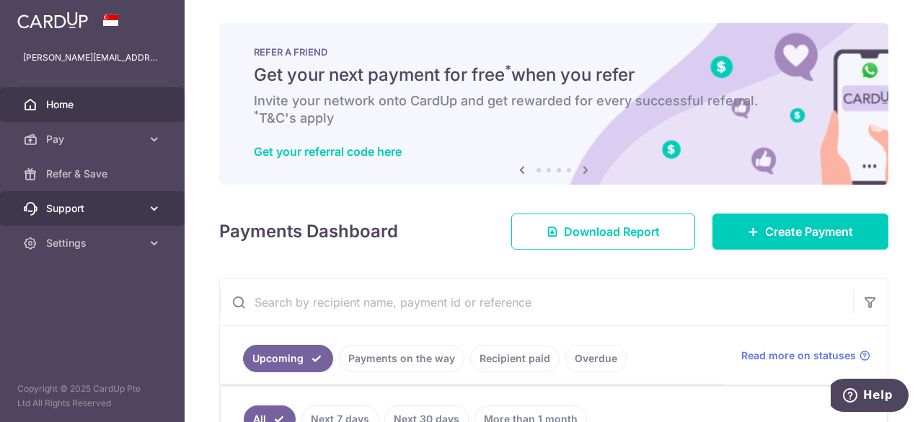
click at [96, 208] on span "Support" at bounding box center [93, 208] width 95 height 14
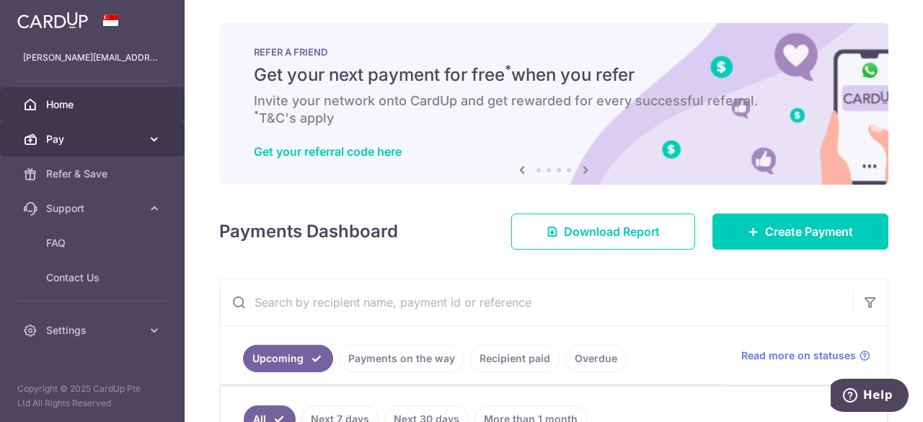
click at [99, 135] on span "Pay" at bounding box center [93, 139] width 95 height 14
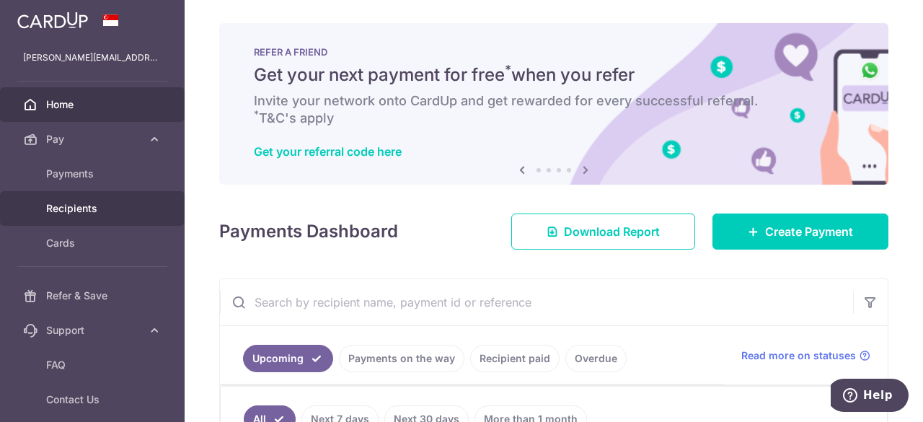
click at [84, 216] on link "Recipients" at bounding box center [92, 208] width 185 height 35
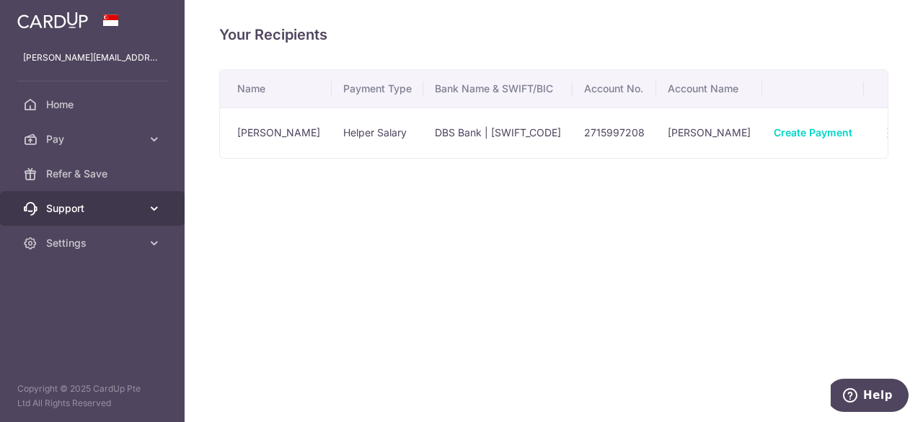
click at [97, 213] on span "Support" at bounding box center [93, 208] width 95 height 14
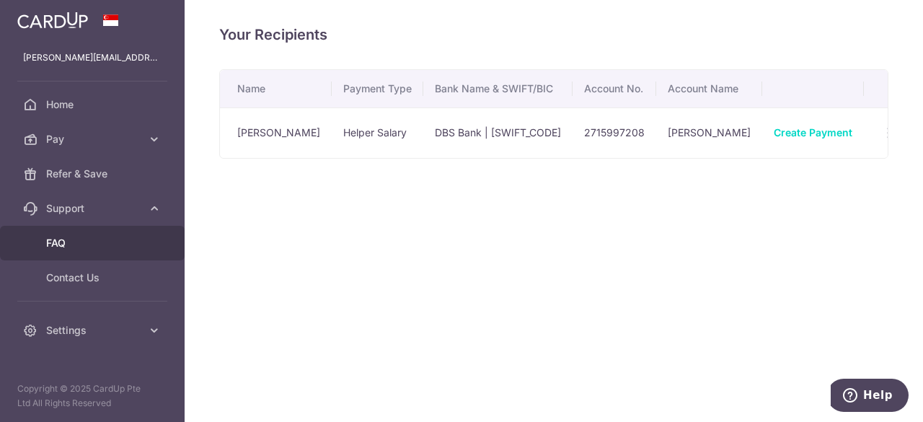
click at [56, 249] on span "FAQ" at bounding box center [93, 243] width 95 height 14
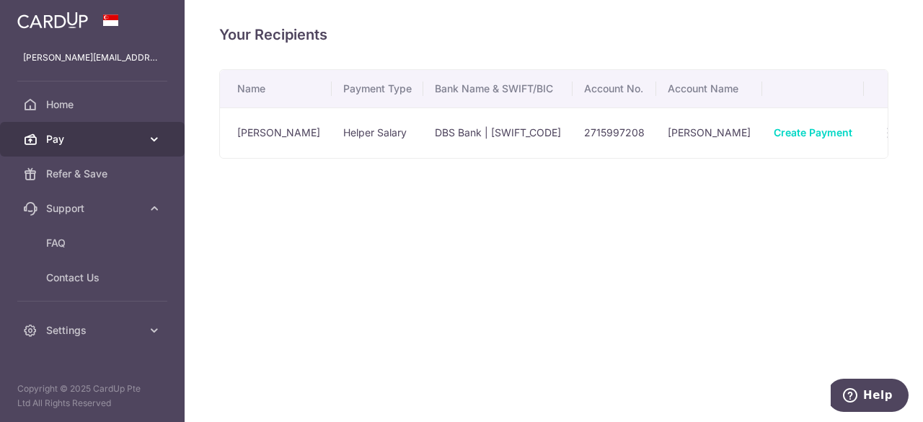
click at [116, 143] on span "Pay" at bounding box center [93, 139] width 95 height 14
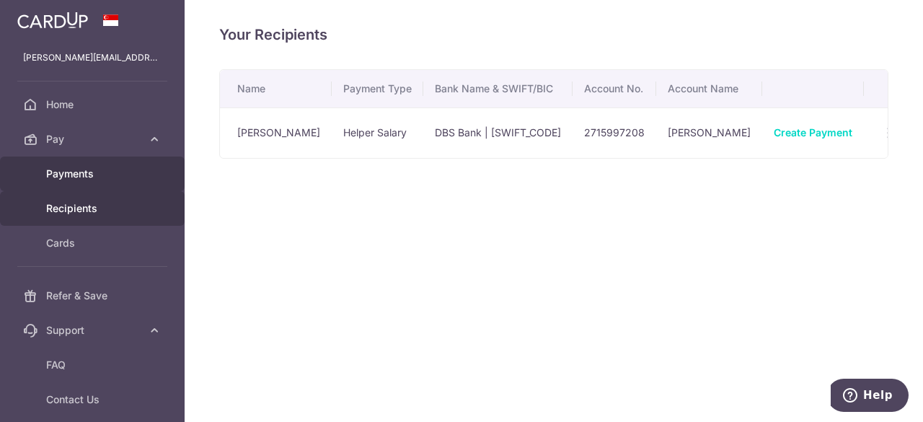
click at [92, 177] on span "Payments" at bounding box center [93, 174] width 95 height 14
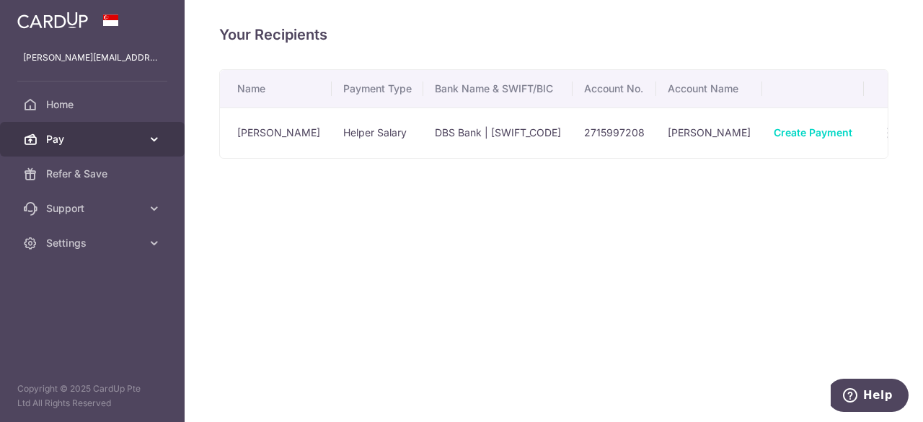
click at [104, 142] on span "Pay" at bounding box center [93, 139] width 95 height 14
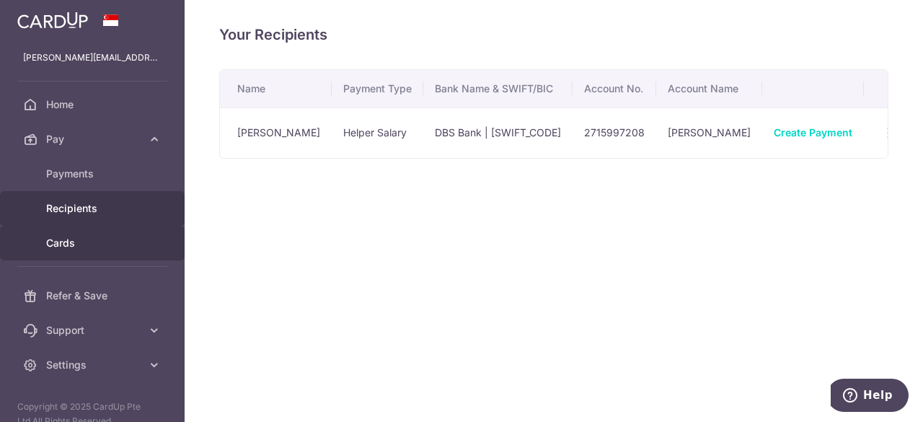
click at [84, 245] on span "Cards" at bounding box center [93, 243] width 95 height 14
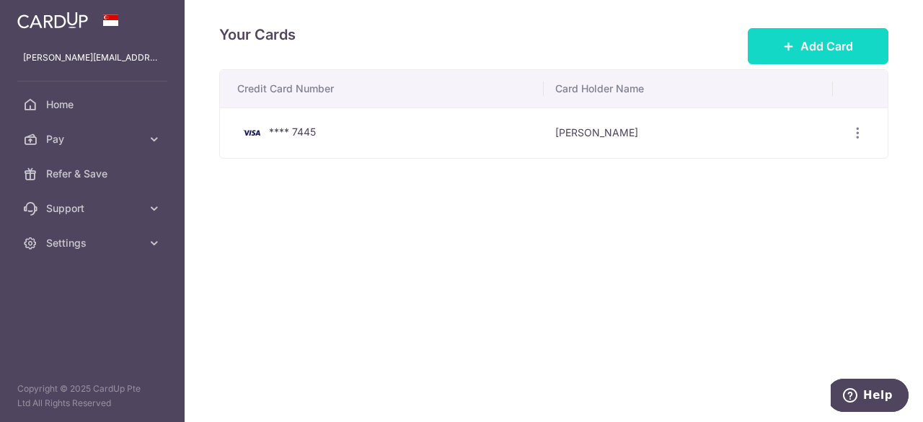
click at [836, 41] on span "Add Card" at bounding box center [827, 46] width 53 height 17
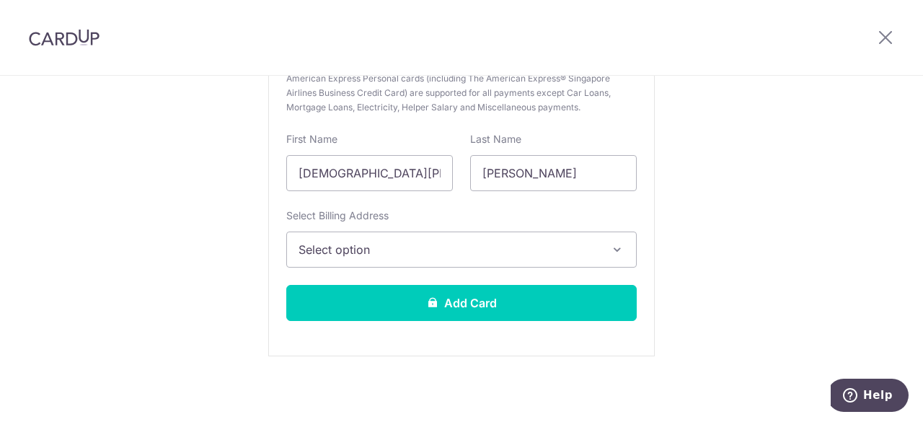
scroll to position [257, 0]
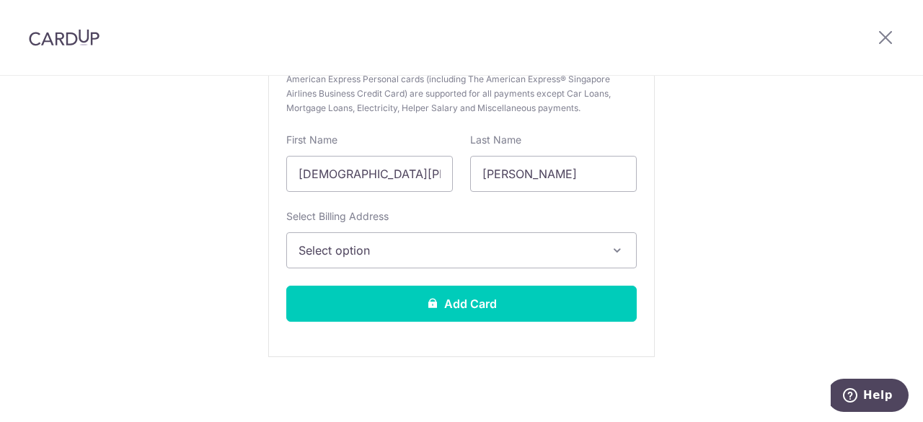
click at [473, 252] on span "Select option" at bounding box center [449, 250] width 300 height 17
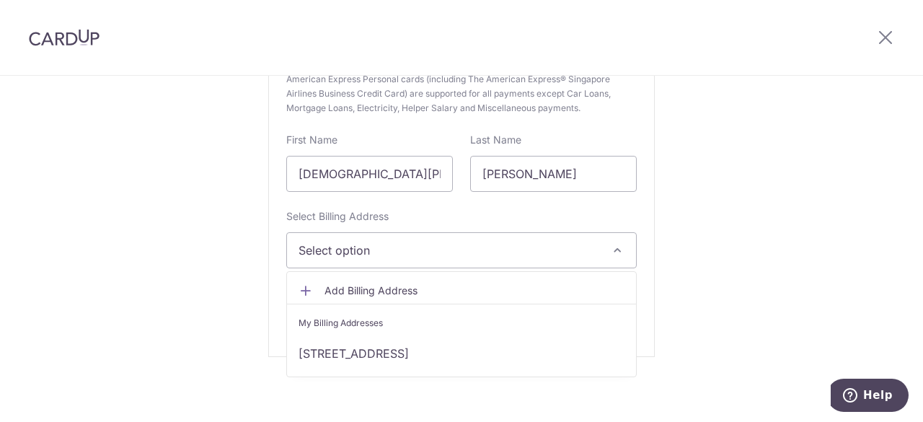
click at [763, 272] on div "New Card Details New card details Card Secure 256-bit SSL Citibank cards are su…" at bounding box center [461, 122] width 923 height 606
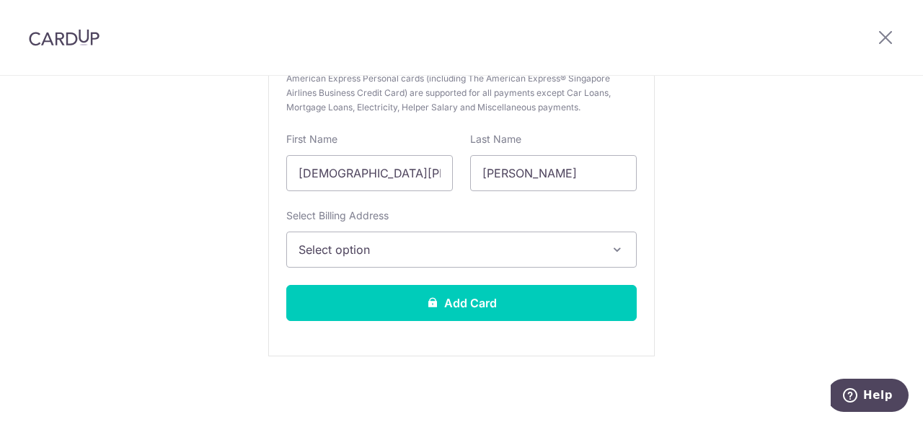
scroll to position [0, 0]
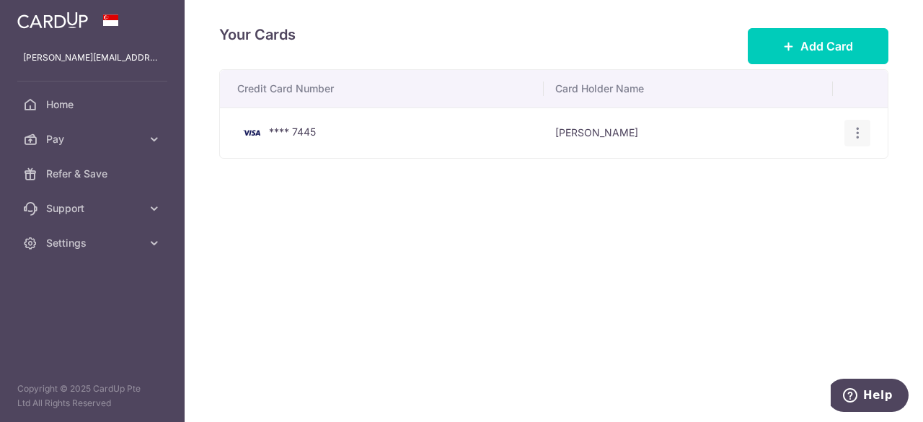
click at [857, 128] on icon "button" at bounding box center [858, 133] width 15 height 15
click at [776, 173] on span "View/Edit" at bounding box center [809, 172] width 98 height 17
click at [60, 136] on span "Pay" at bounding box center [93, 139] width 95 height 14
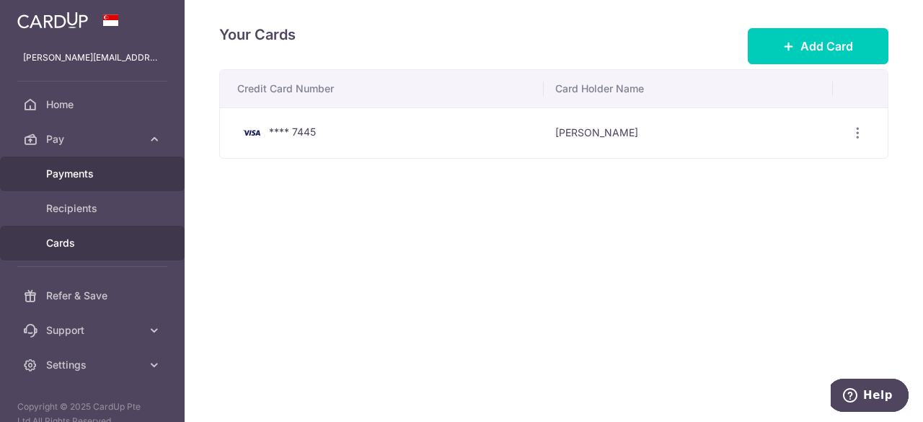
click at [63, 178] on span "Payments" at bounding box center [93, 174] width 95 height 14
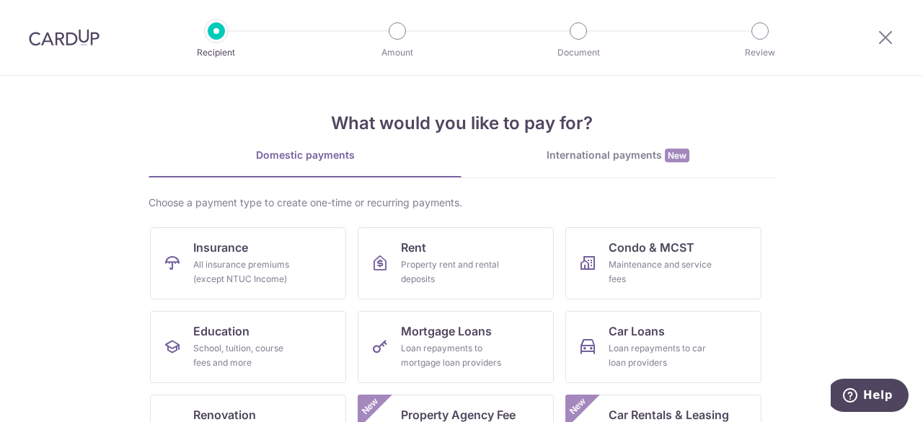
scroll to position [222, 0]
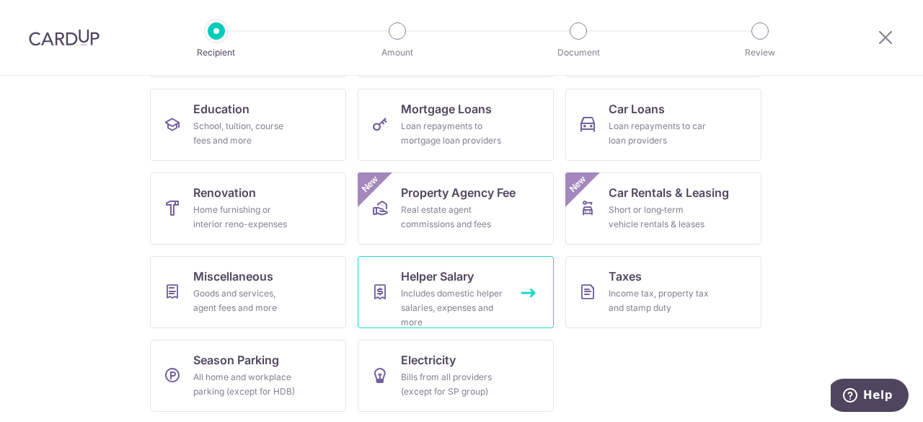
click at [447, 296] on div "Includes domestic helper salaries, expenses and more" at bounding box center [453, 307] width 104 height 43
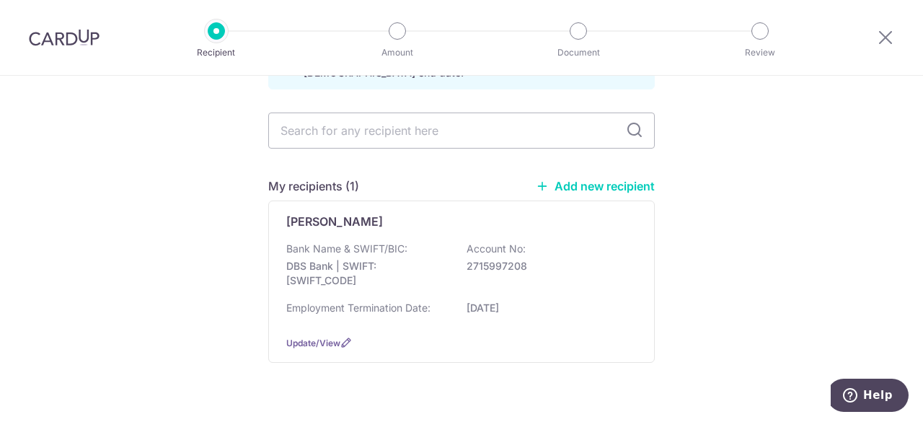
scroll to position [130, 0]
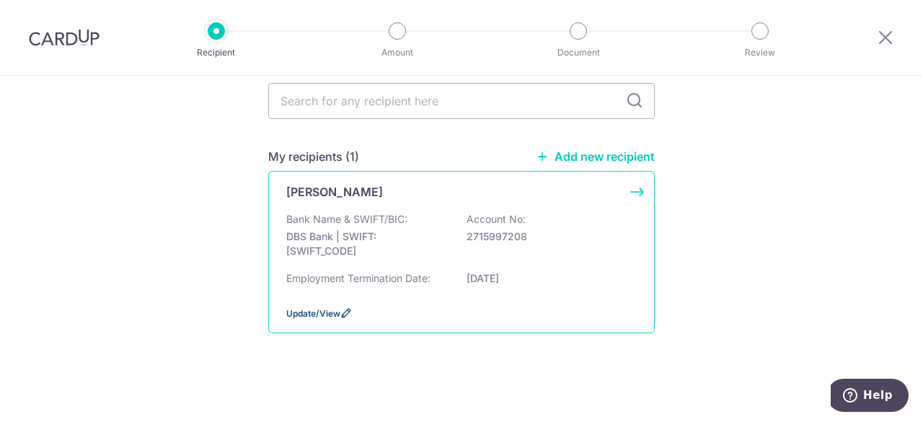
click at [306, 309] on span "Update/View" at bounding box center [313, 313] width 54 height 11
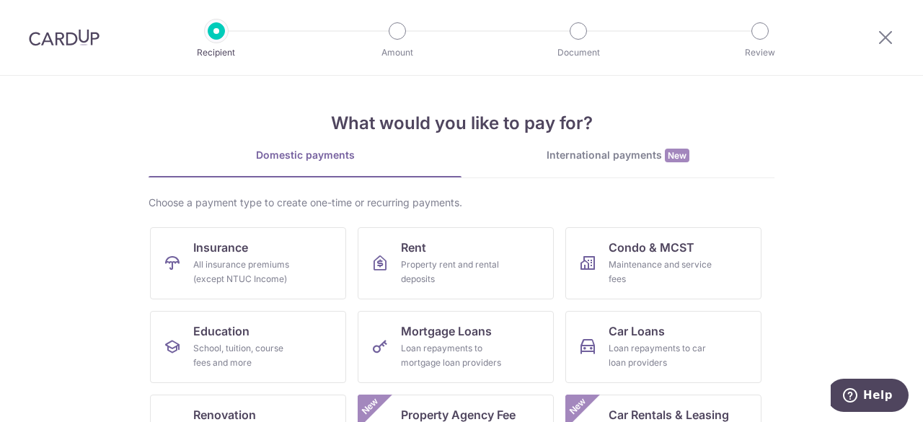
click at [615, 151] on div "International payments New" at bounding box center [618, 155] width 313 height 15
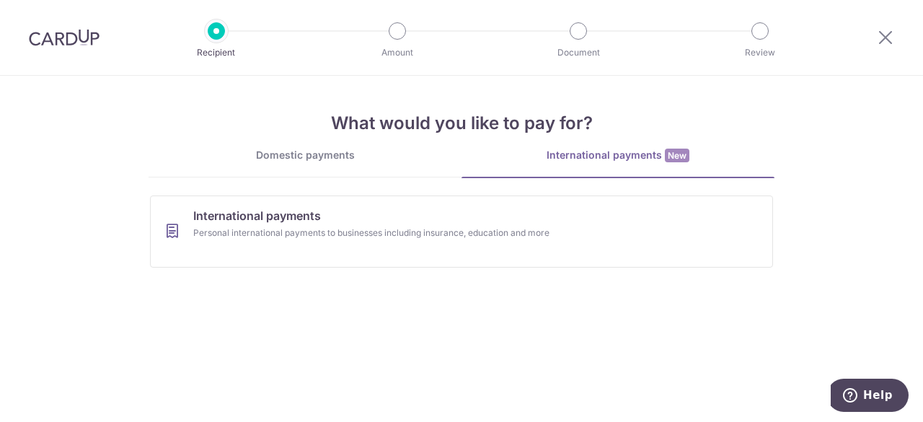
click at [271, 159] on div "Domestic payments" at bounding box center [305, 155] width 313 height 14
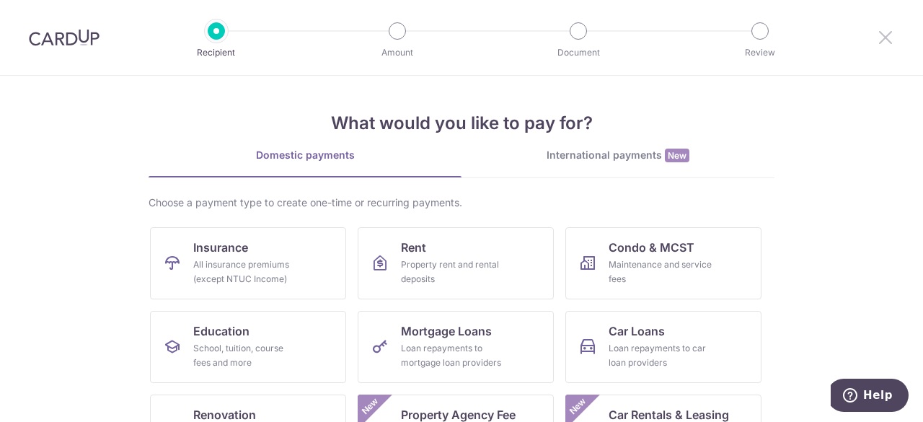
click at [886, 43] on icon at bounding box center [885, 37] width 17 height 18
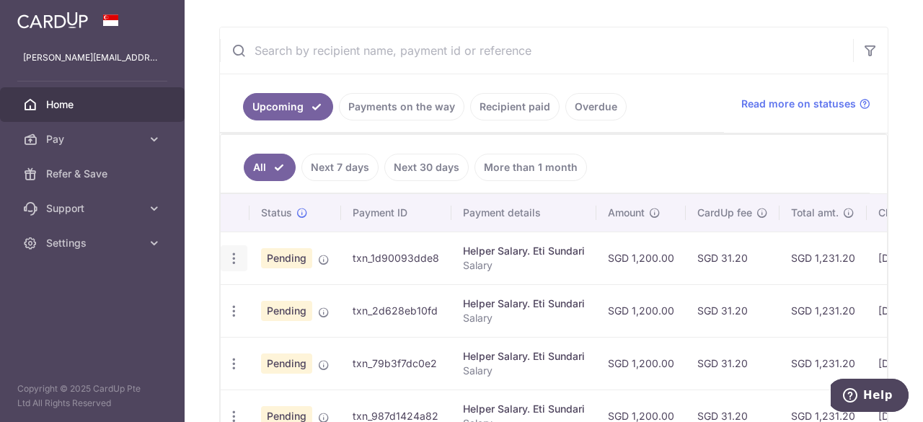
click at [227, 253] on icon "button" at bounding box center [234, 258] width 15 height 15
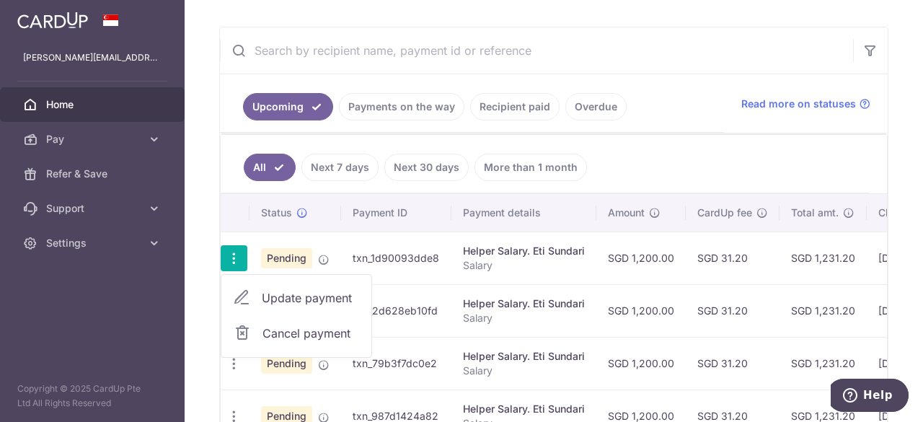
click at [108, 324] on aside "[PERSON_NAME][EMAIL_ADDRESS][DOMAIN_NAME] Home Pay Payments Recipients Cards Re…" at bounding box center [92, 211] width 185 height 422
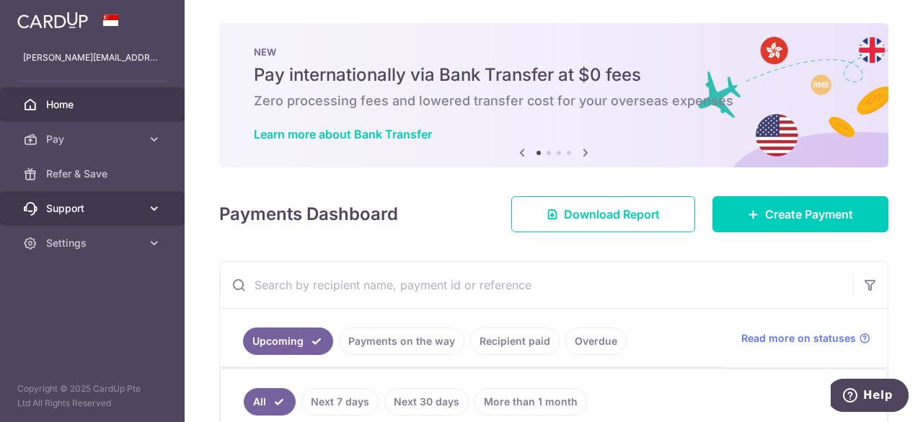
click at [95, 208] on span "Support" at bounding box center [93, 208] width 95 height 14
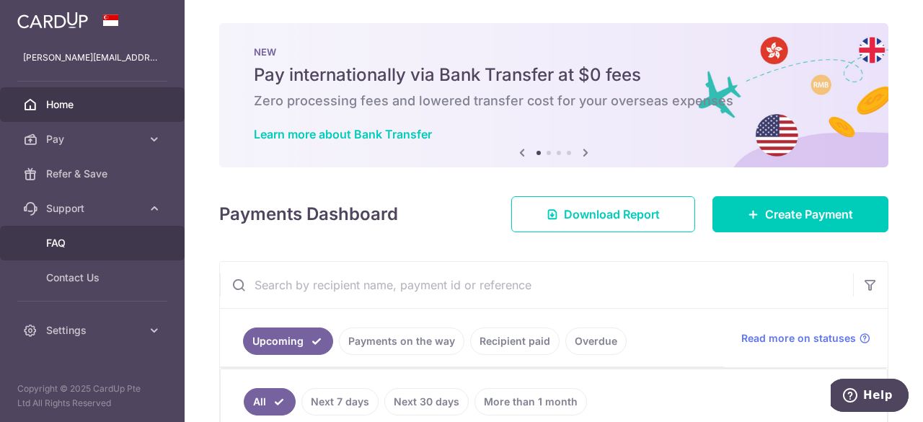
click at [75, 242] on span "FAQ" at bounding box center [93, 243] width 95 height 14
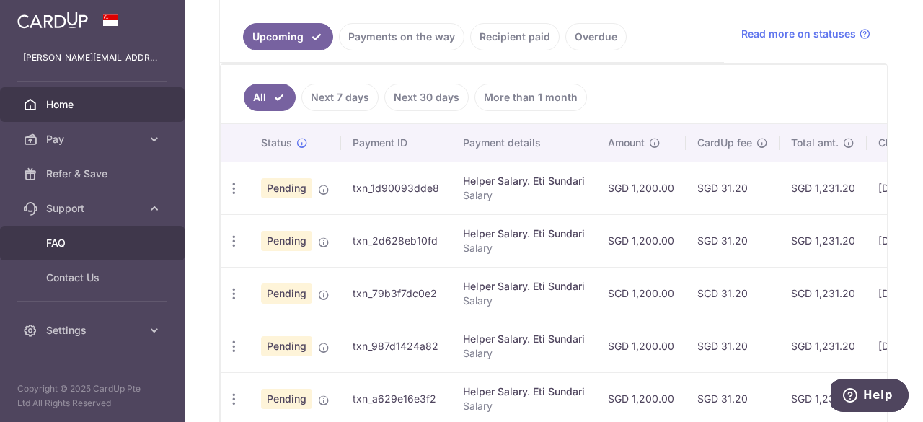
scroll to position [359, 0]
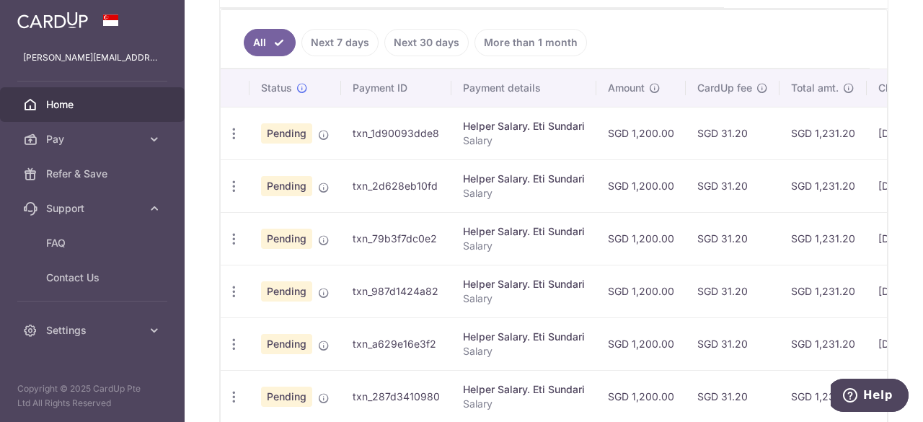
drag, startPoint x: 232, startPoint y: 185, endPoint x: 221, endPoint y: 220, distance: 37.2
click at [221, 220] on td "Update payment Cancel payment" at bounding box center [235, 238] width 29 height 53
click at [234, 180] on icon "button" at bounding box center [234, 186] width 15 height 15
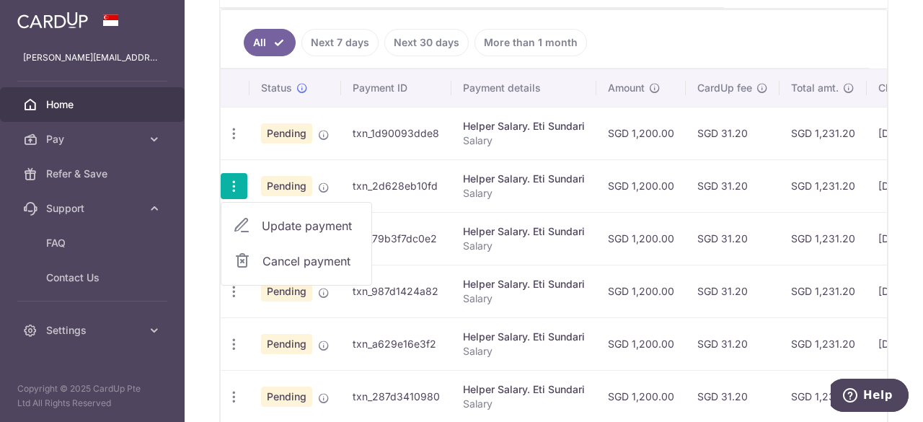
click at [291, 258] on span "Cancel payment" at bounding box center [311, 260] width 97 height 17
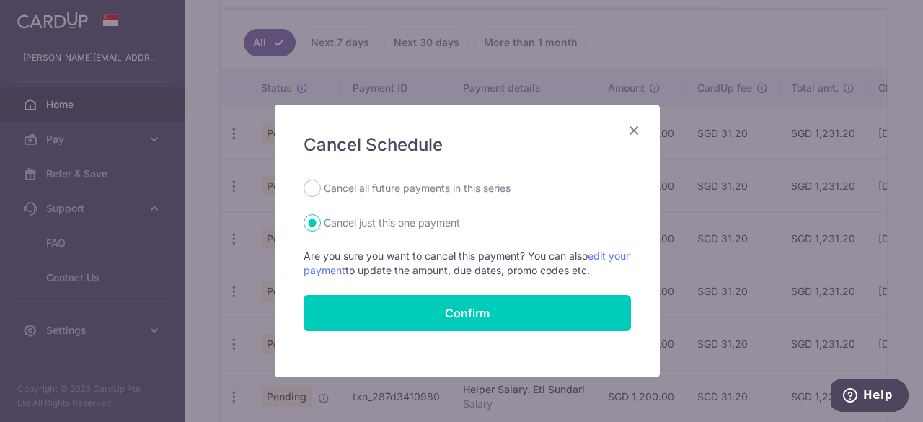
click at [460, 188] on label "Cancel all future payments in this series" at bounding box center [417, 188] width 187 height 17
click at [321, 188] on input "Cancel all future payments in this series" at bounding box center [312, 188] width 17 height 17
radio input "true"
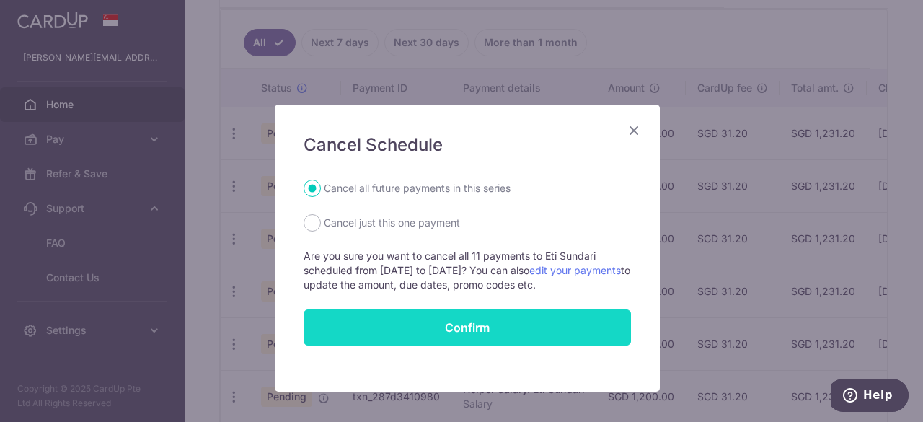
click at [465, 320] on button "Confirm" at bounding box center [468, 327] width 328 height 36
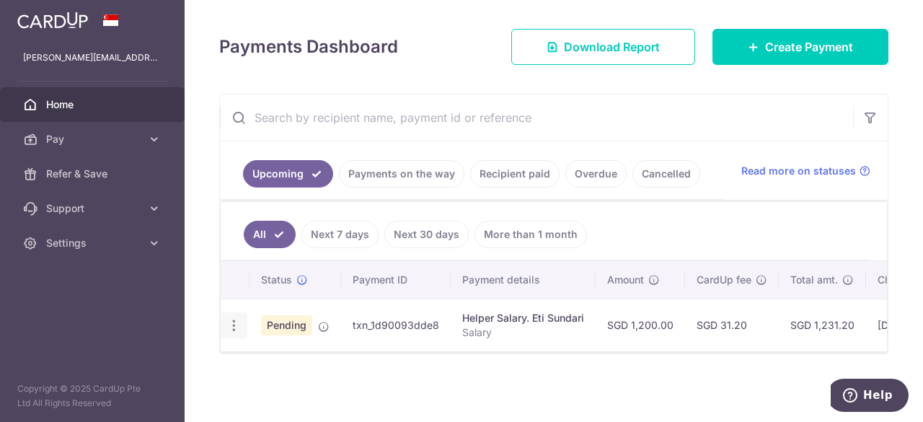
click at [231, 318] on icon "button" at bounding box center [234, 325] width 15 height 15
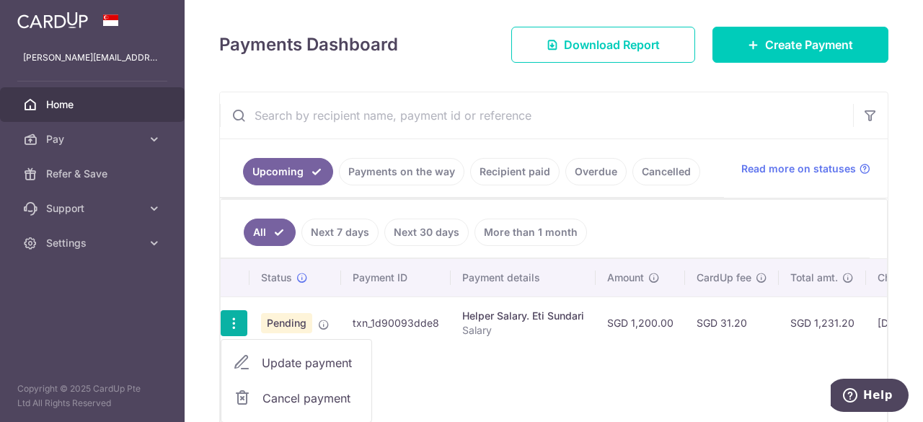
click at [274, 390] on span "Cancel payment" at bounding box center [311, 398] width 97 height 17
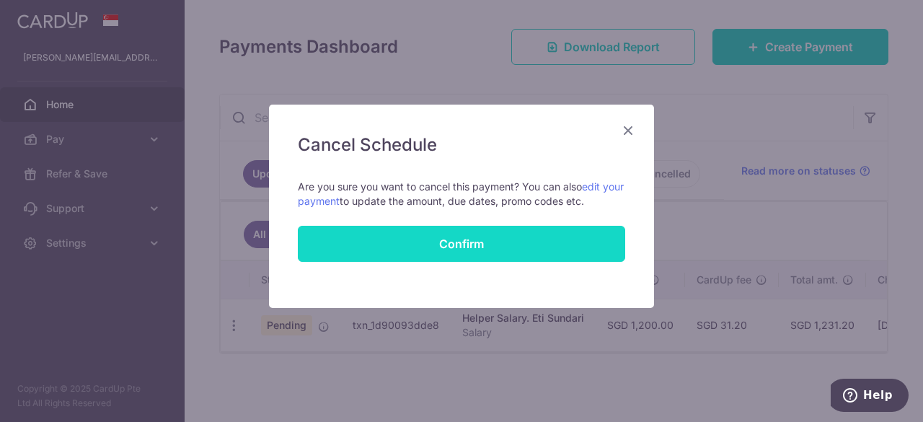
click at [439, 250] on button "Confirm" at bounding box center [462, 244] width 328 height 36
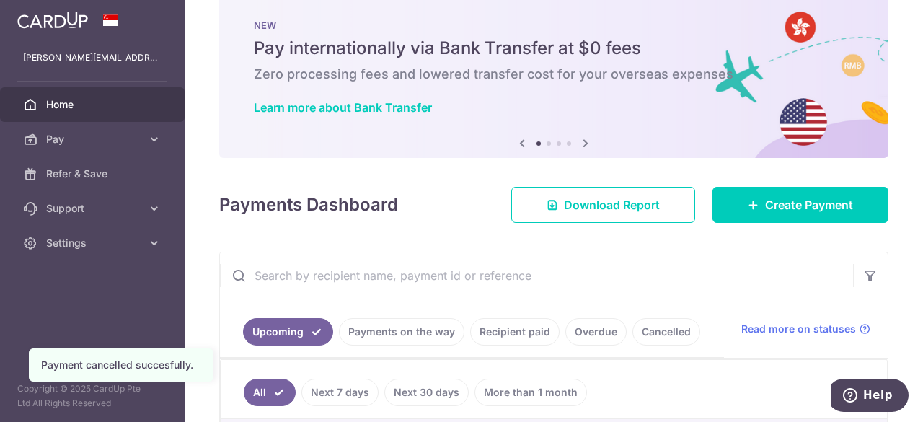
scroll to position [30, 0]
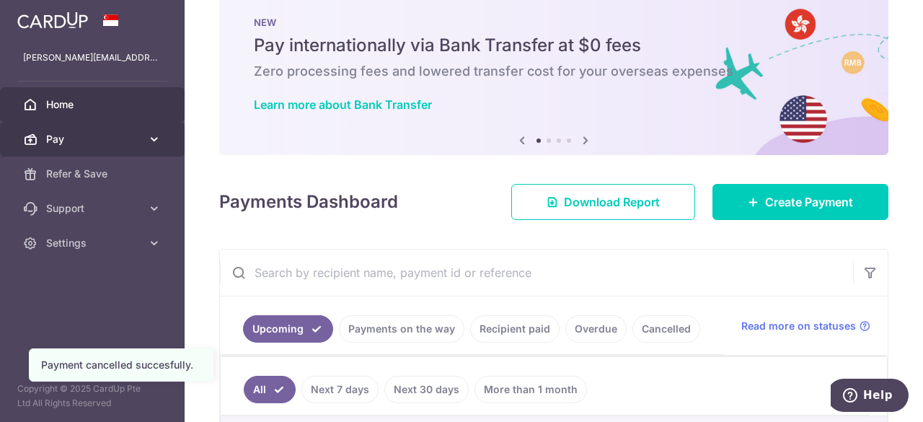
click at [98, 137] on span "Pay" at bounding box center [93, 139] width 95 height 14
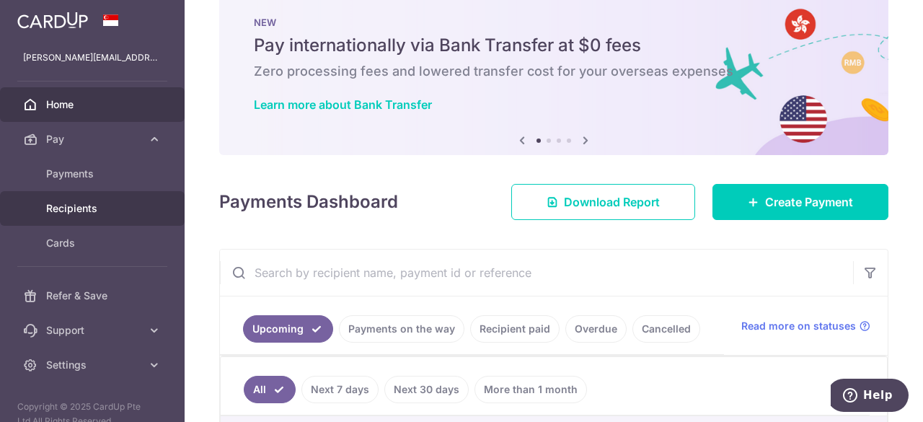
click at [78, 213] on span "Recipients" at bounding box center [93, 208] width 95 height 14
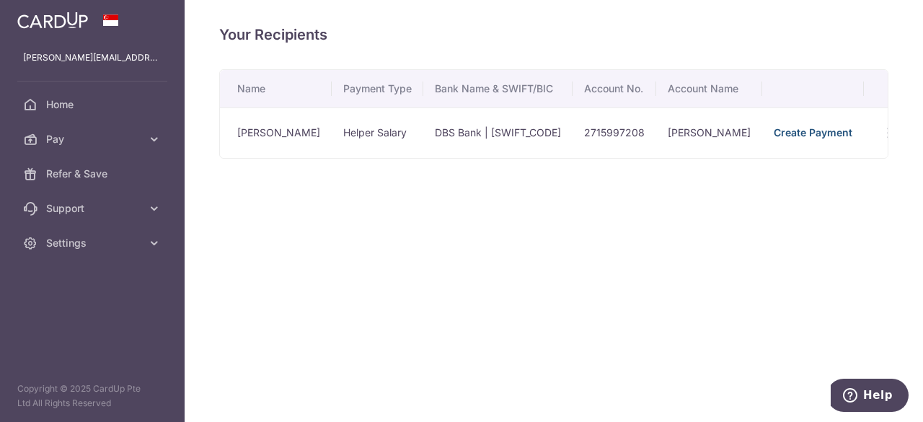
click at [778, 135] on link "Create Payment" at bounding box center [813, 132] width 79 height 12
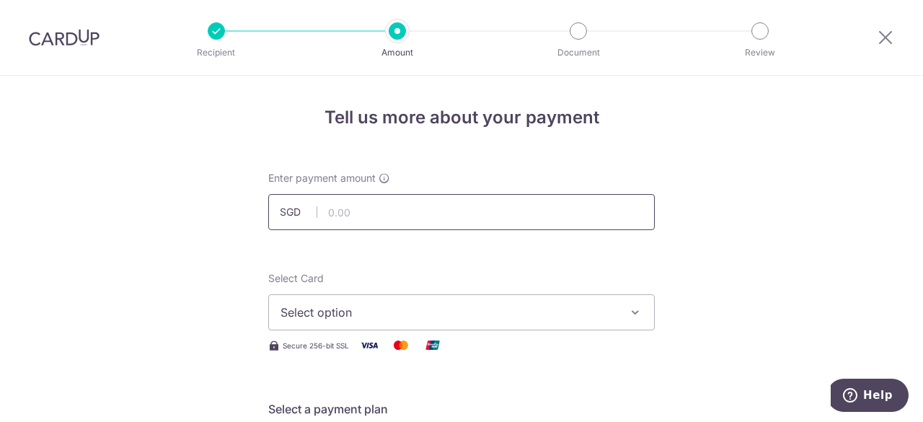
click at [372, 212] on input "text" at bounding box center [461, 212] width 387 height 36
type input "1,200.00"
click at [428, 317] on span "Select option" at bounding box center [449, 312] width 336 height 17
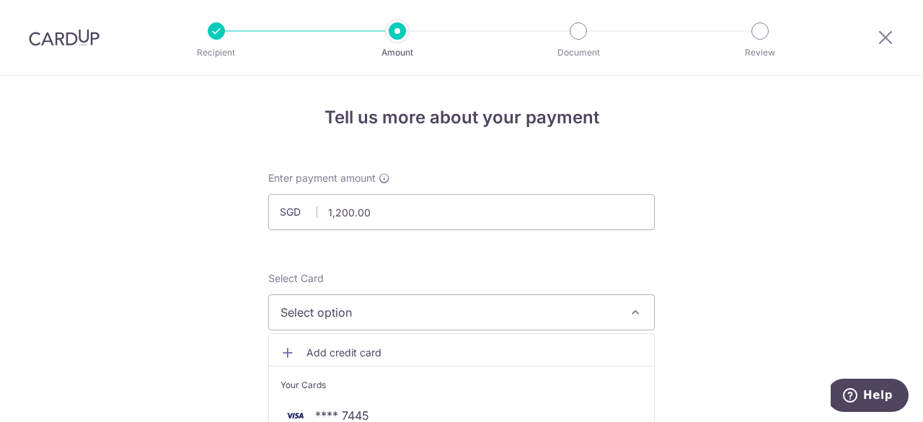
click at [385, 354] on span "Add credit card" at bounding box center [475, 353] width 336 height 14
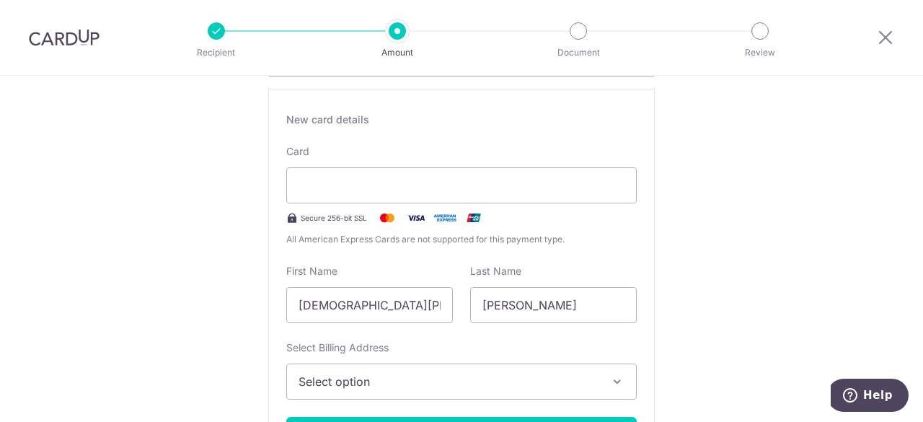
scroll to position [260, 0]
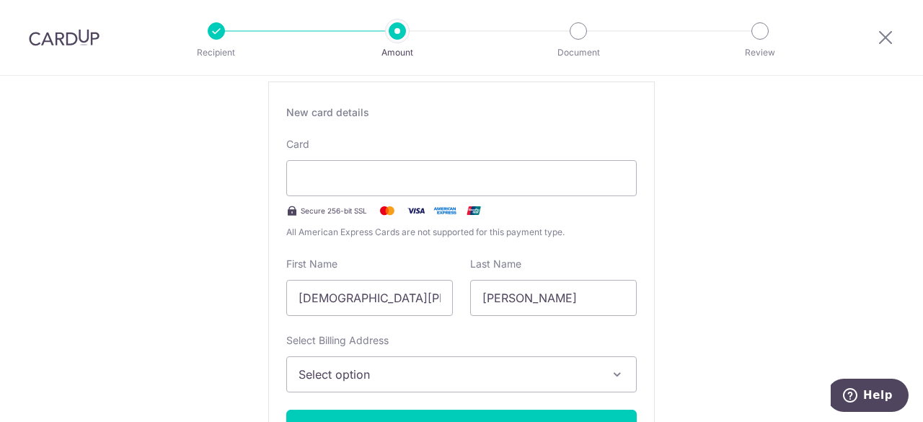
click at [458, 378] on span "Select option" at bounding box center [449, 374] width 300 height 17
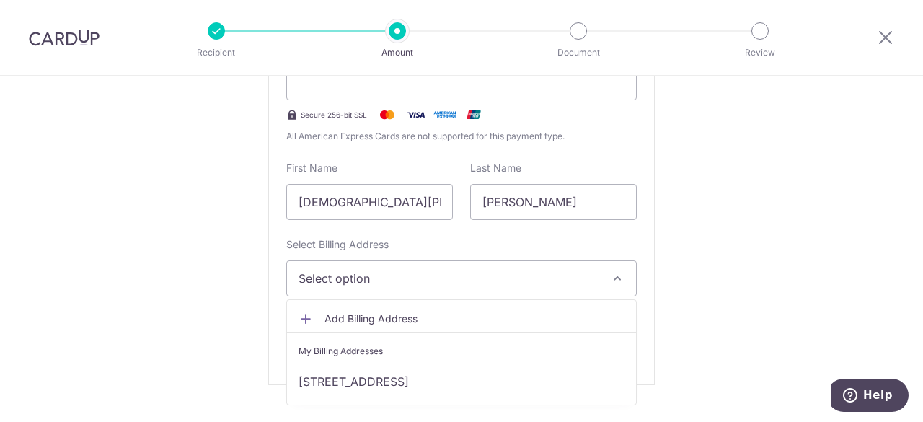
scroll to position [356, 0]
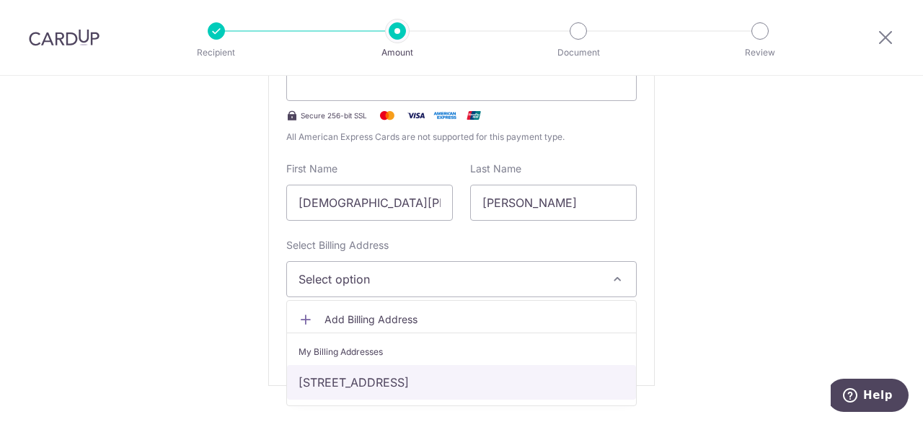
click at [457, 378] on link "[STREET_ADDRESS]" at bounding box center [461, 382] width 349 height 35
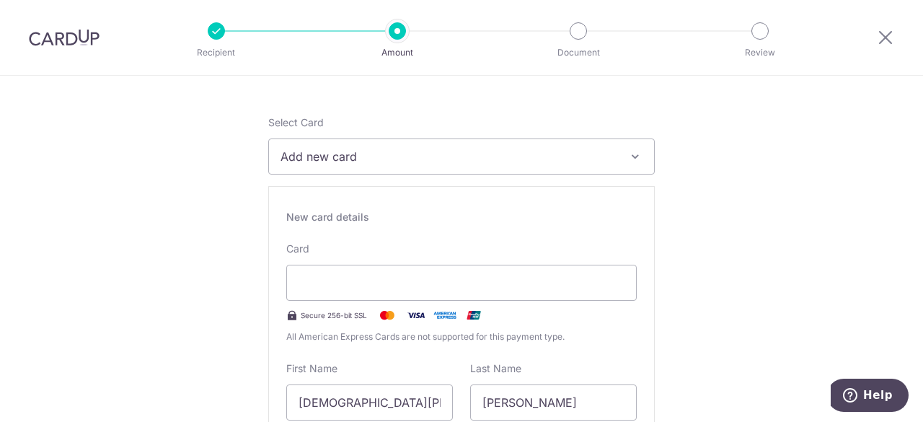
scroll to position [154, 0]
click at [397, 167] on button "Add new card" at bounding box center [461, 159] width 387 height 36
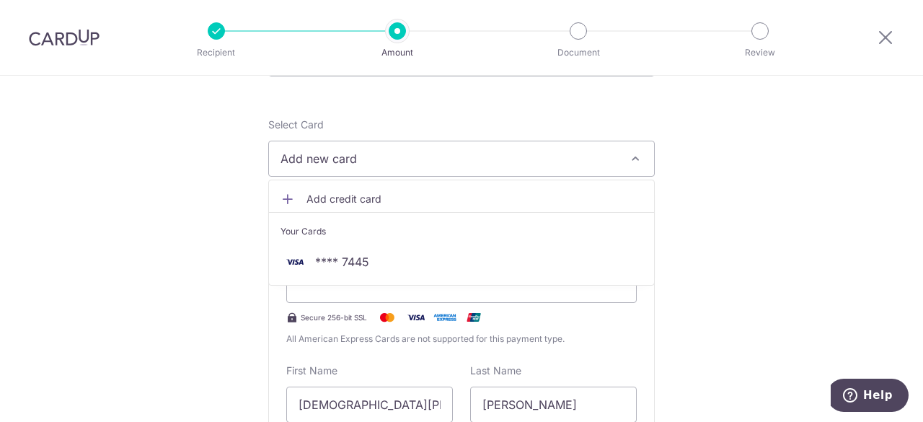
click at [397, 167] on button "Add new card" at bounding box center [461, 159] width 387 height 36
click at [366, 250] on div "Card Secure 256-bit SSL All American Express Cards are not supported for this p…" at bounding box center [461, 295] width 351 height 102
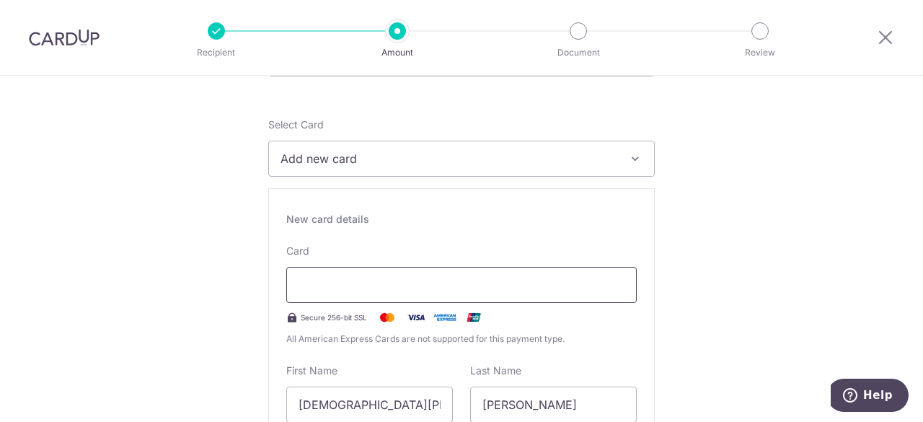
click at [342, 294] on div at bounding box center [461, 285] width 351 height 36
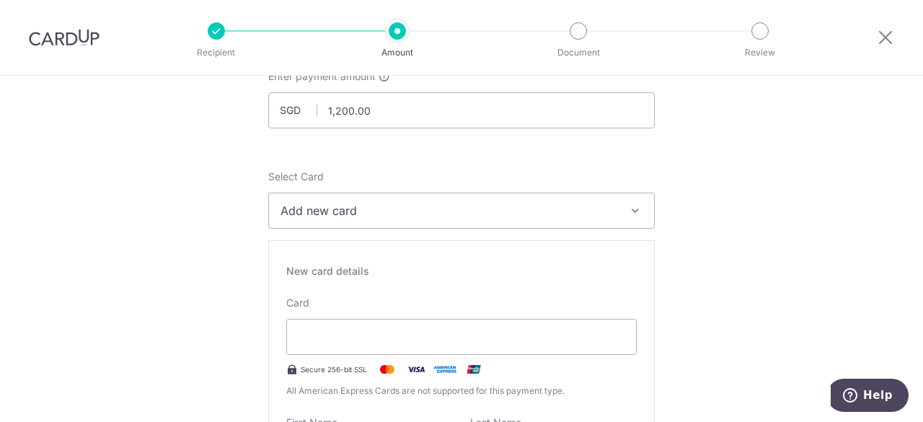
scroll to position [99, 0]
